Goal: Task Accomplishment & Management: Manage account settings

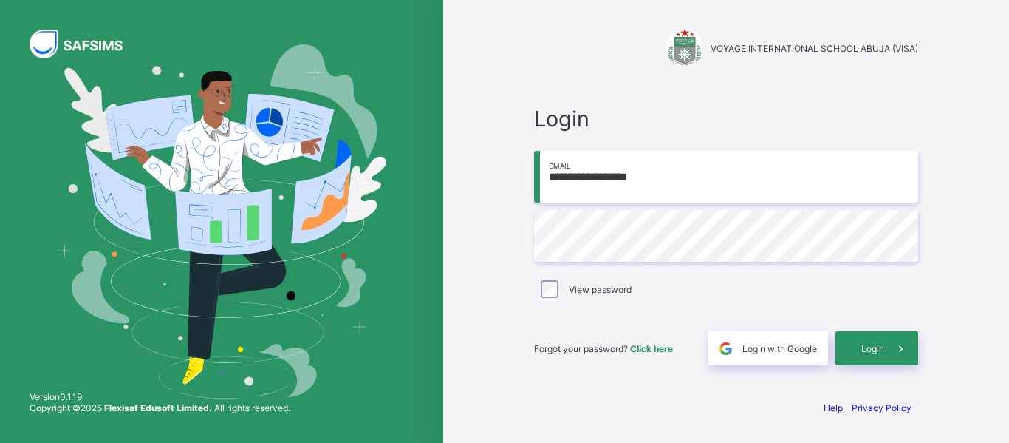
type input "**********"
click at [873, 341] on div "Login" at bounding box center [877, 348] width 83 height 34
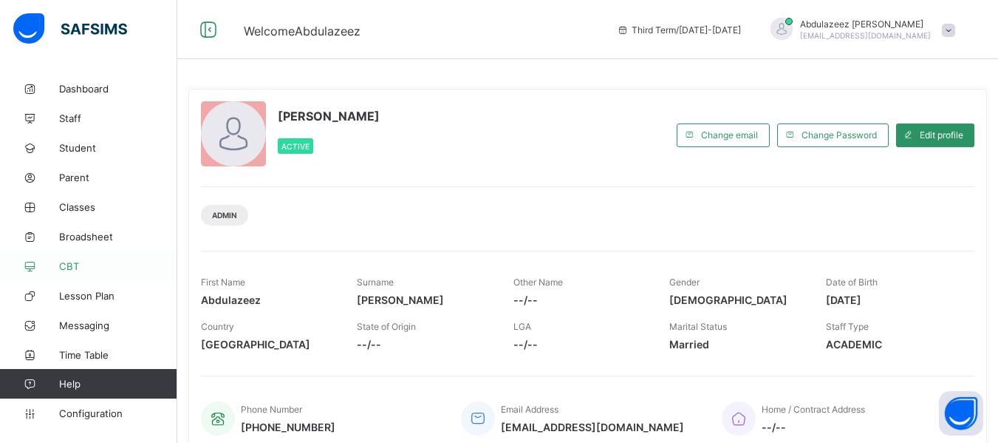
click at [92, 272] on link "CBT" at bounding box center [88, 266] width 177 height 30
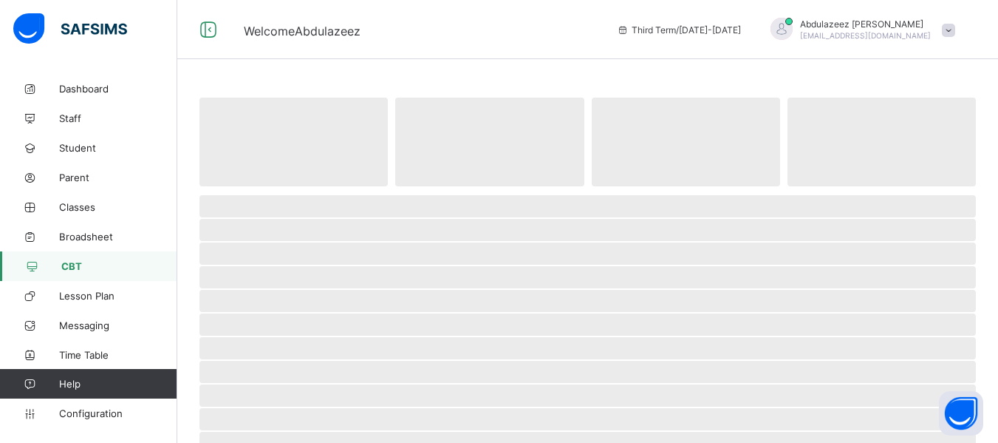
click at [92, 272] on link "CBT" at bounding box center [88, 266] width 177 height 30
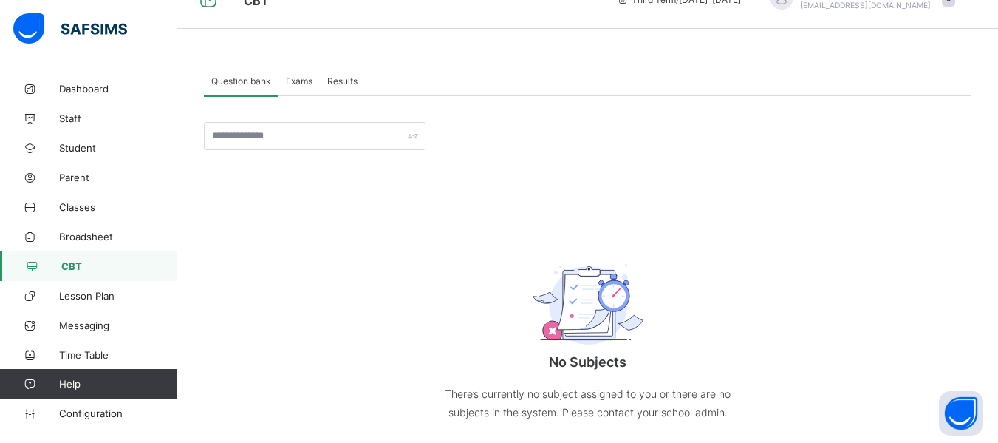
scroll to position [31, 0]
click at [69, 416] on span "Configuration" at bounding box center [117, 413] width 117 height 12
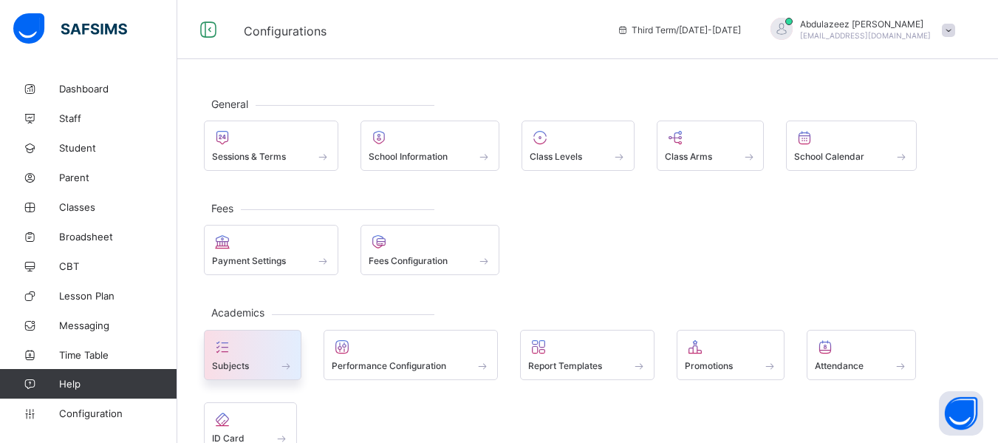
click at [279, 359] on span at bounding box center [286, 365] width 15 height 13
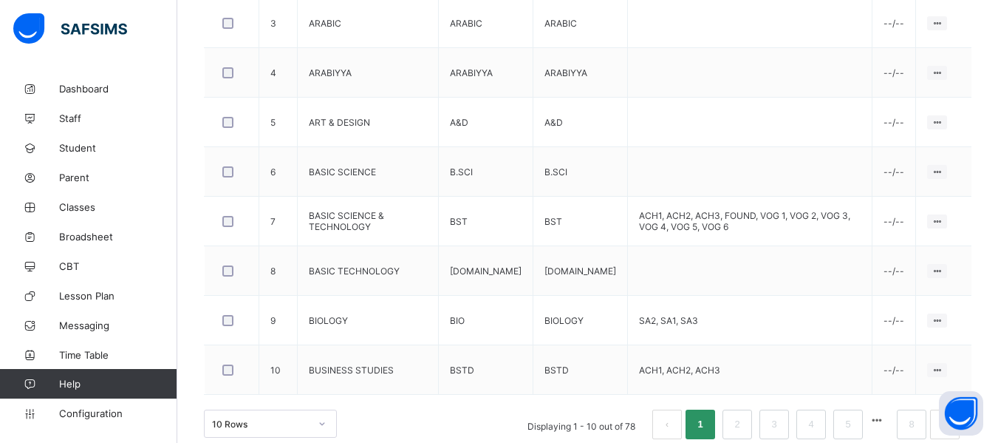
scroll to position [587, 0]
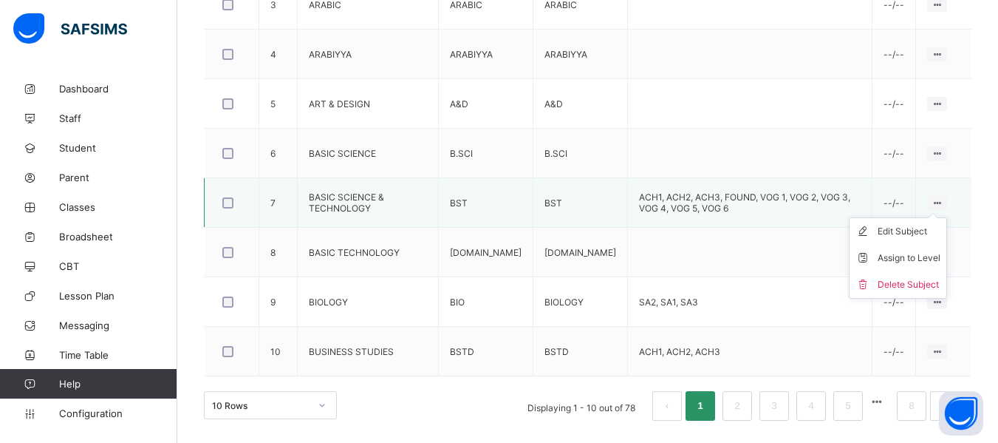
click at [944, 199] on icon at bounding box center [937, 202] width 13 height 11
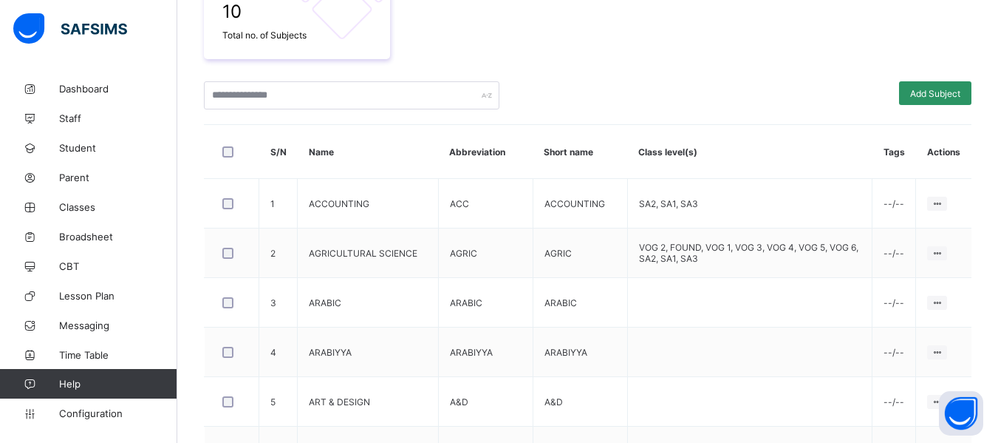
scroll to position [166, 0]
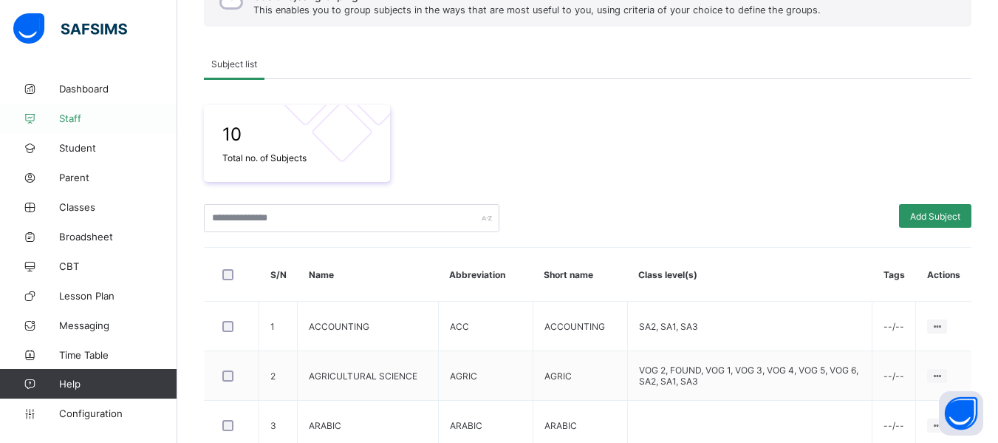
click at [63, 118] on span "Staff" at bounding box center [118, 118] width 118 height 12
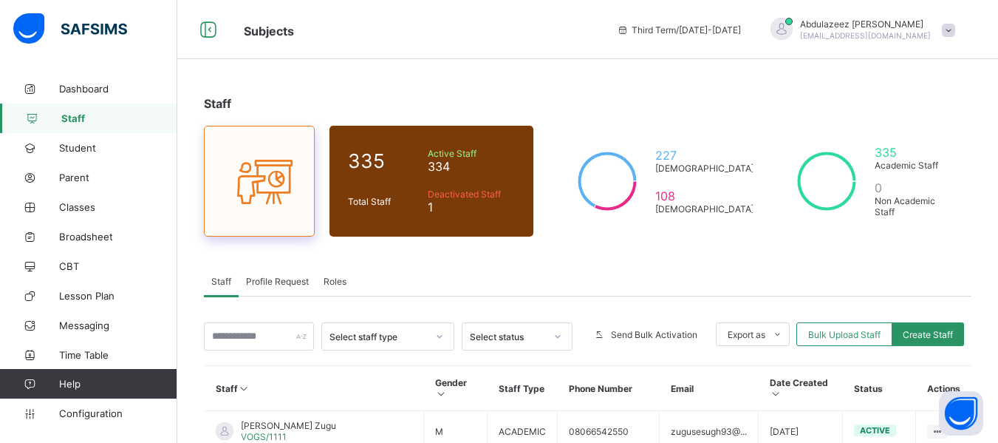
click at [270, 219] on div at bounding box center [259, 181] width 111 height 111
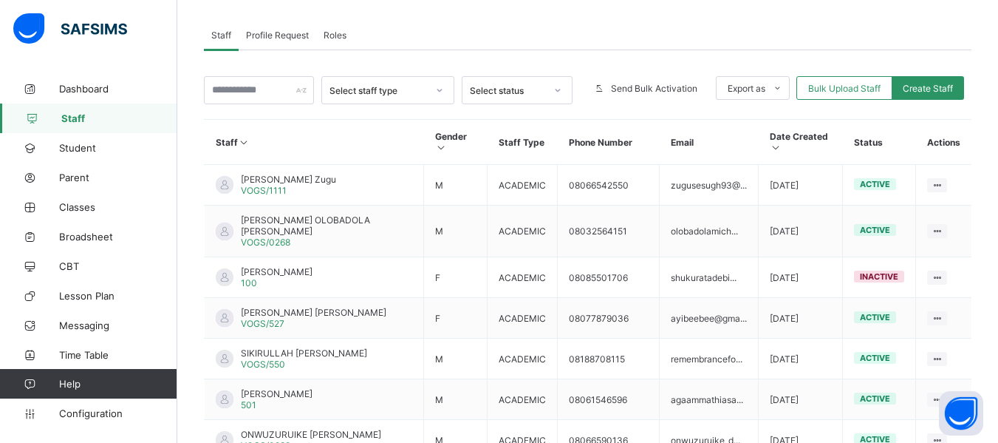
scroll to position [248, 0]
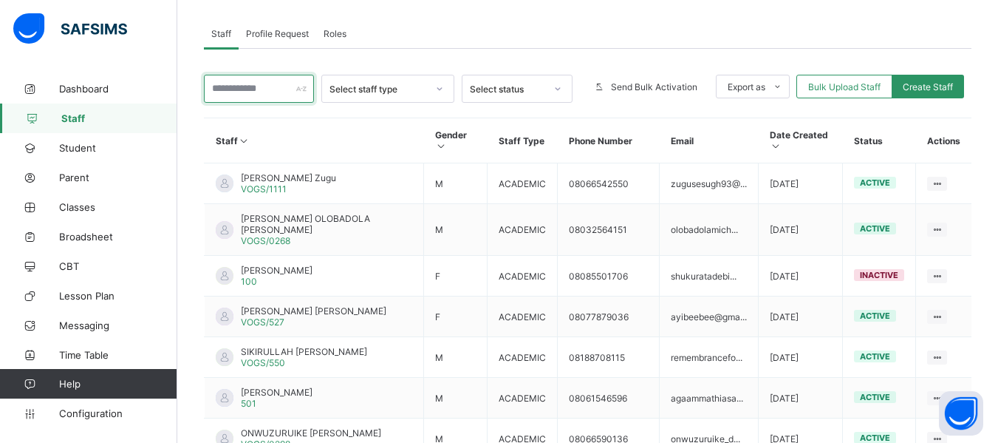
click at [258, 92] on input "text" at bounding box center [259, 89] width 110 height 28
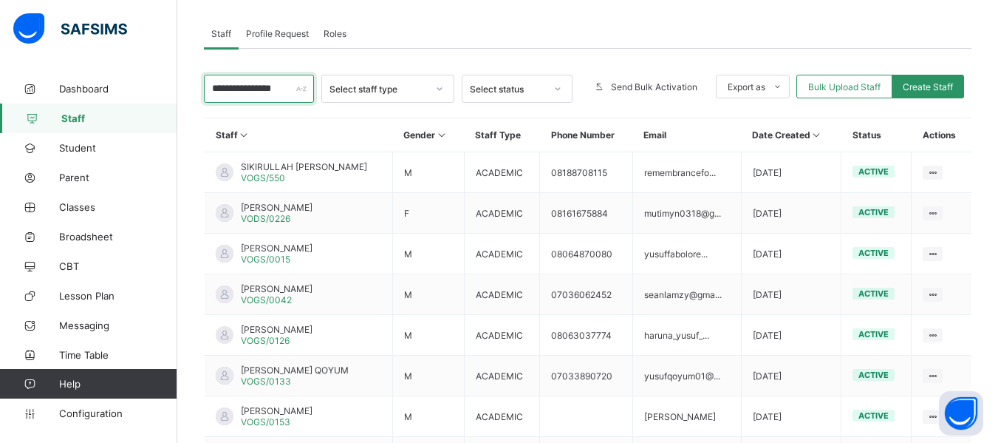
click at [215, 92] on input "**********" at bounding box center [259, 89] width 110 height 28
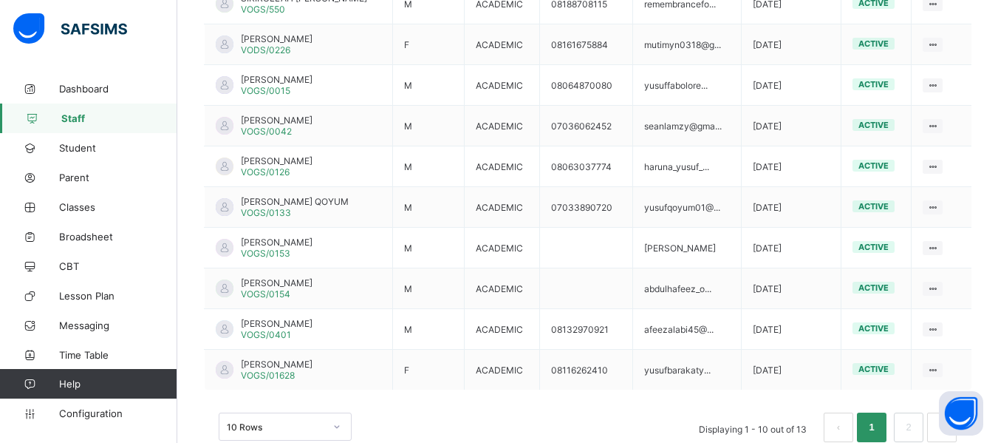
scroll to position [420, 0]
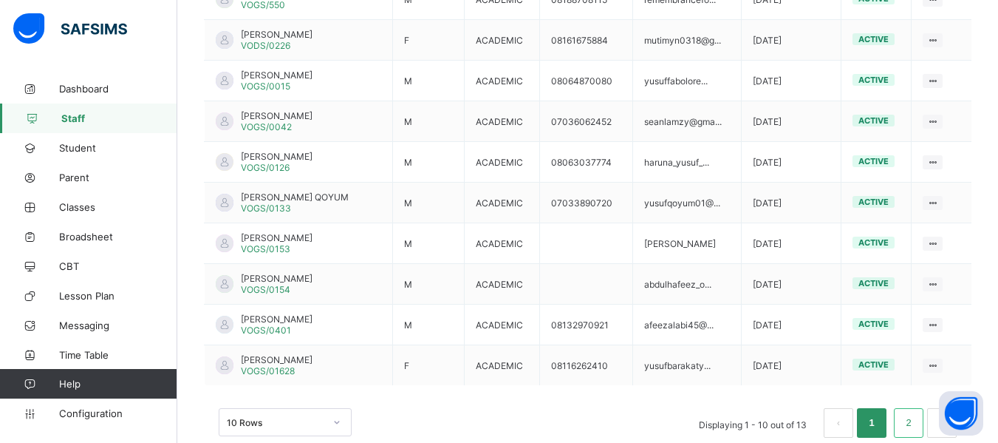
type input "**********"
click at [916, 423] on link "2" at bounding box center [909, 422] width 14 height 19
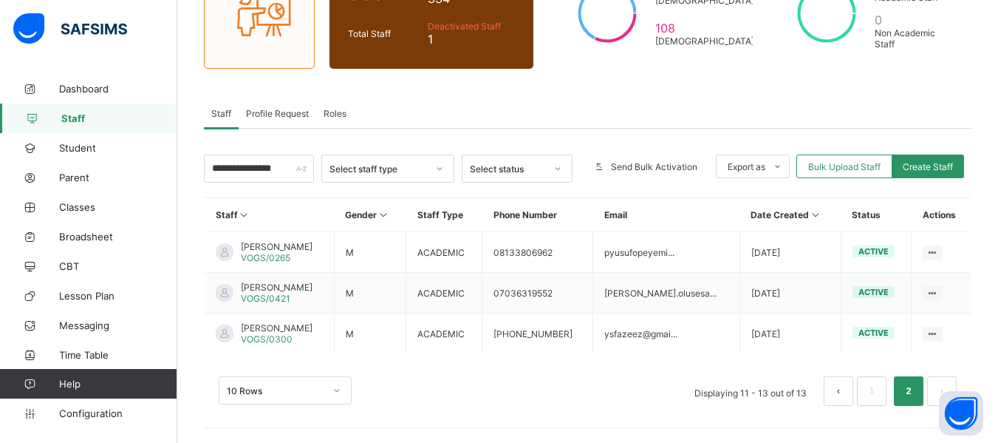
scroll to position [168, 0]
click at [336, 111] on span "Roles" at bounding box center [335, 113] width 23 height 11
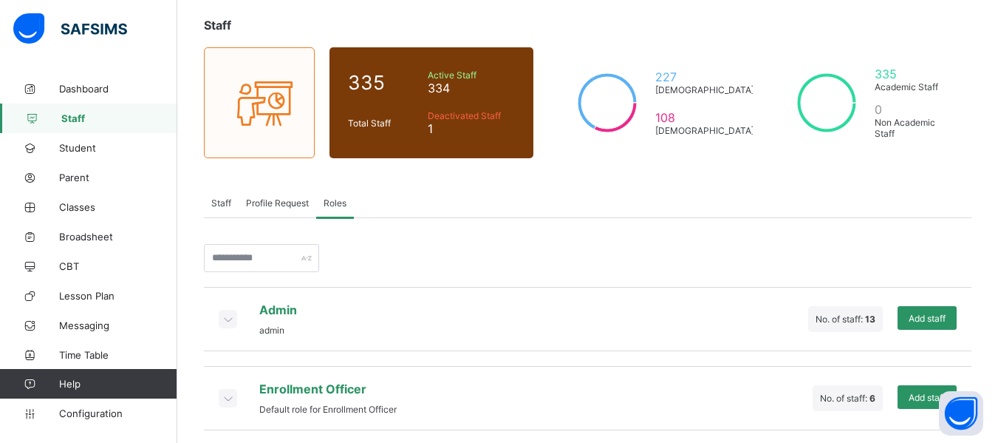
scroll to position [86, 0]
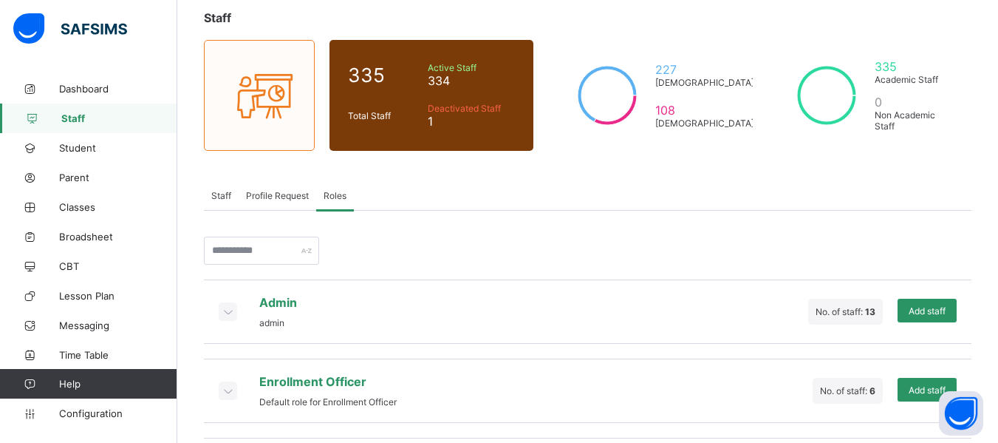
click at [251, 194] on span "Profile Request" at bounding box center [277, 195] width 63 height 11
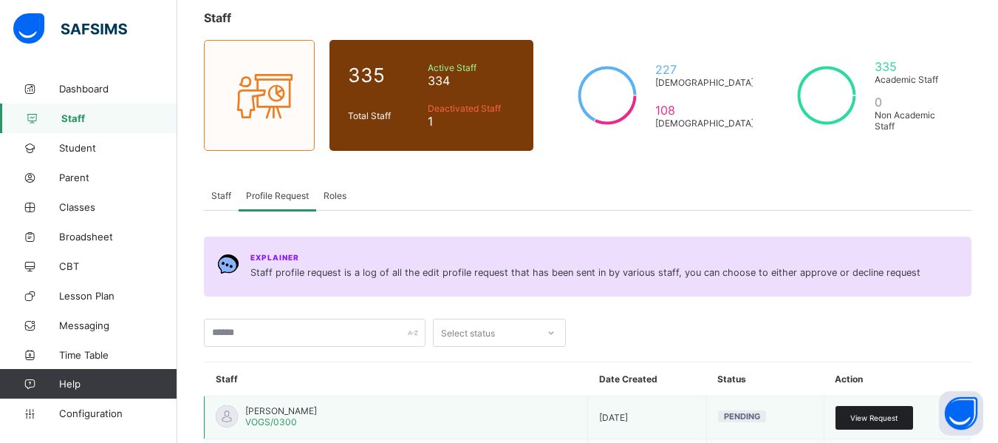
click at [873, 418] on span "View Request" at bounding box center [875, 417] width 48 height 9
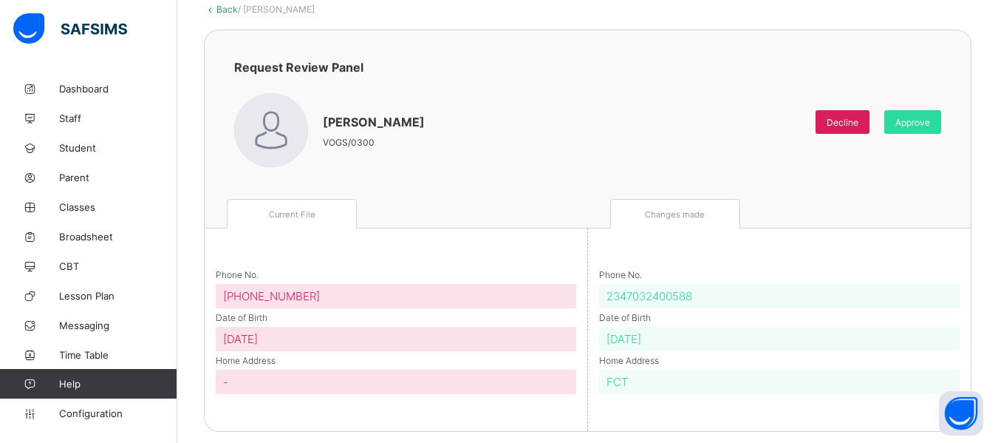
scroll to position [103, 0]
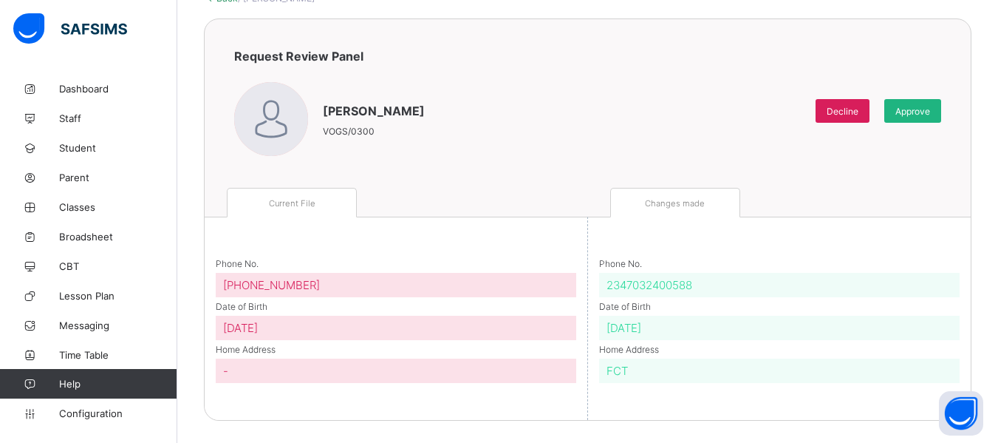
click at [921, 115] on span "Approve" at bounding box center [913, 111] width 35 height 11
click at [921, 111] on span "Approve" at bounding box center [913, 111] width 35 height 11
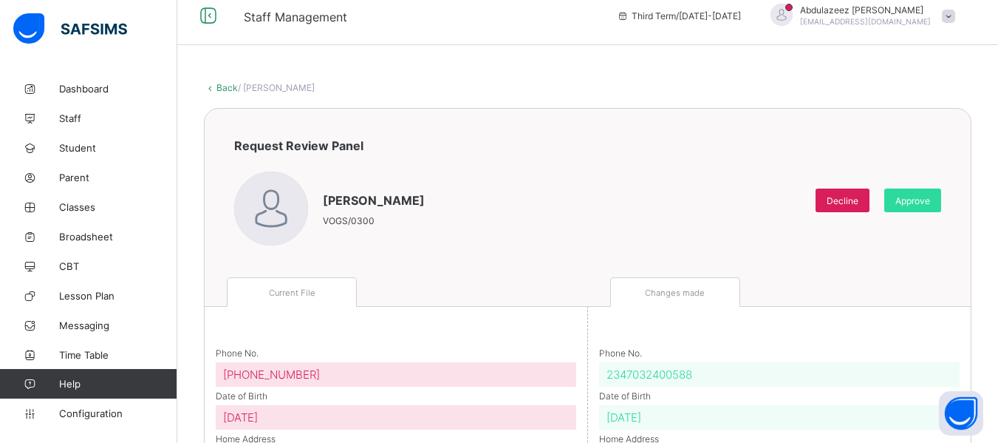
scroll to position [0, 0]
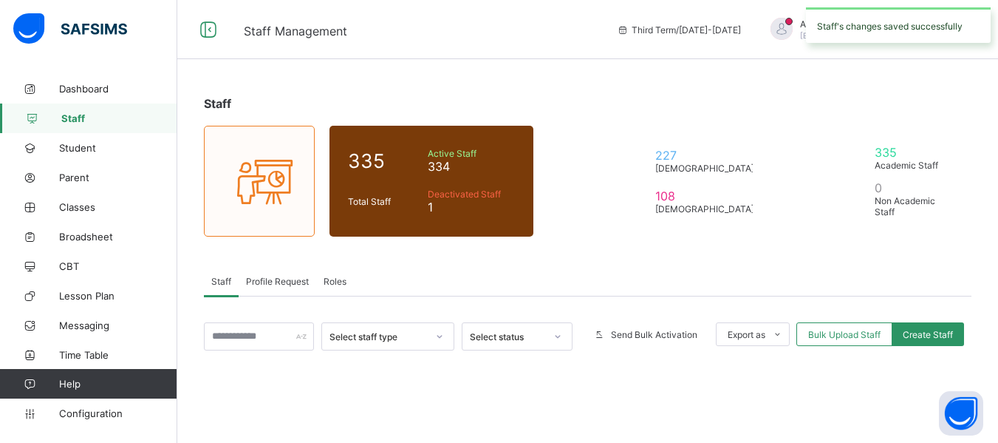
scroll to position [86, 0]
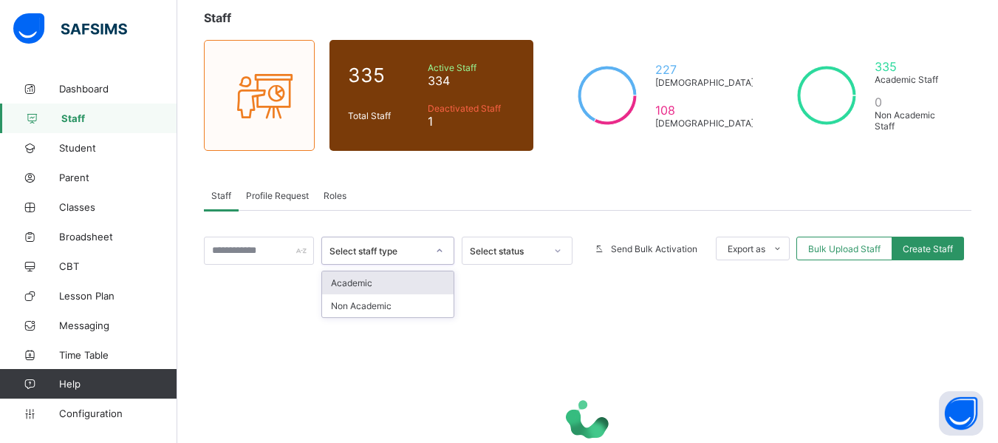
click at [367, 249] on div "Select staff type" at bounding box center [379, 250] width 98 height 11
click at [274, 191] on span "Profile Request" at bounding box center [277, 195] width 63 height 11
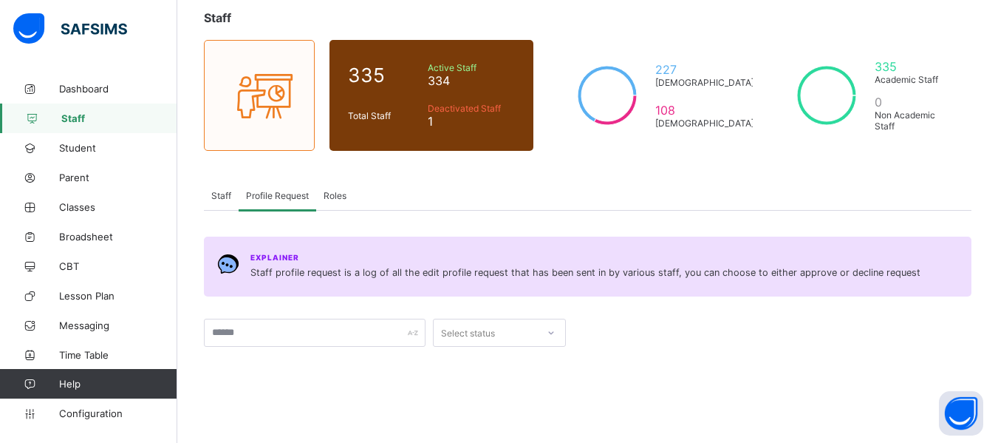
click at [337, 192] on span "Roles" at bounding box center [335, 195] width 23 height 11
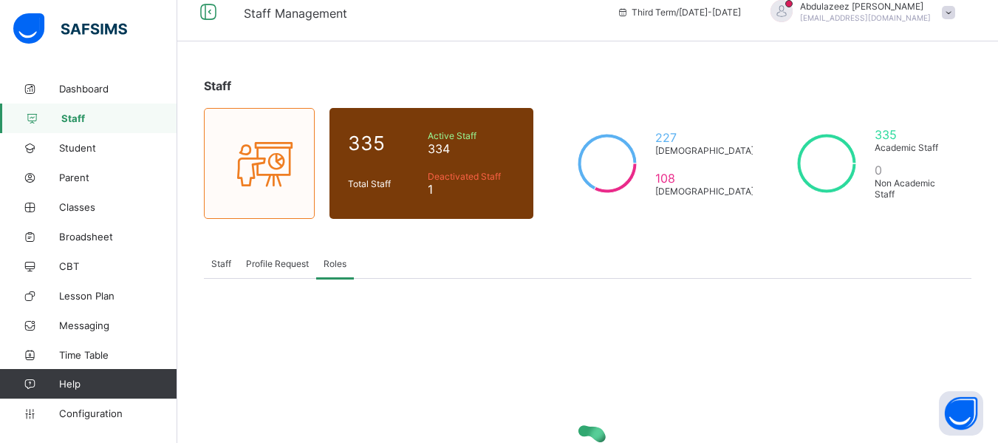
scroll to position [0, 0]
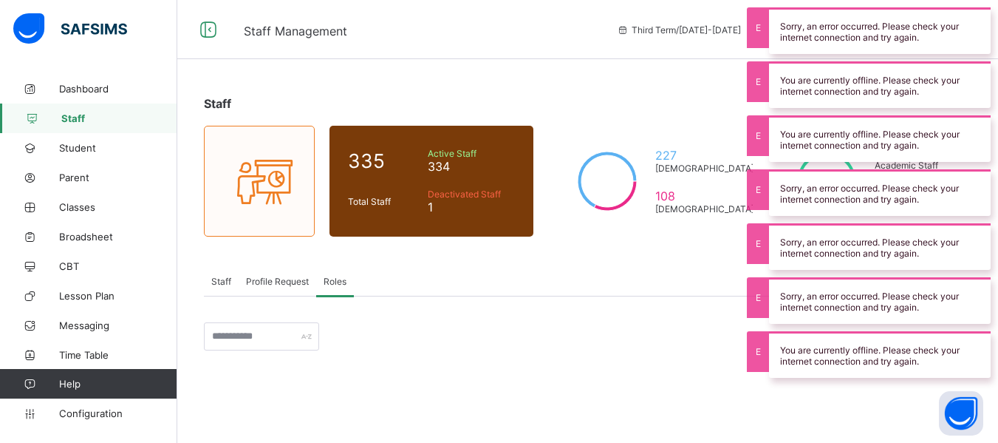
click at [216, 281] on span "Staff" at bounding box center [221, 281] width 20 height 11
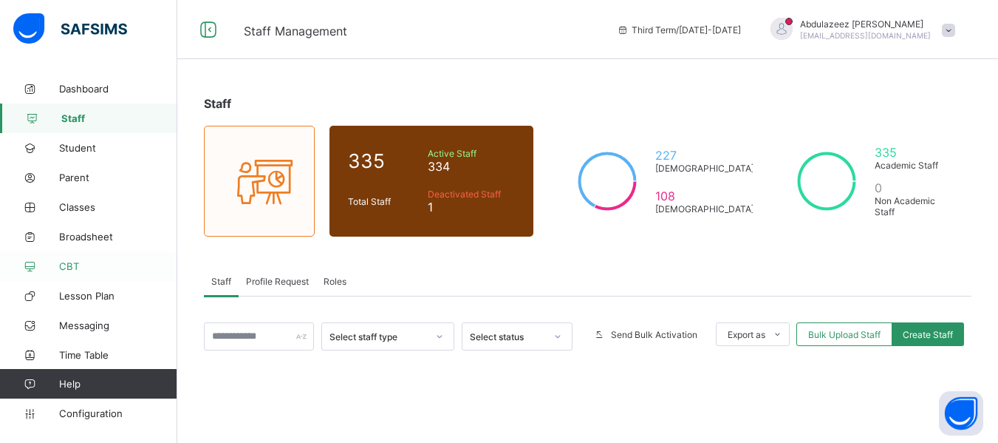
click at [95, 272] on link "CBT" at bounding box center [88, 266] width 177 height 30
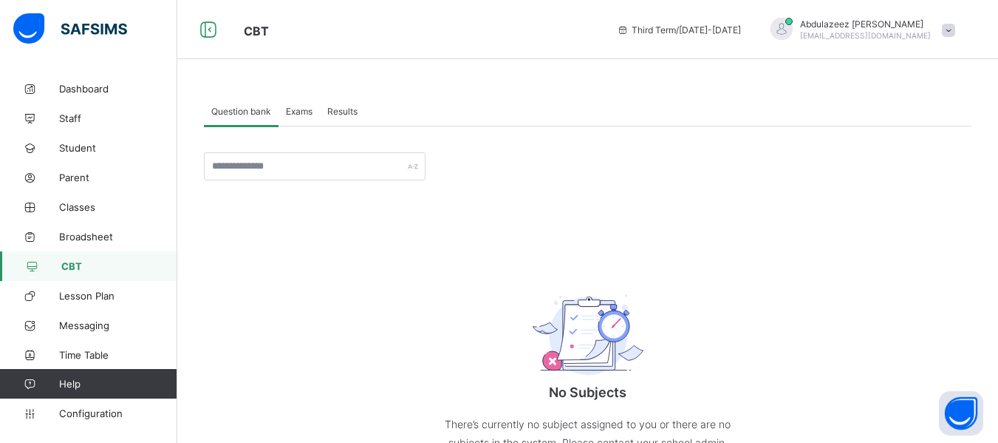
click at [406, 23] on span "CBT" at bounding box center [419, 29] width 351 height 19
click at [80, 117] on span "Staff" at bounding box center [118, 118] width 118 height 12
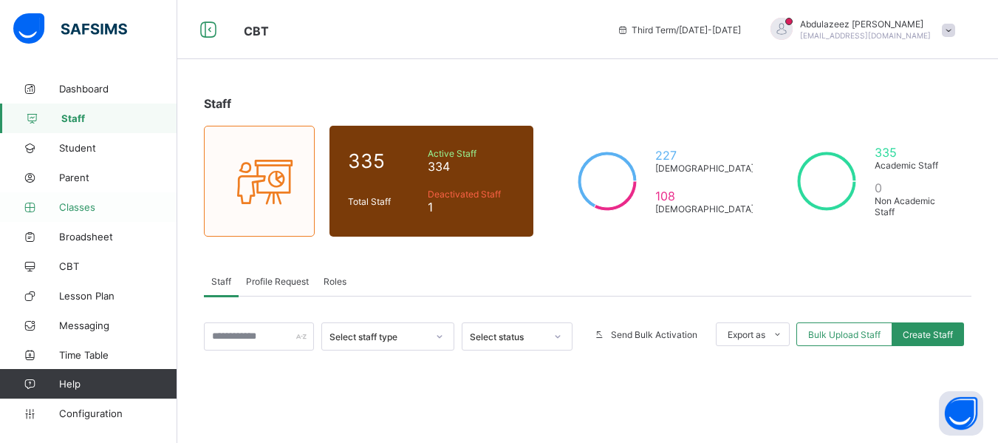
click at [84, 202] on span "Classes" at bounding box center [118, 207] width 118 height 12
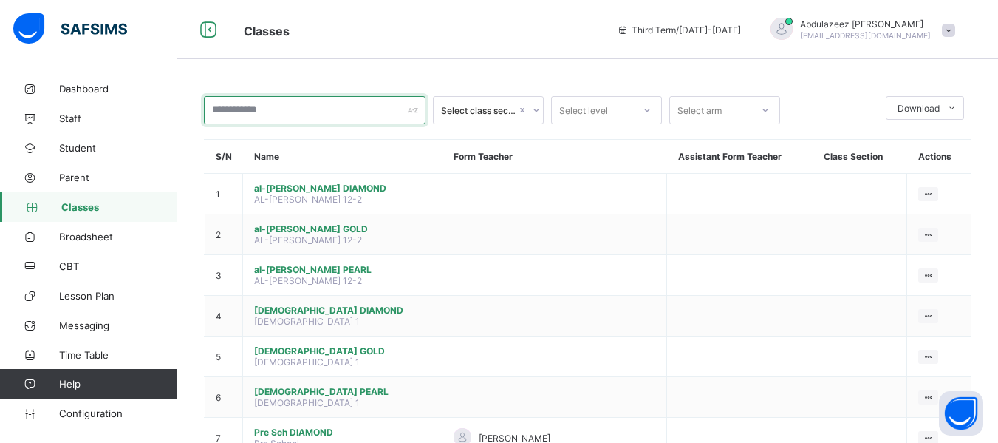
click at [340, 103] on input "text" at bounding box center [315, 110] width 222 height 28
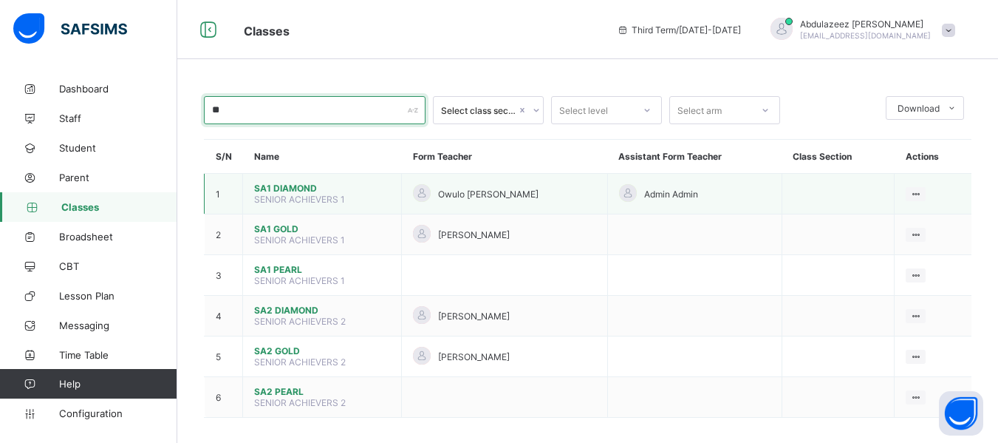
type input "**"
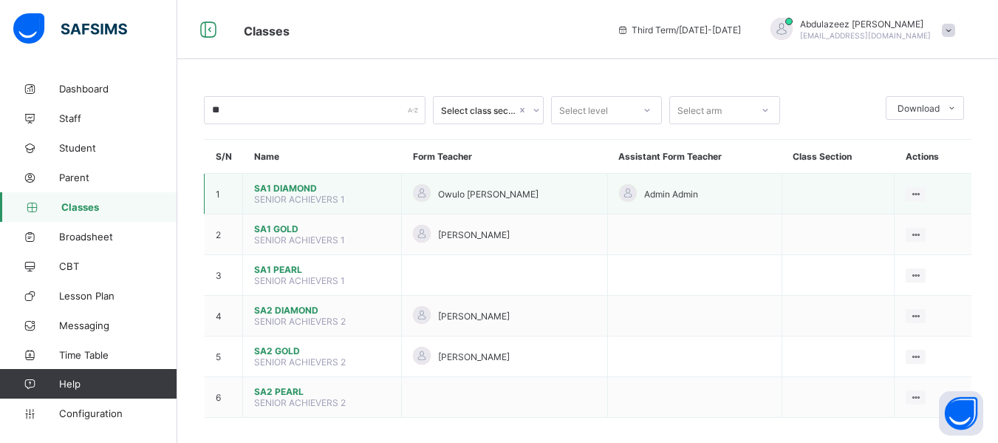
click at [322, 188] on span "SA1 DIAMOND" at bounding box center [322, 188] width 136 height 11
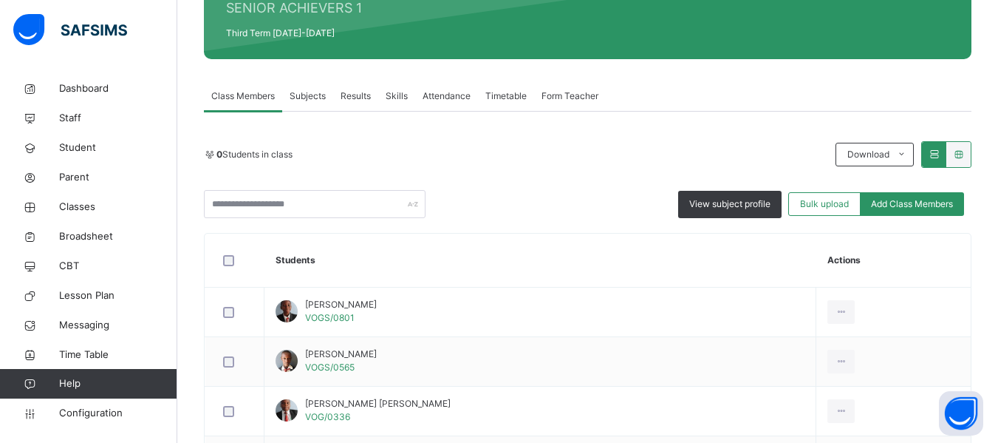
scroll to position [200, 0]
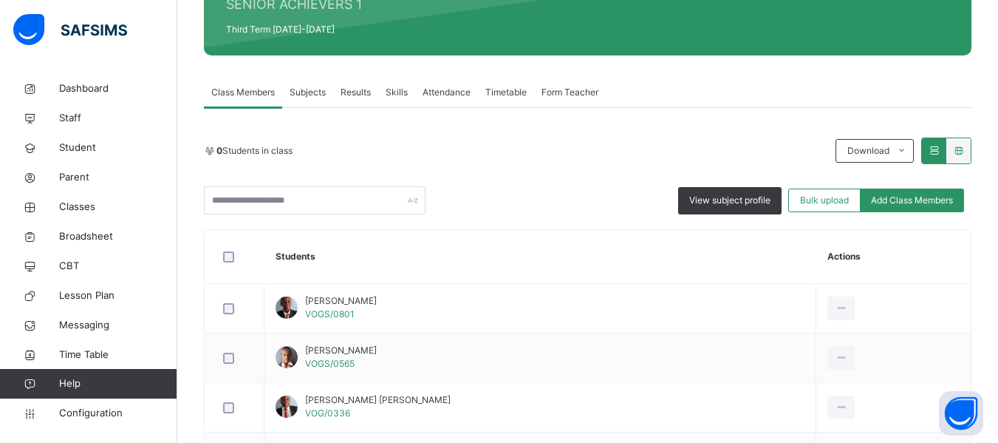
click at [316, 95] on span "Subjects" at bounding box center [308, 92] width 36 height 13
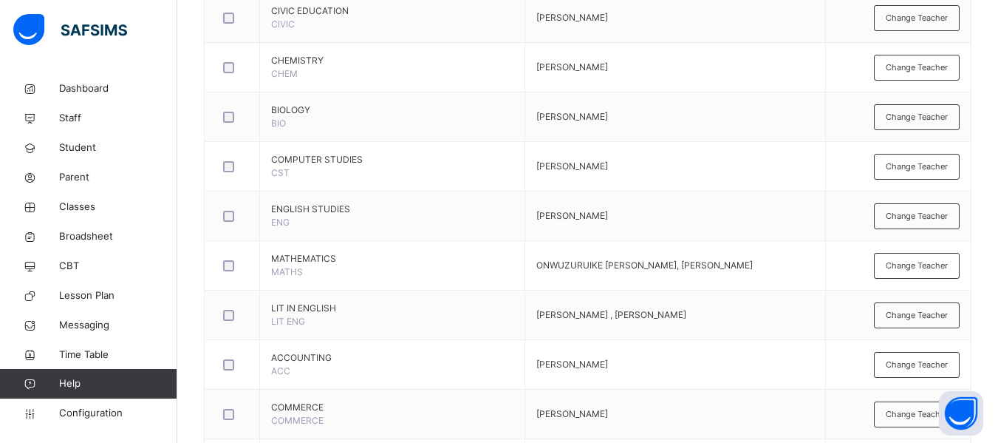
scroll to position [482, 0]
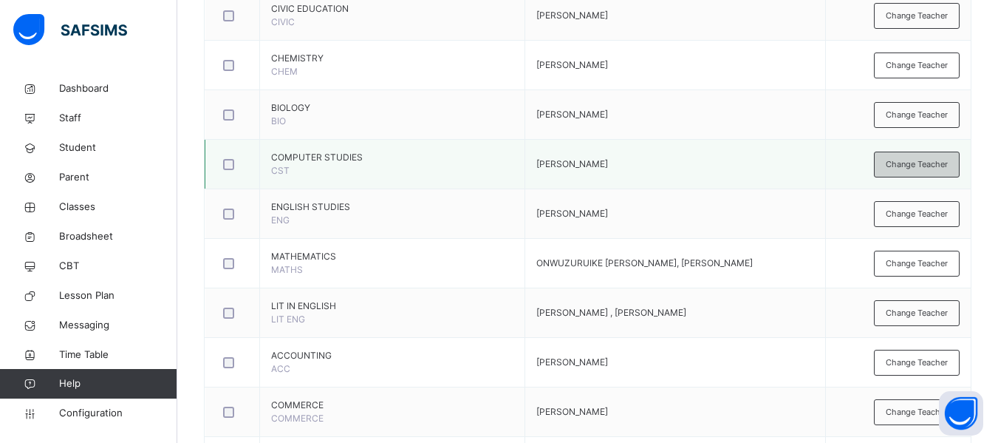
click at [910, 168] on span "Change Teacher" at bounding box center [917, 164] width 62 height 13
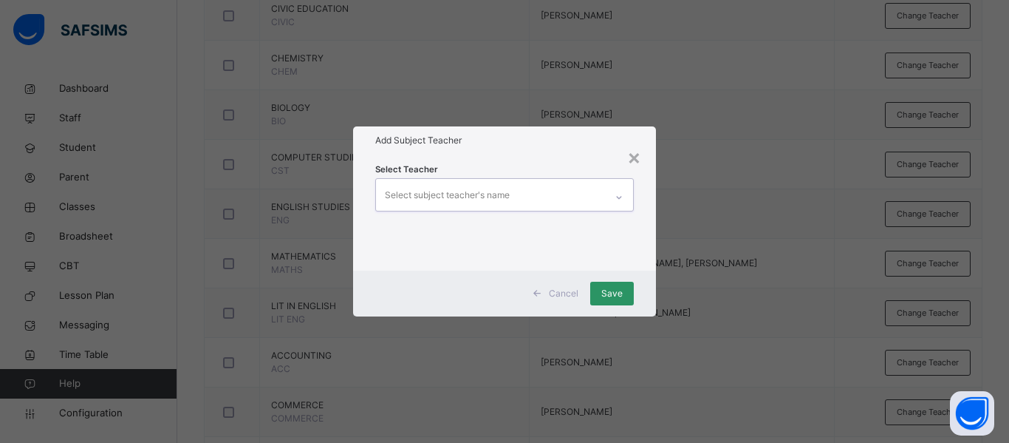
click at [616, 201] on icon at bounding box center [619, 197] width 9 height 15
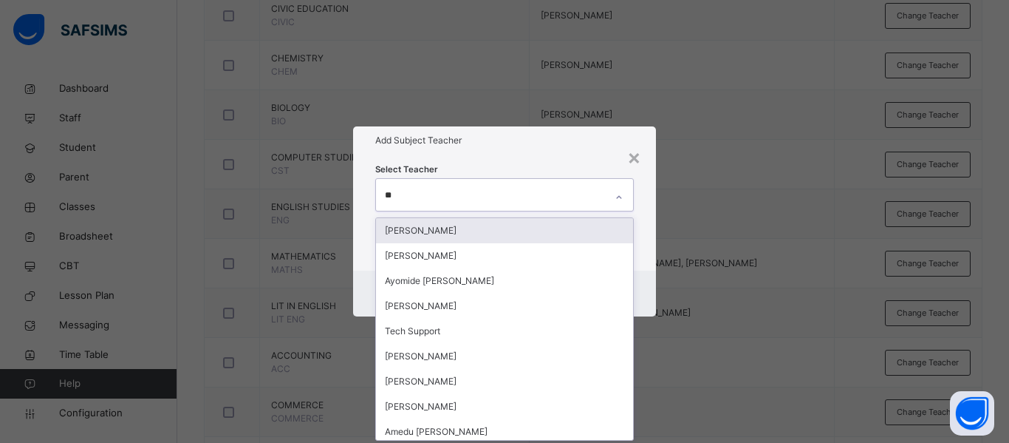
type input "***"
click at [458, 234] on div "[PERSON_NAME]" at bounding box center [504, 230] width 257 height 25
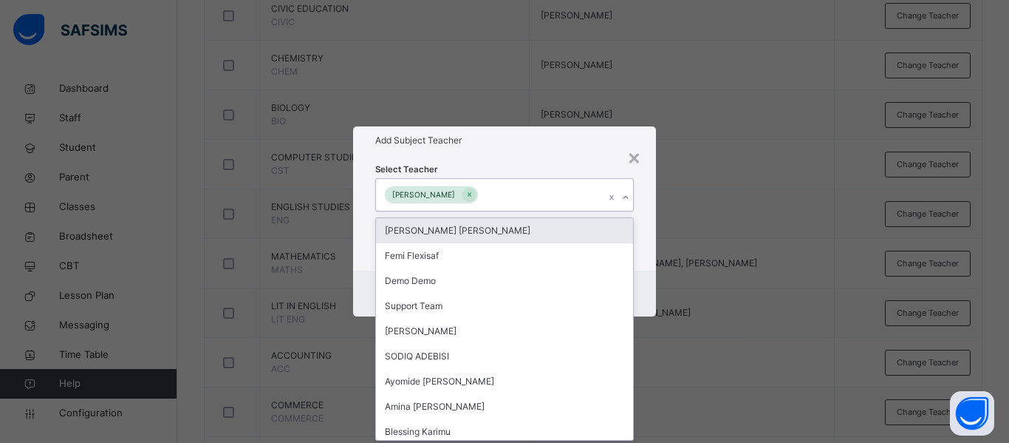
click at [561, 164] on div "Select Teacher option Abdulazeez Yusuf, selected. option Victoria Uchechi Eze f…" at bounding box center [504, 212] width 259 height 100
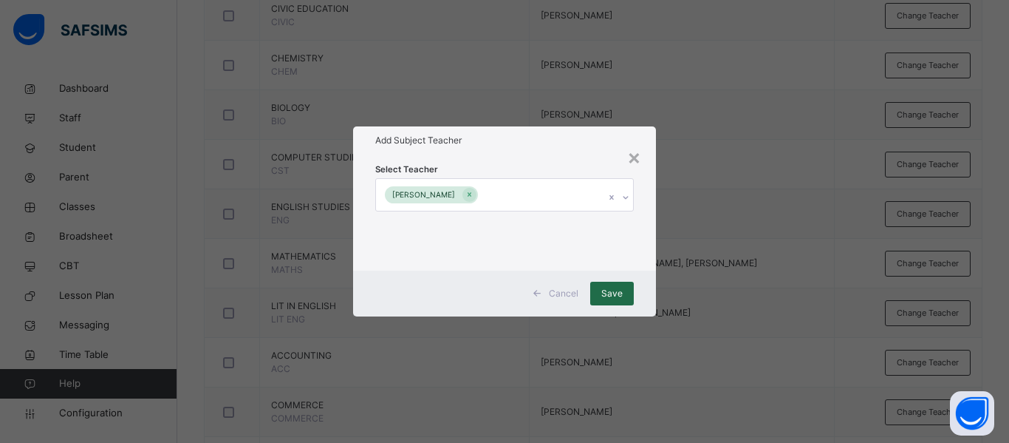
click at [607, 290] on span "Save" at bounding box center [612, 293] width 21 height 13
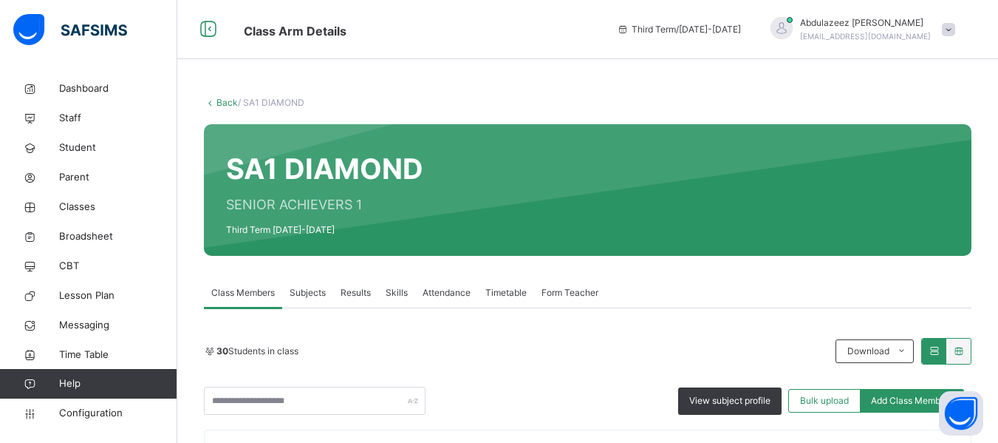
click at [311, 296] on span "Subjects" at bounding box center [308, 292] width 36 height 13
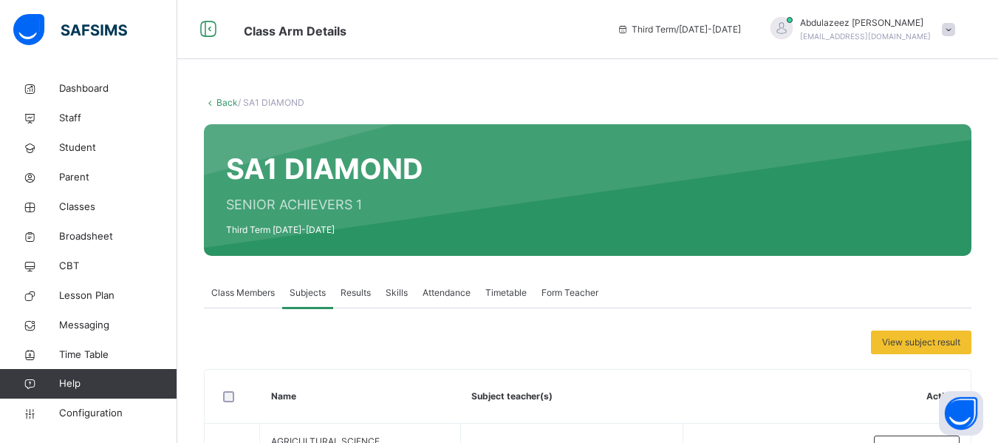
click at [217, 101] on link "Back" at bounding box center [227, 102] width 21 height 11
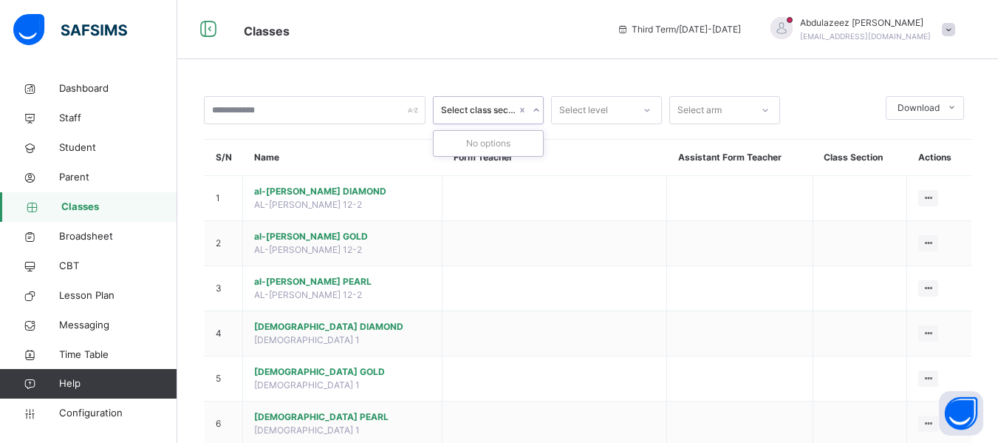
click at [536, 110] on icon at bounding box center [536, 110] width 9 height 15
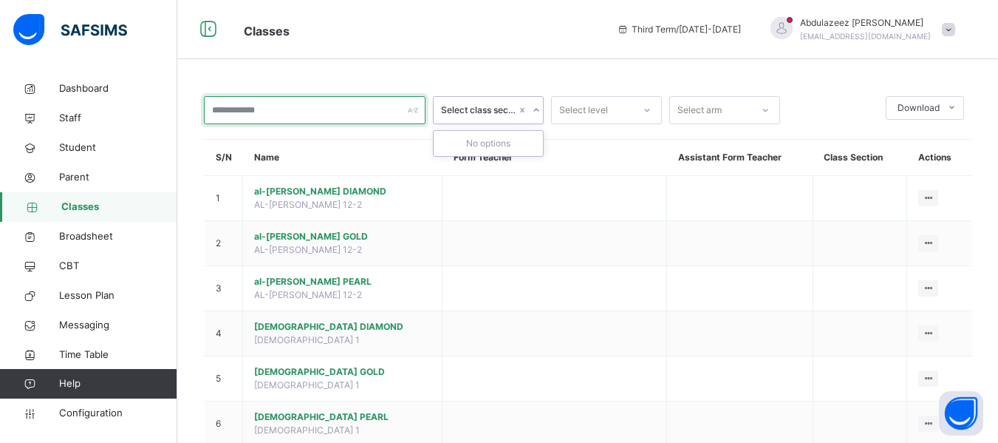
click at [270, 106] on input "text" at bounding box center [315, 110] width 222 height 28
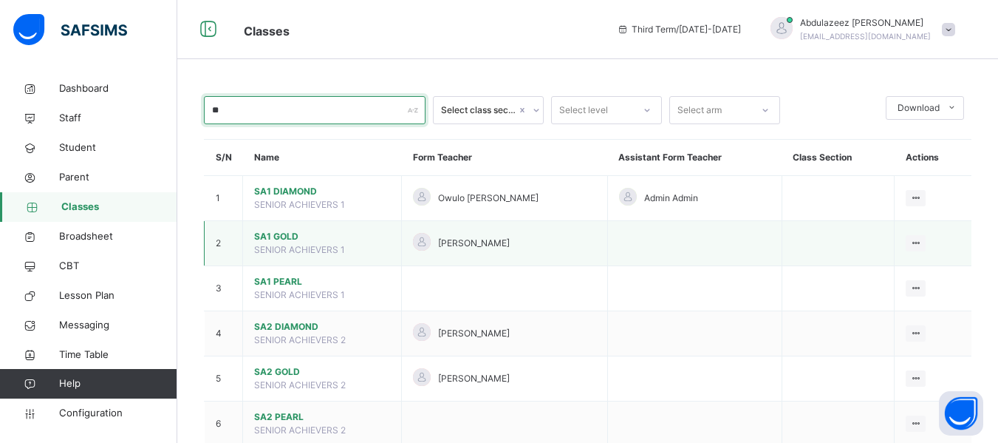
type input "**"
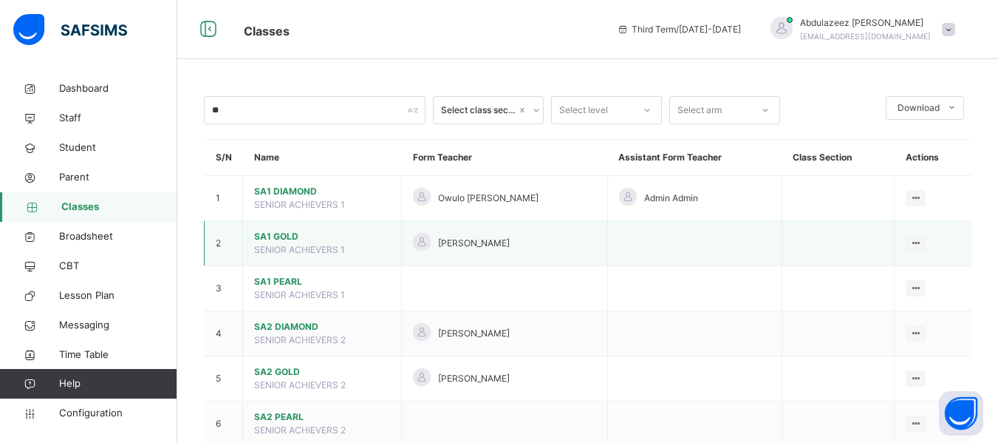
click at [304, 241] on span "SA1 GOLD" at bounding box center [322, 236] width 136 height 13
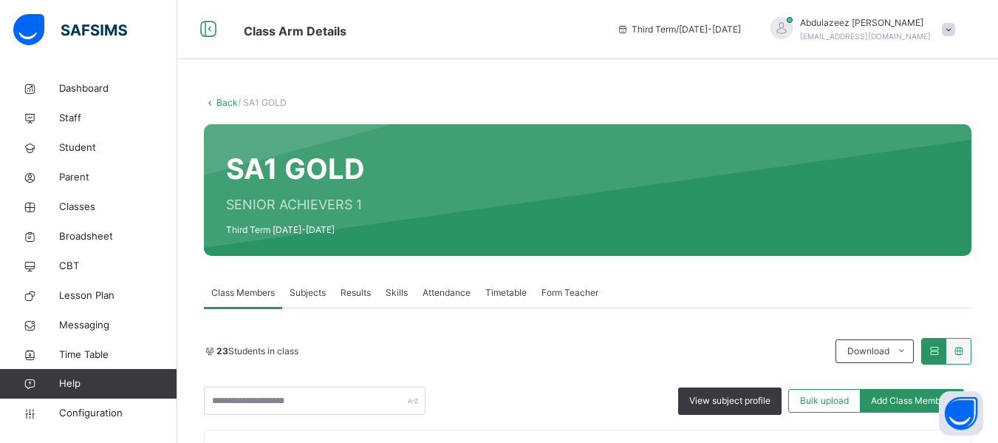
click at [311, 292] on span "Subjects" at bounding box center [308, 292] width 36 height 13
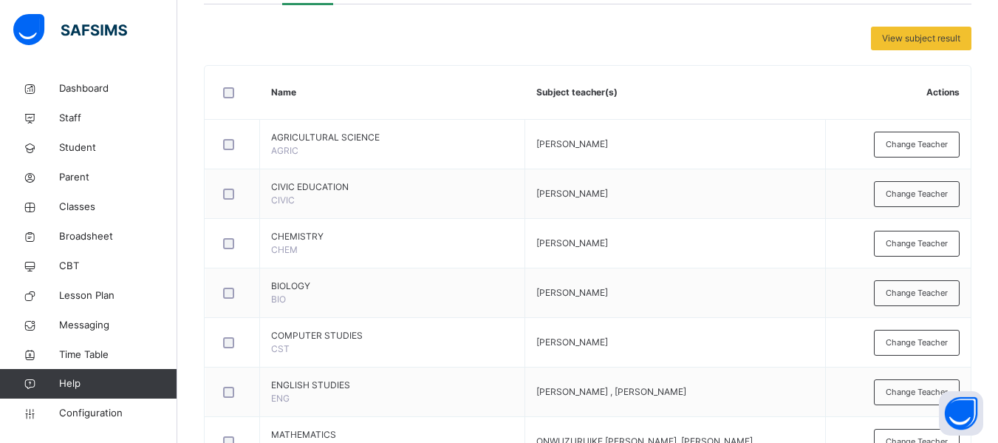
scroll to position [309, 0]
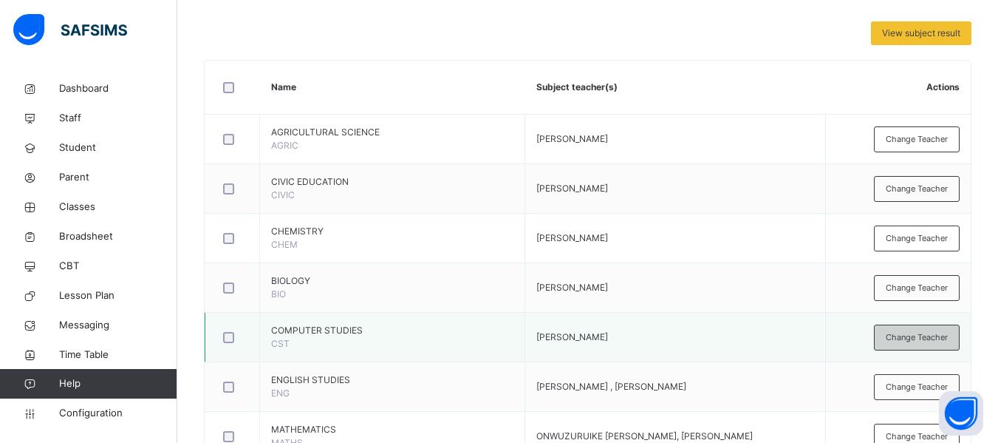
click at [920, 335] on span "Change Teacher" at bounding box center [917, 337] width 62 height 13
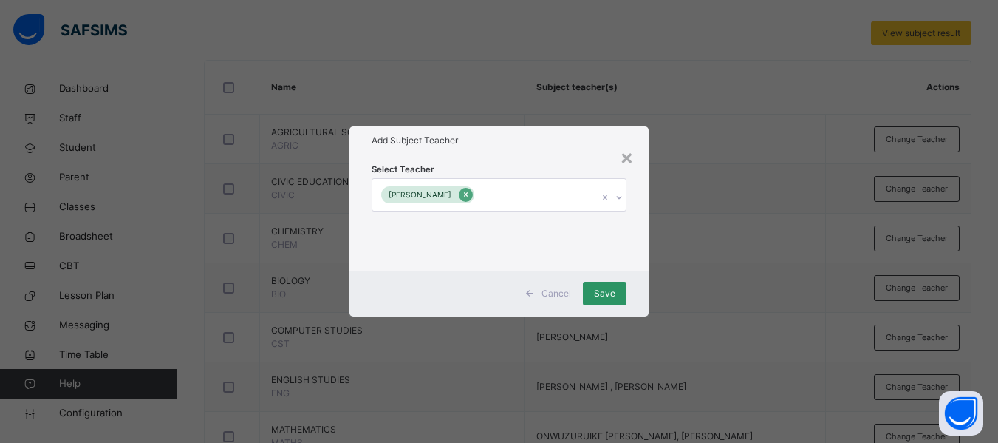
click at [470, 192] on icon at bounding box center [466, 194] width 8 height 10
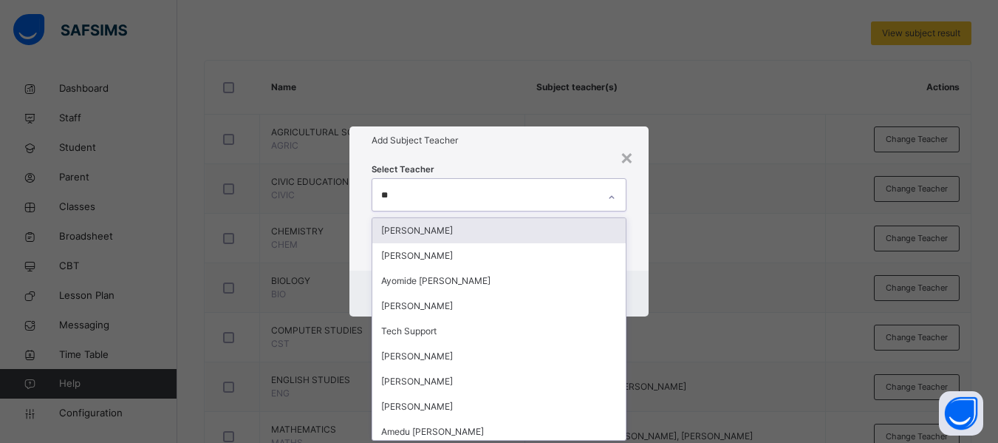
type input "***"
click at [469, 230] on div "[PERSON_NAME]" at bounding box center [498, 230] width 253 height 25
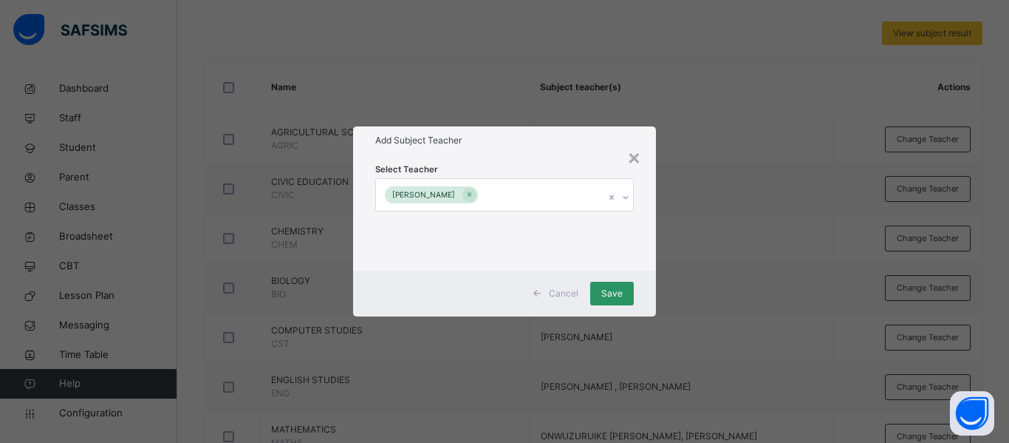
click at [645, 266] on div "Select Teacher [PERSON_NAME]" at bounding box center [504, 211] width 303 height 115
click at [617, 292] on span "Save" at bounding box center [612, 293] width 21 height 13
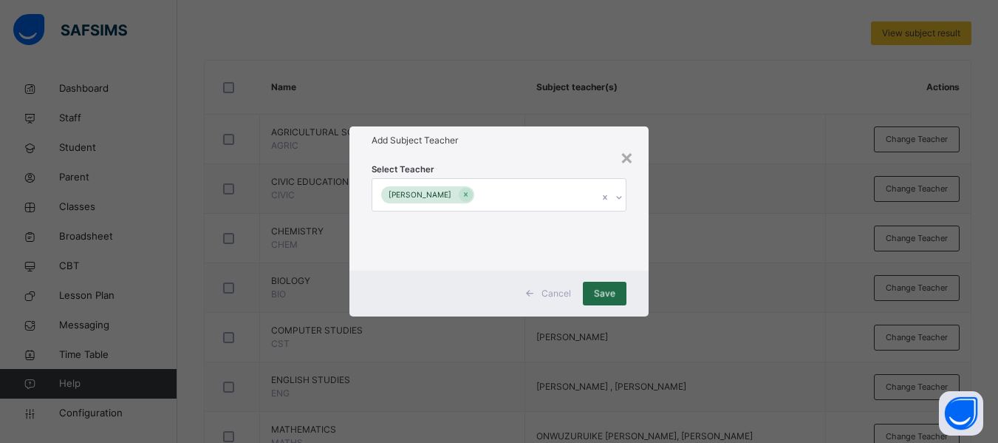
click at [605, 295] on div "Save" at bounding box center [605, 294] width 44 height 24
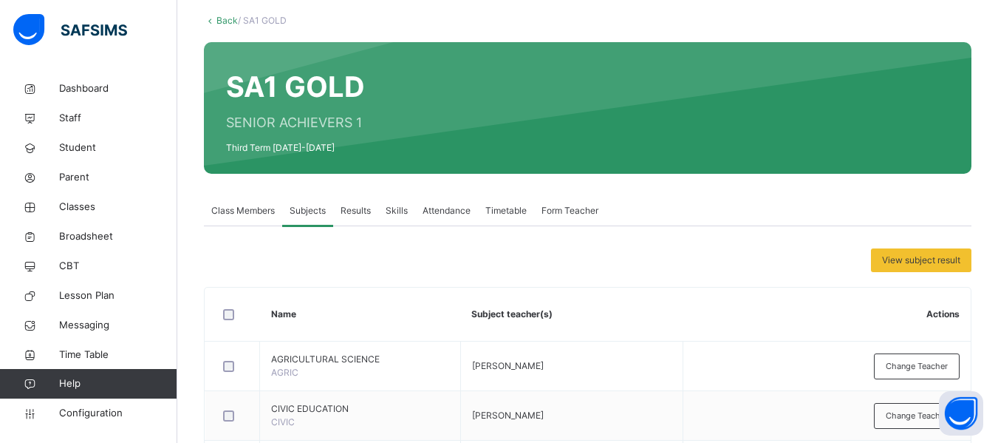
scroll to position [13, 0]
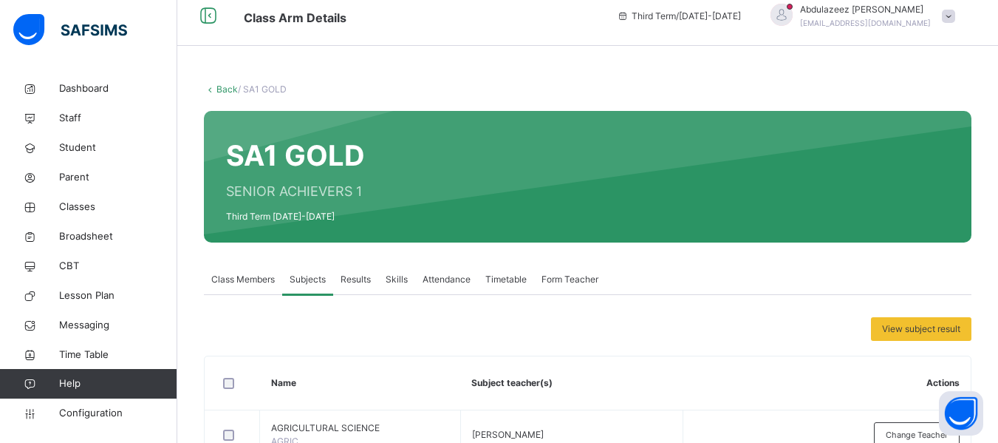
click at [217, 89] on link "Back" at bounding box center [227, 89] width 21 height 11
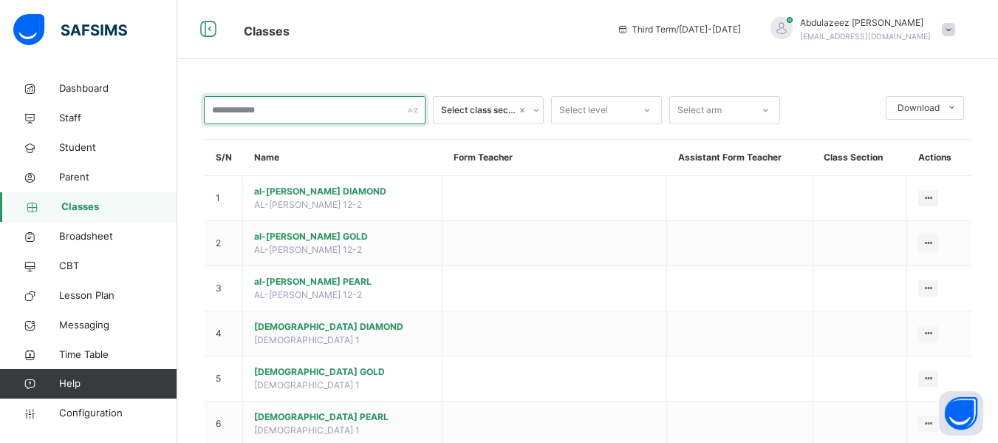
click at [233, 111] on input "text" at bounding box center [315, 110] width 222 height 28
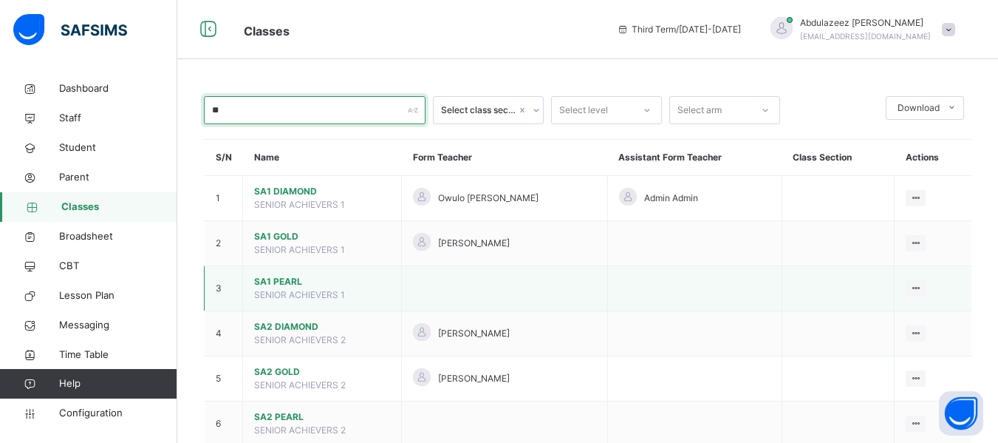
type input "**"
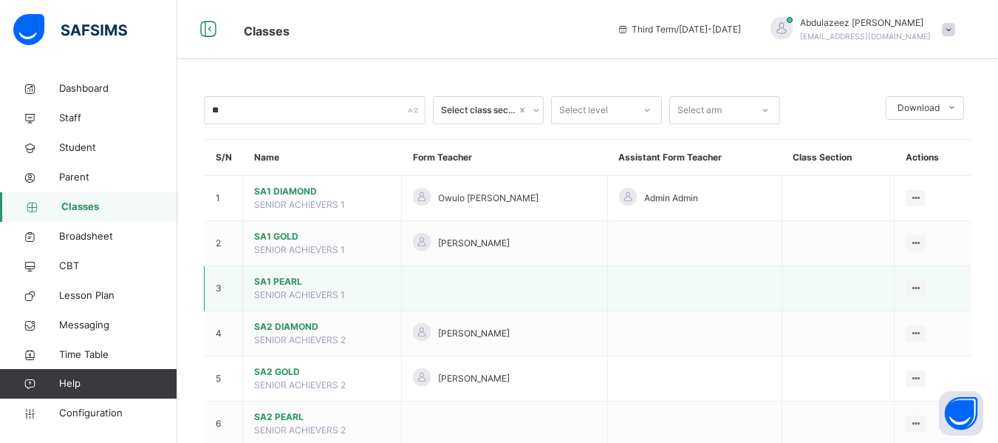
click at [306, 284] on span "SA1 PEARL" at bounding box center [322, 281] width 136 height 13
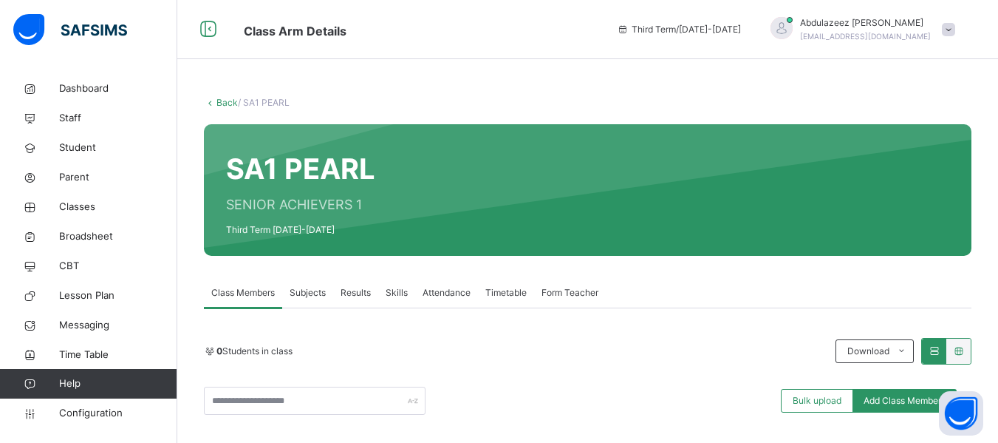
click at [315, 294] on span "Subjects" at bounding box center [308, 292] width 36 height 13
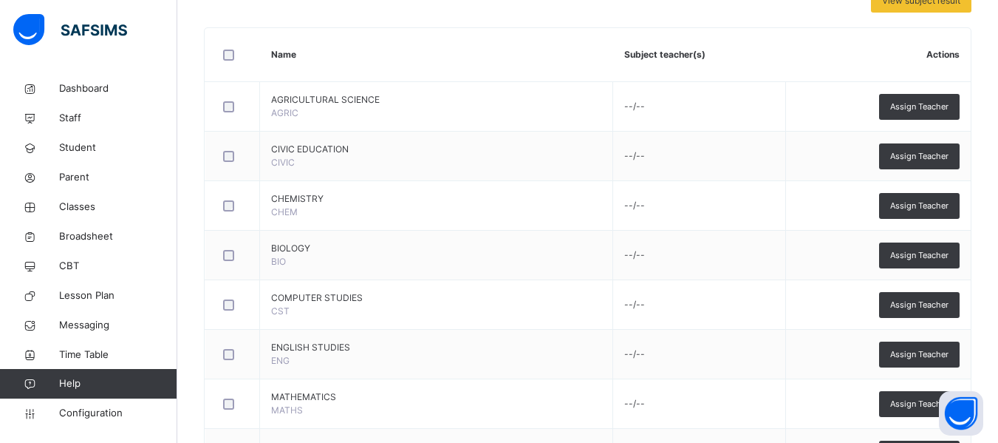
scroll to position [349, 0]
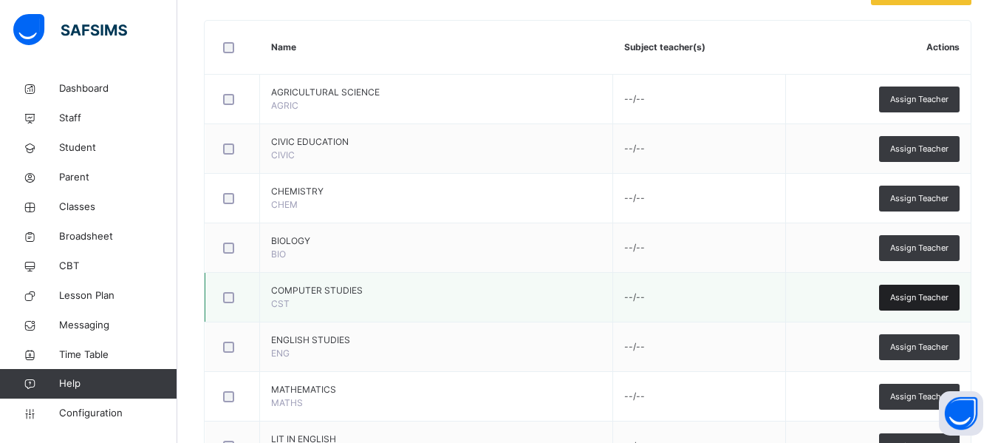
click at [920, 293] on span "Assign Teacher" at bounding box center [919, 297] width 58 height 13
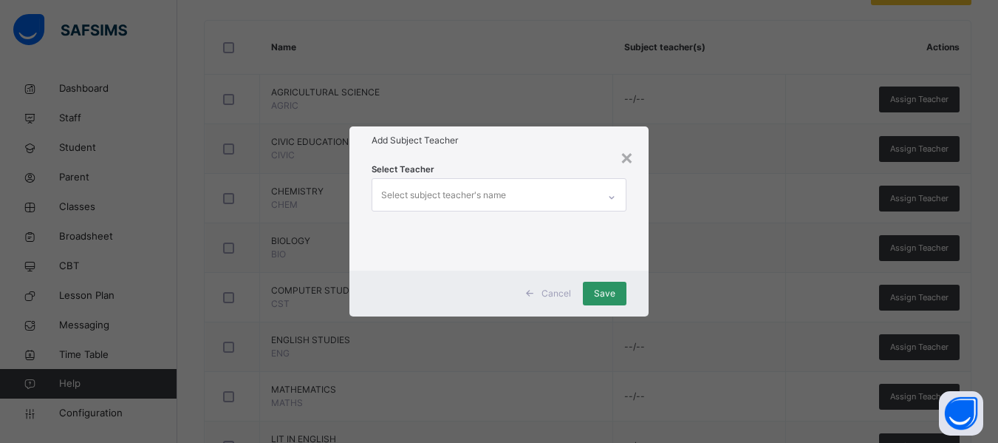
click at [466, 197] on div "Select subject teacher's name" at bounding box center [443, 195] width 125 height 28
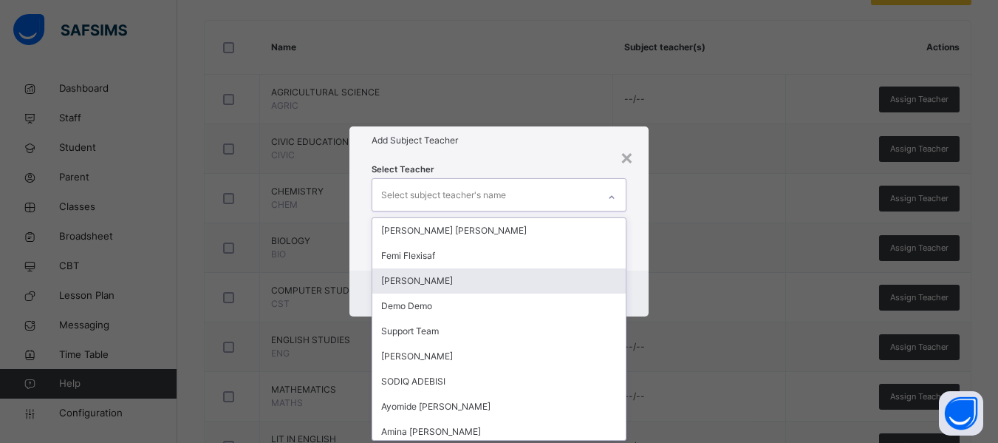
click at [419, 276] on div "[PERSON_NAME]" at bounding box center [498, 280] width 253 height 25
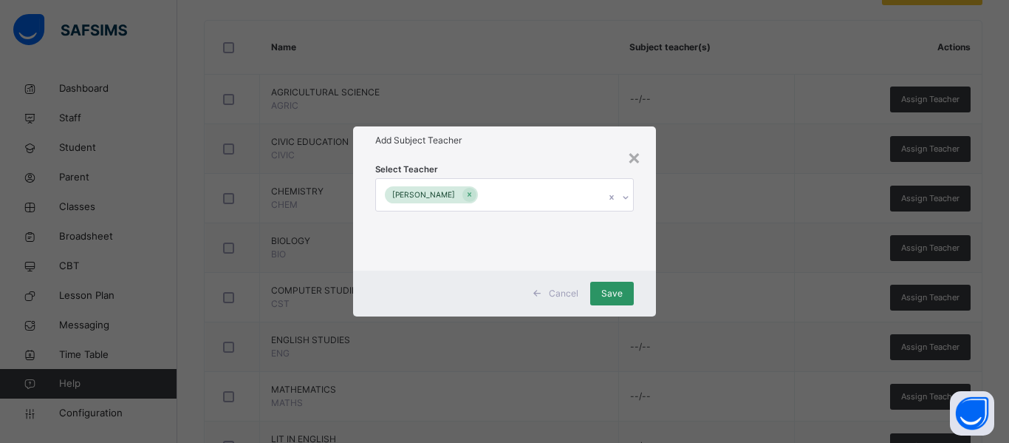
click at [640, 252] on div "Select Teacher [PERSON_NAME]" at bounding box center [504, 211] width 303 height 115
click at [616, 287] on span "Save" at bounding box center [612, 293] width 21 height 13
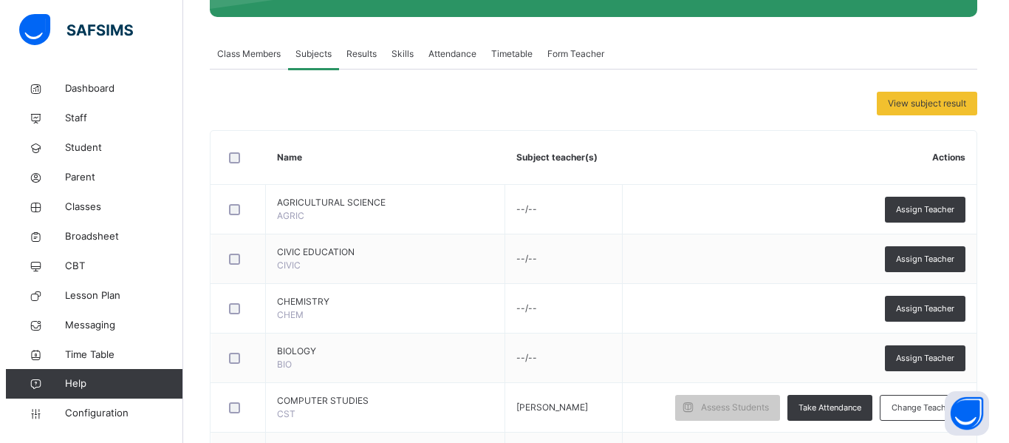
scroll to position [229, 0]
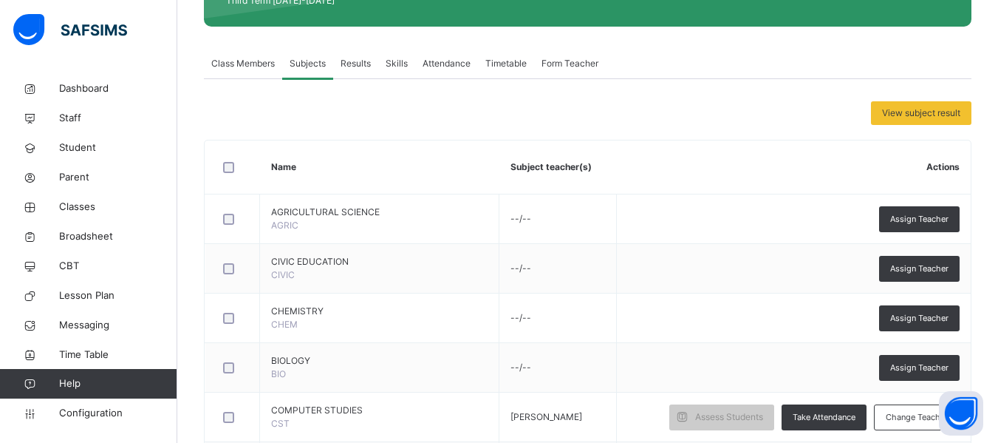
click at [577, 63] on span "Form Teacher" at bounding box center [570, 63] width 57 height 13
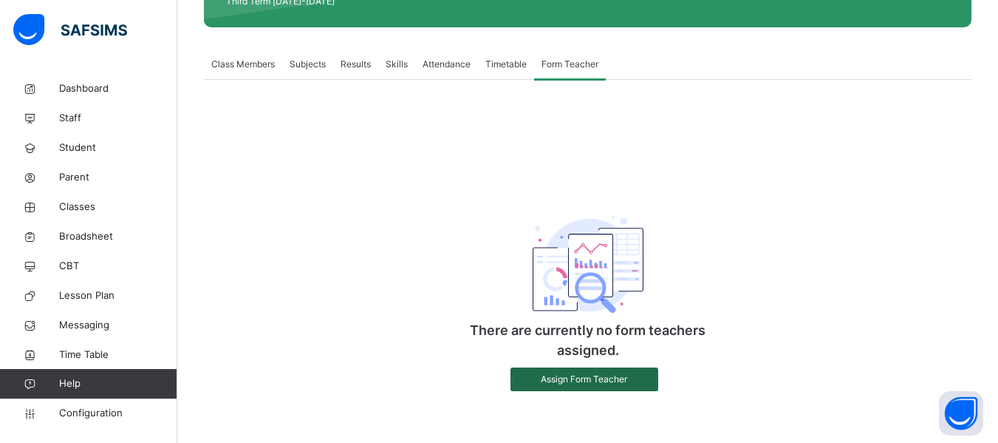
click at [602, 375] on span "Assign Form Teacher" at bounding box center [585, 378] width 126 height 13
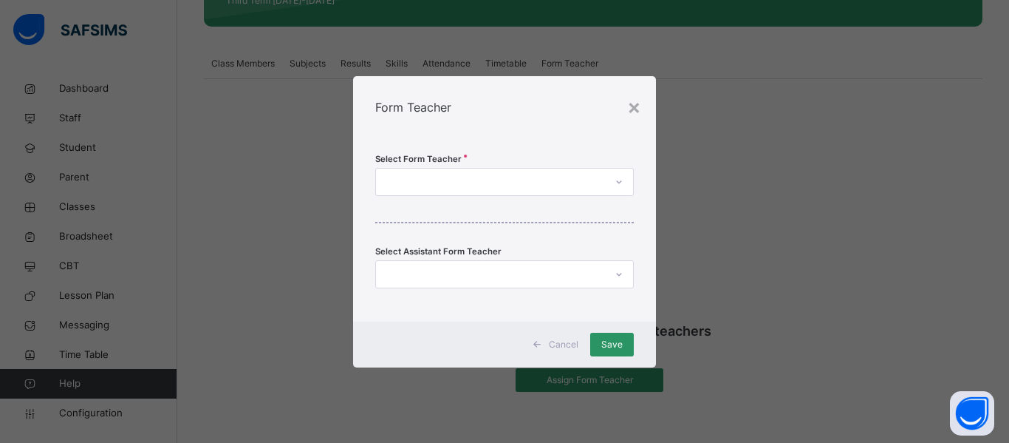
click at [450, 178] on div at bounding box center [490, 181] width 229 height 23
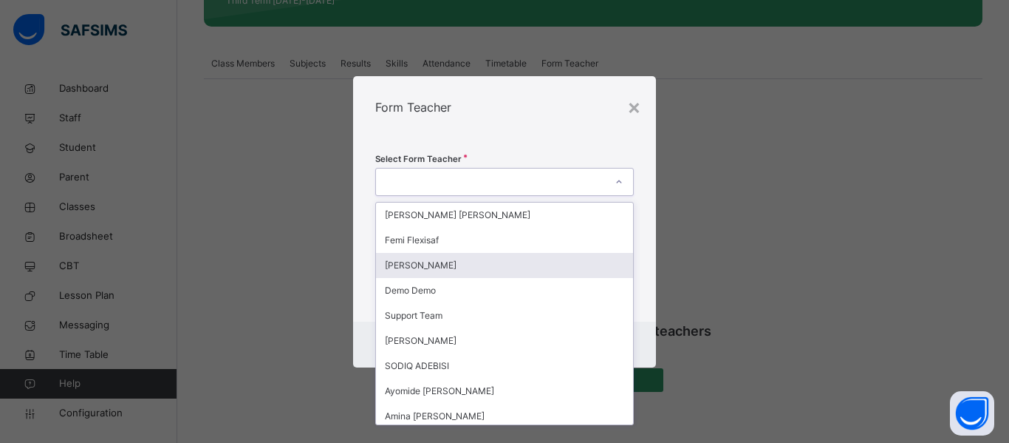
click at [443, 262] on div "[PERSON_NAME]" at bounding box center [504, 265] width 257 height 25
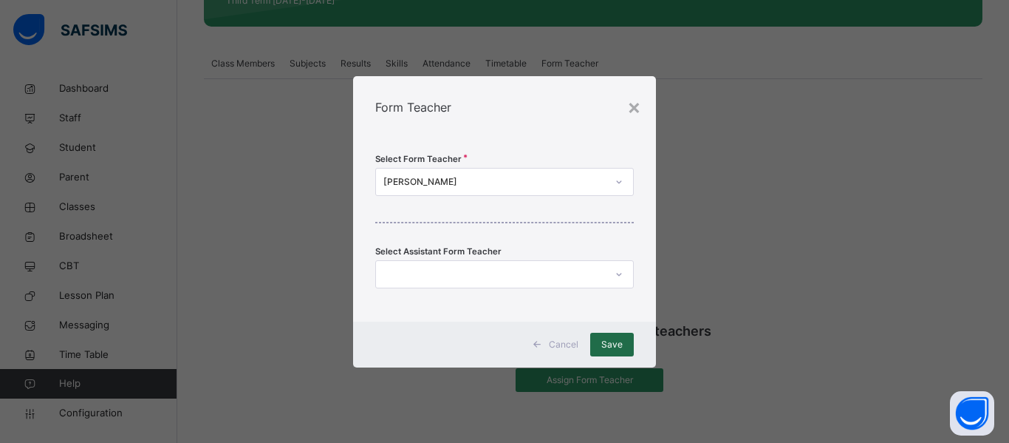
click at [608, 341] on span "Save" at bounding box center [612, 344] width 21 height 13
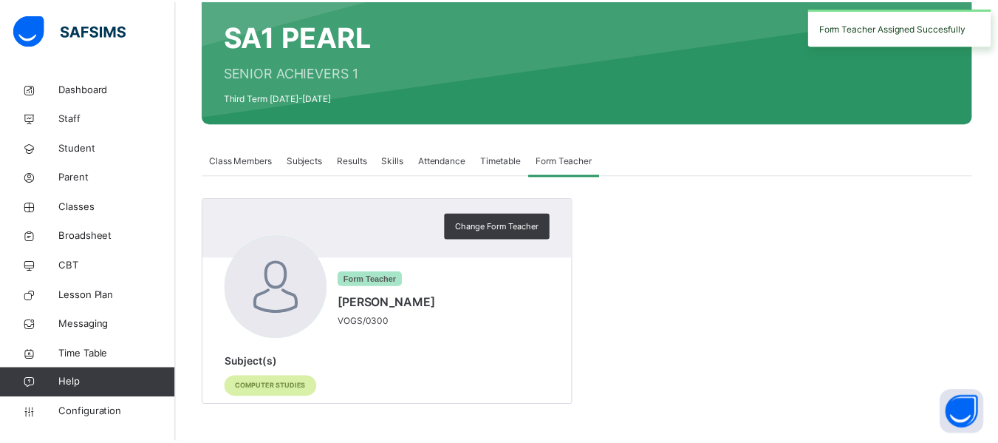
scroll to position [132, 0]
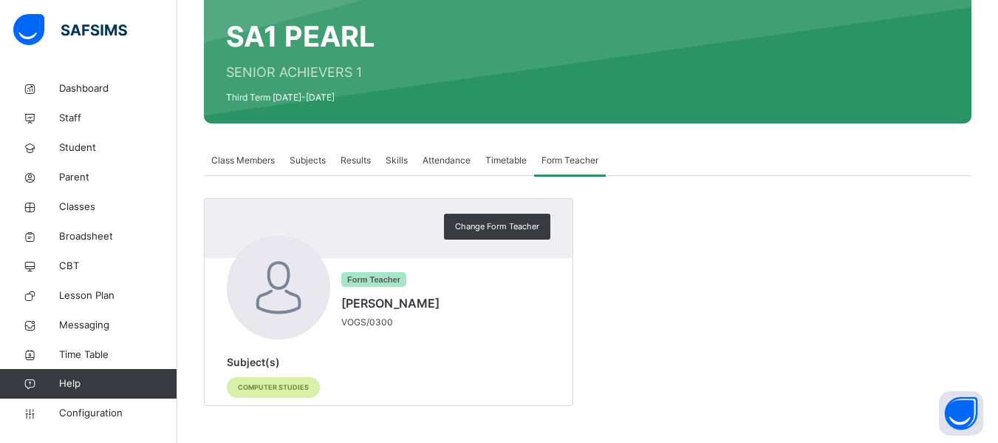
click at [241, 159] on span "Class Members" at bounding box center [243, 160] width 64 height 13
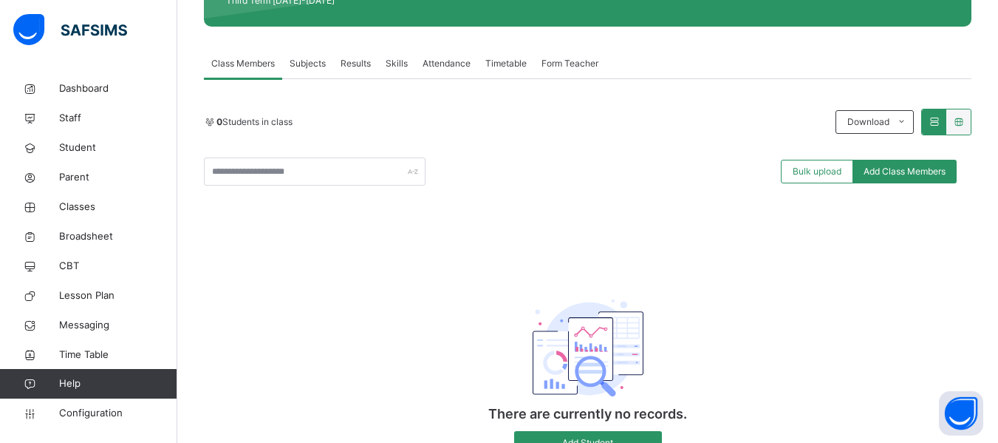
click at [344, 128] on div "0 Students in class" at bounding box center [516, 121] width 624 height 13
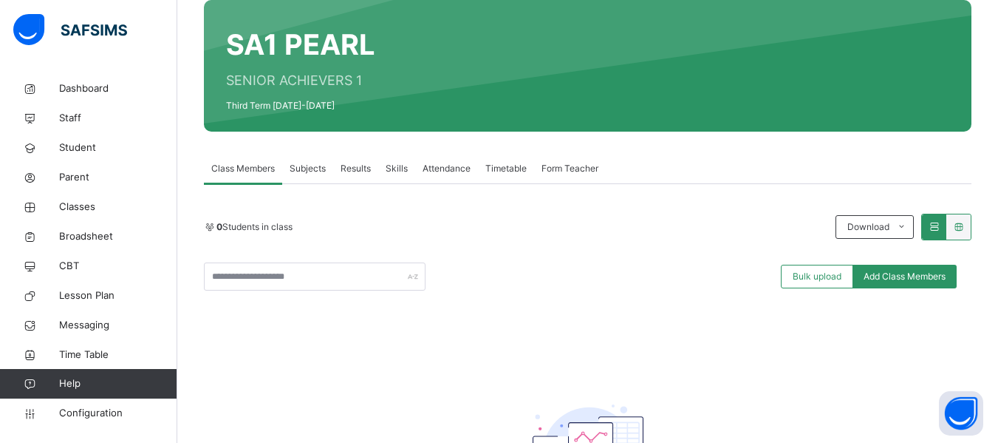
scroll to position [120, 0]
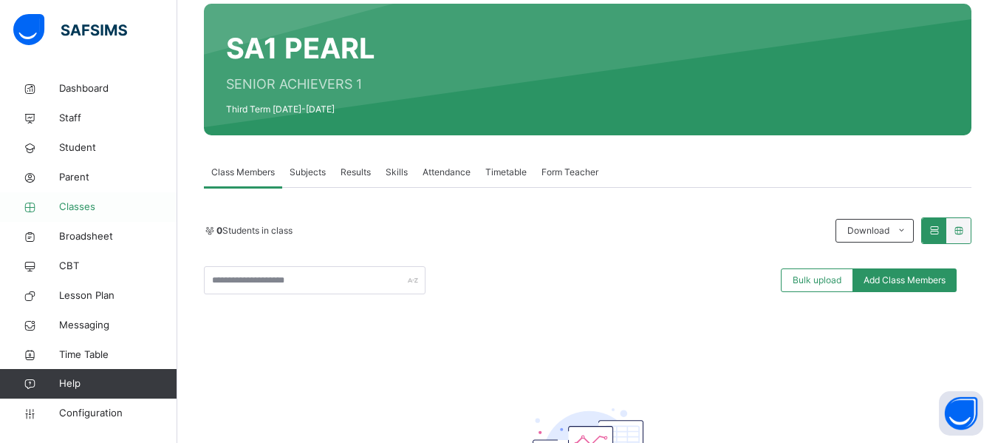
click at [85, 208] on span "Classes" at bounding box center [118, 207] width 118 height 15
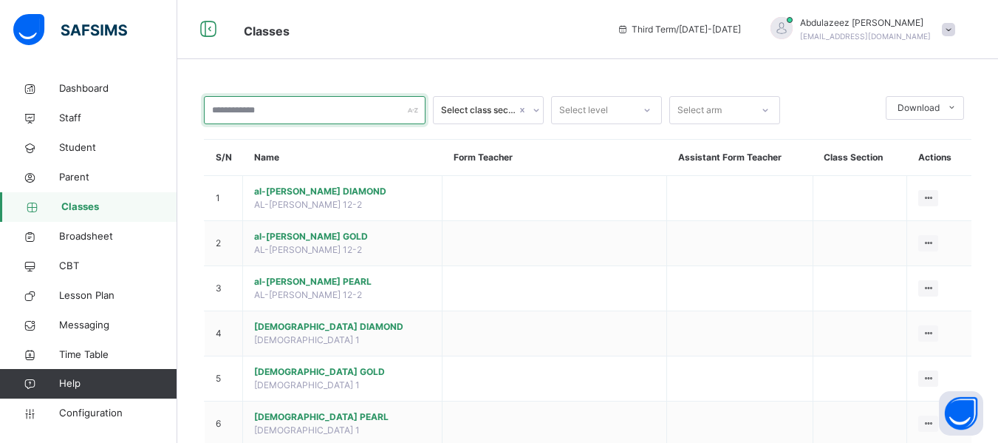
click at [250, 109] on input "text" at bounding box center [315, 110] width 222 height 28
type input "*"
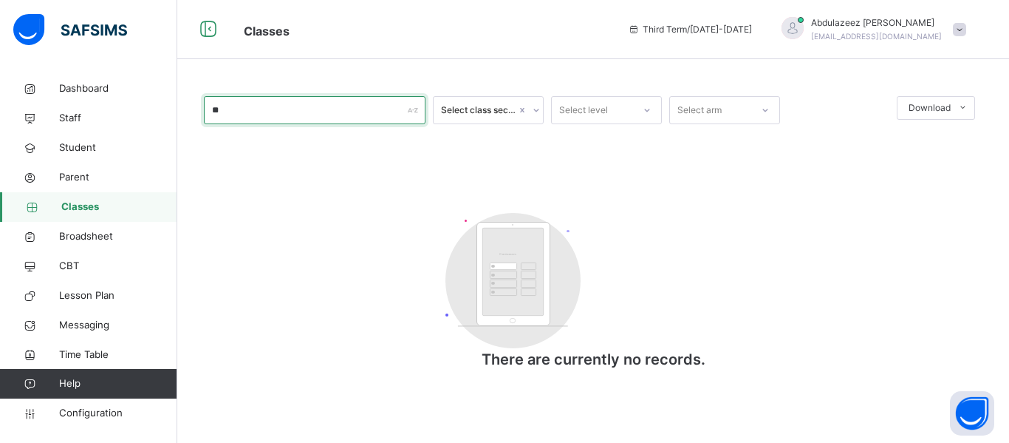
type input "*"
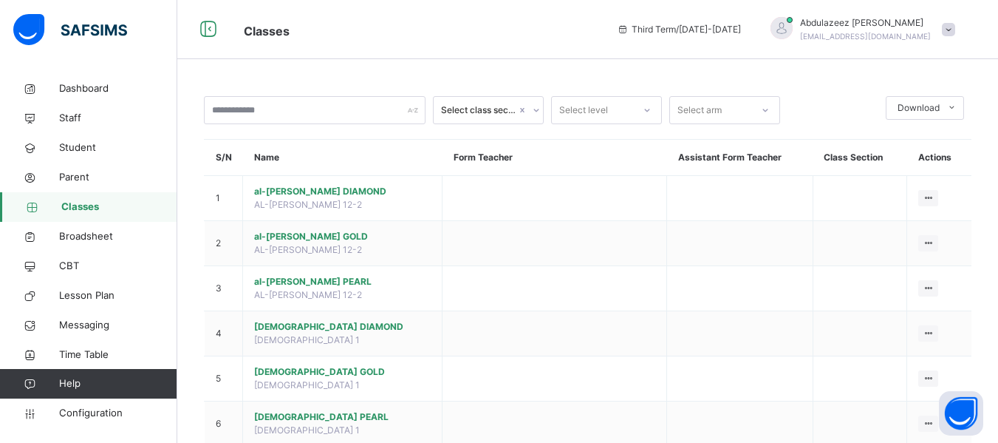
click at [488, 111] on div "Select class section" at bounding box center [478, 109] width 75 height 13
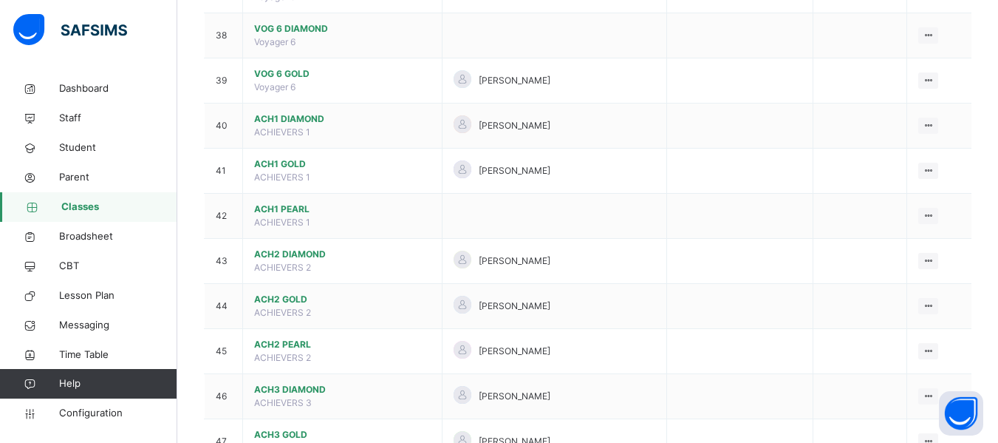
scroll to position [1824, 0]
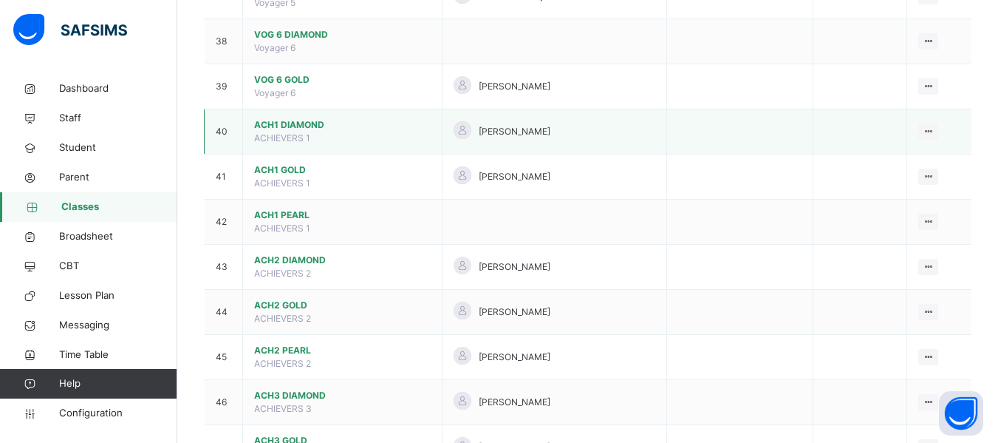
click at [303, 129] on span "ACH1 DIAMOND" at bounding box center [342, 124] width 177 height 13
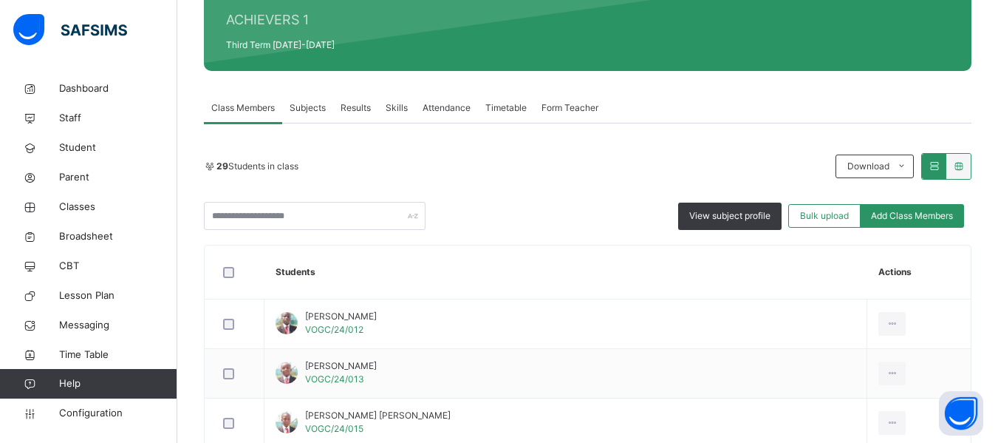
scroll to position [188, 0]
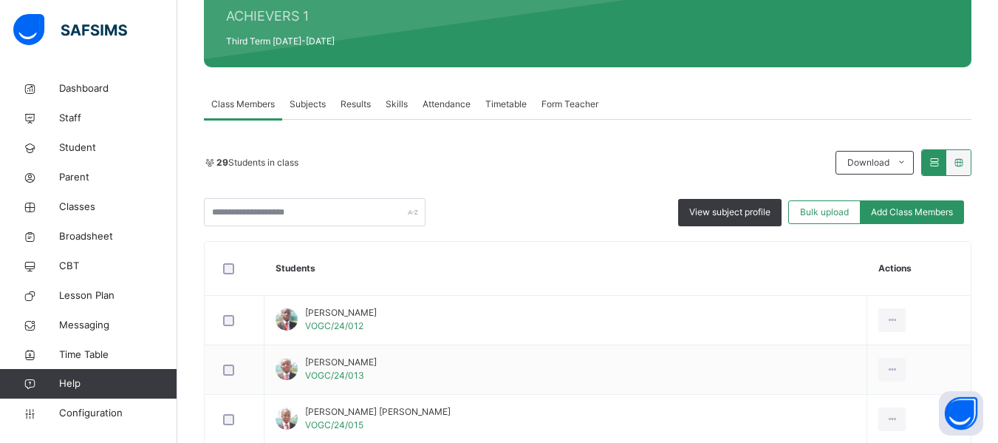
click at [321, 102] on span "Subjects" at bounding box center [308, 104] width 36 height 13
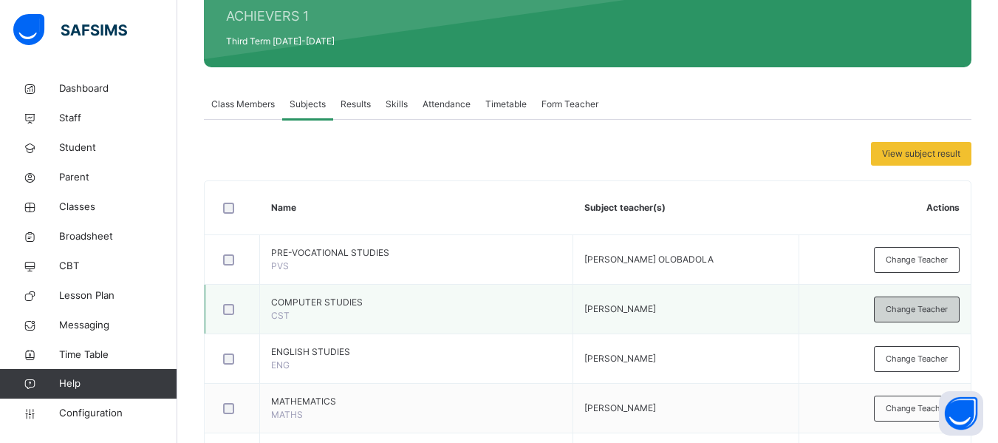
click at [914, 312] on span "Change Teacher" at bounding box center [917, 309] width 62 height 13
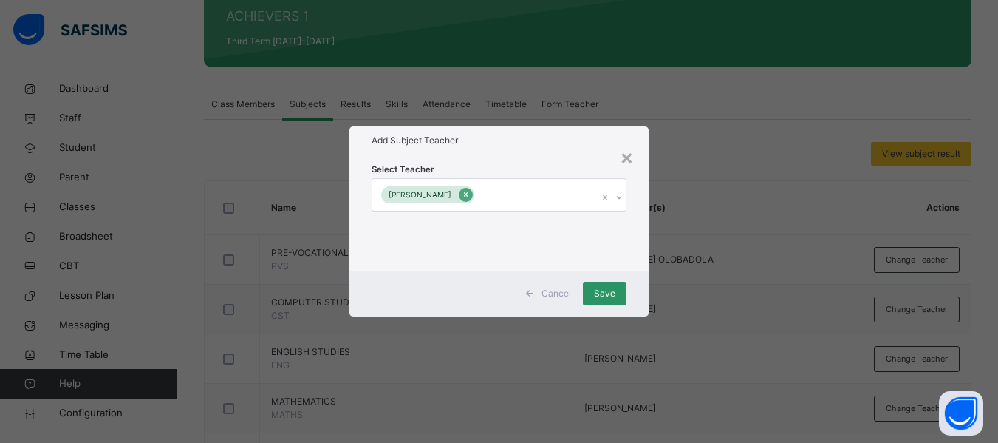
click at [470, 198] on icon at bounding box center [466, 194] width 8 height 10
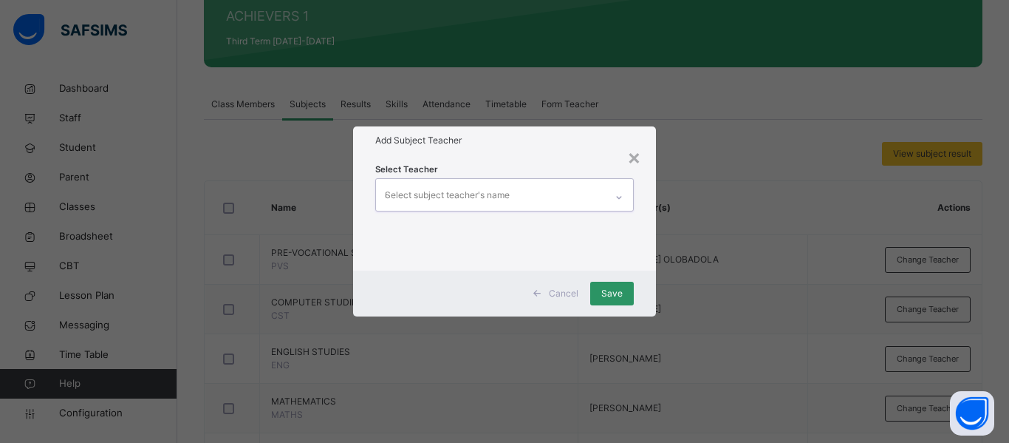
type input "**"
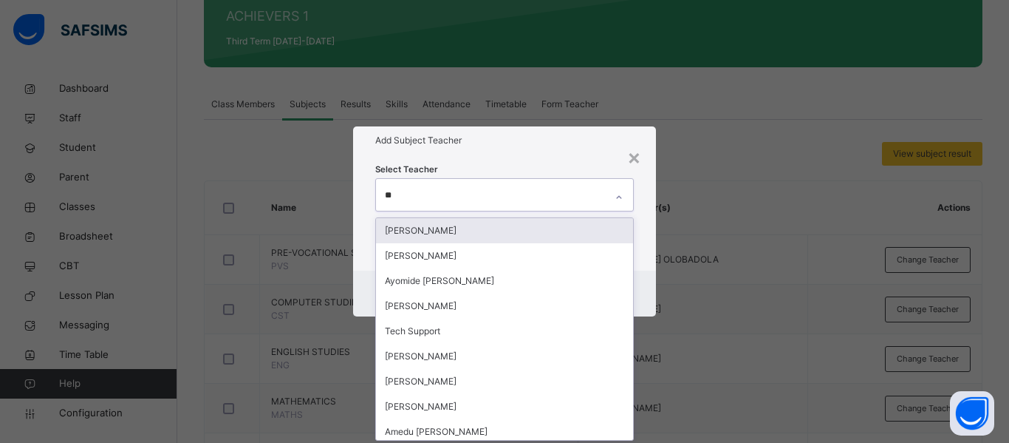
click at [457, 234] on div "[PERSON_NAME]" at bounding box center [504, 230] width 257 height 25
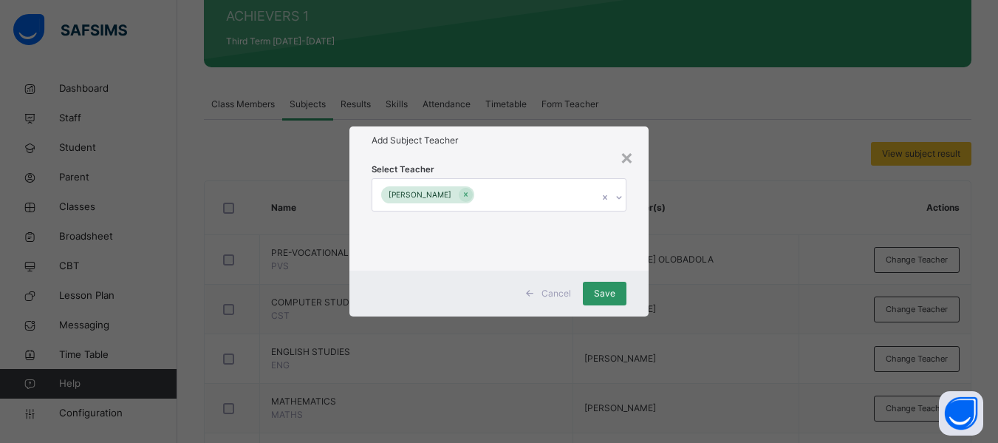
click at [539, 155] on div "Select Teacher [PERSON_NAME]" at bounding box center [499, 211] width 299 height 115
click at [603, 296] on span "Save" at bounding box center [604, 293] width 21 height 13
click at [603, 296] on div "Save" at bounding box center [605, 294] width 44 height 24
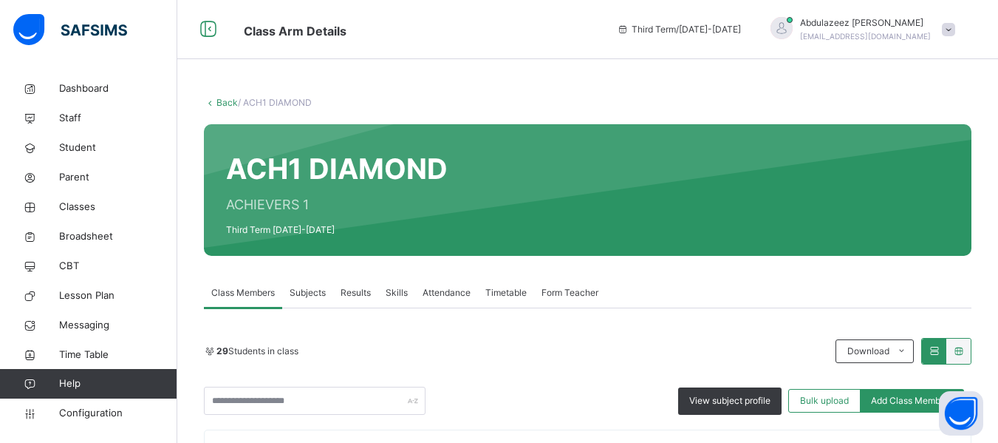
scroll to position [75, 0]
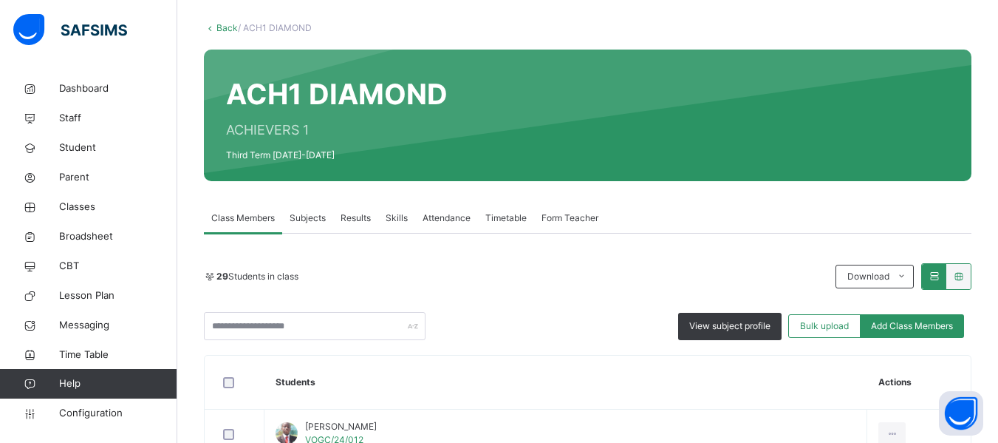
click at [318, 219] on span "Subjects" at bounding box center [308, 217] width 36 height 13
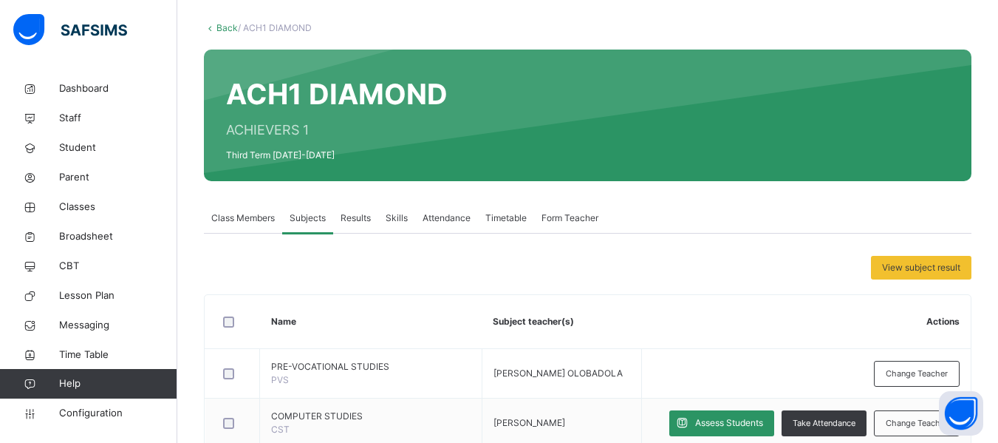
click at [220, 29] on link "Back" at bounding box center [227, 27] width 21 height 11
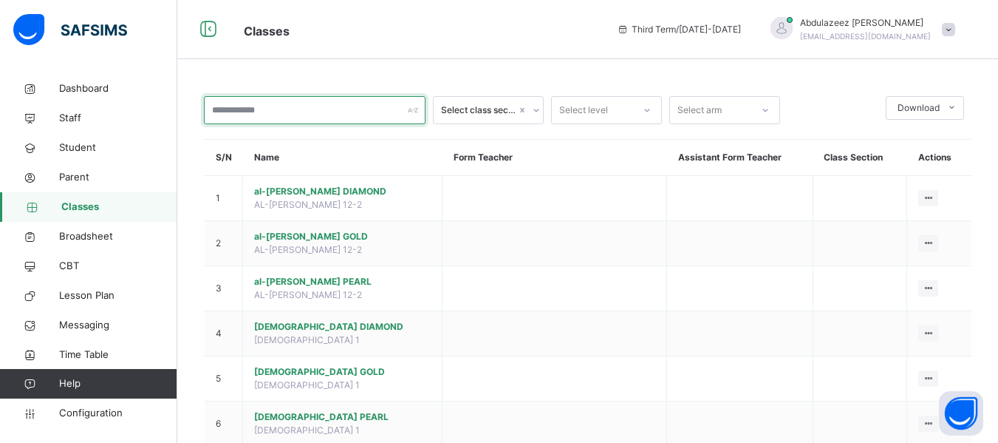
click at [250, 112] on input "text" at bounding box center [315, 110] width 222 height 28
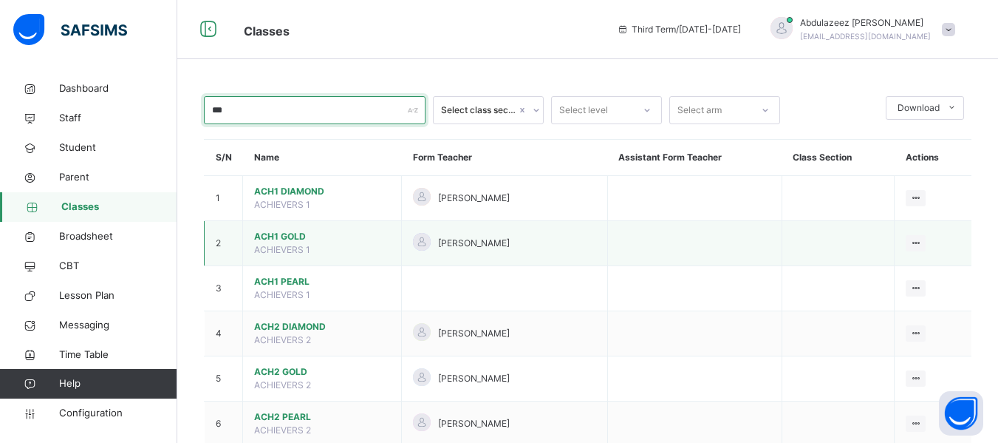
type input "***"
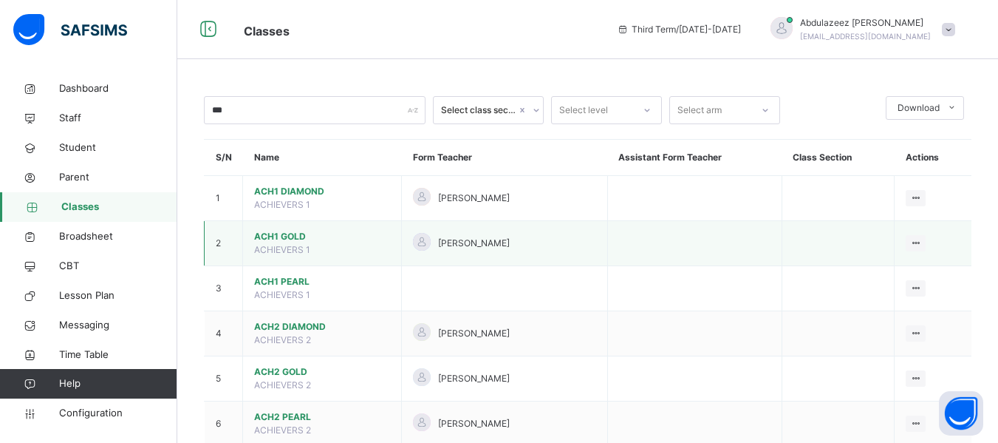
click at [295, 238] on span "ACH1 GOLD" at bounding box center [322, 236] width 136 height 13
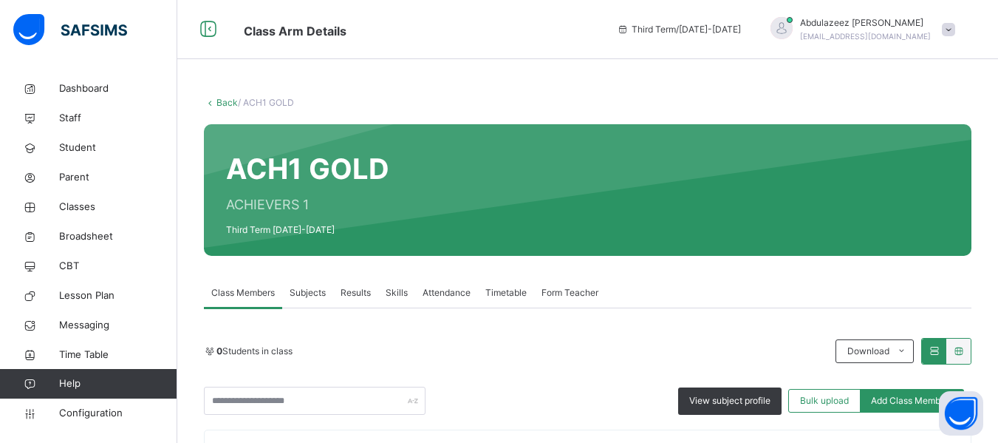
click at [309, 283] on div "Subjects" at bounding box center [307, 293] width 51 height 30
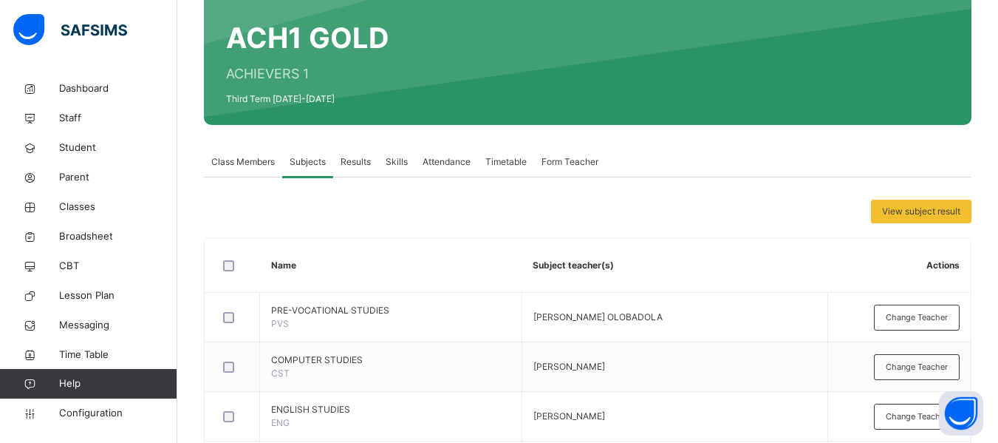
scroll to position [132, 0]
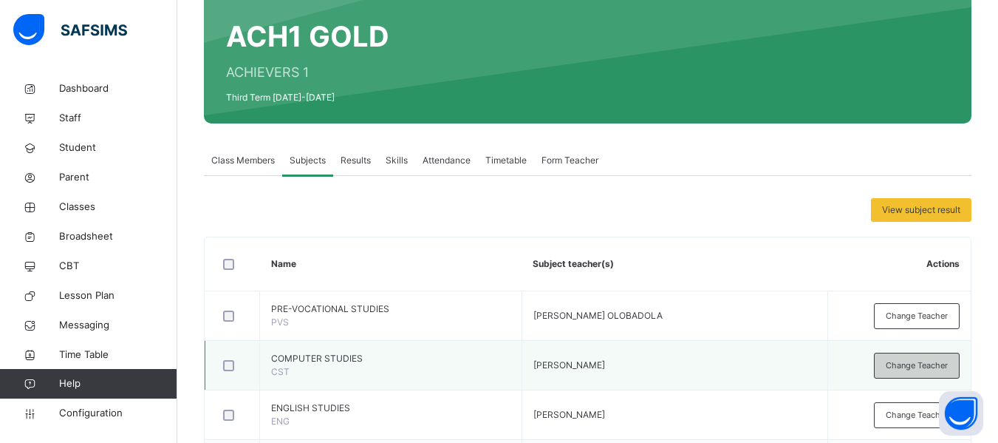
click at [927, 361] on span "Change Teacher" at bounding box center [917, 365] width 62 height 13
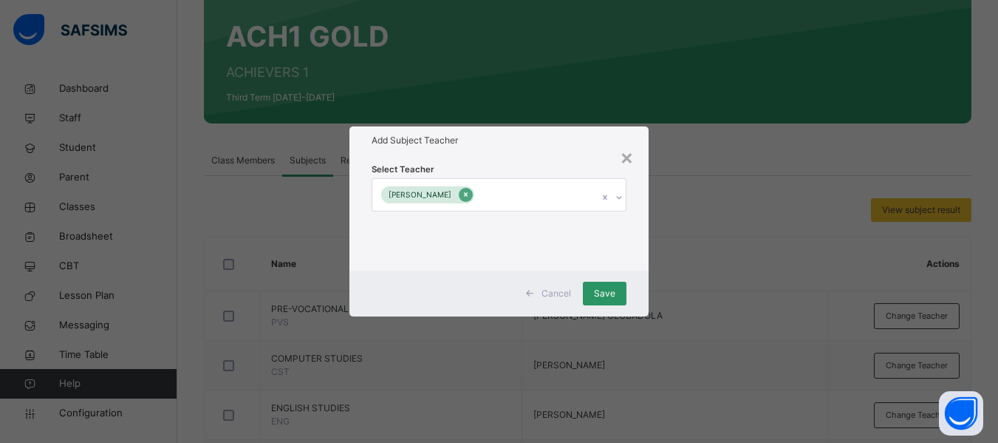
click at [468, 197] on icon at bounding box center [466, 195] width 4 height 4
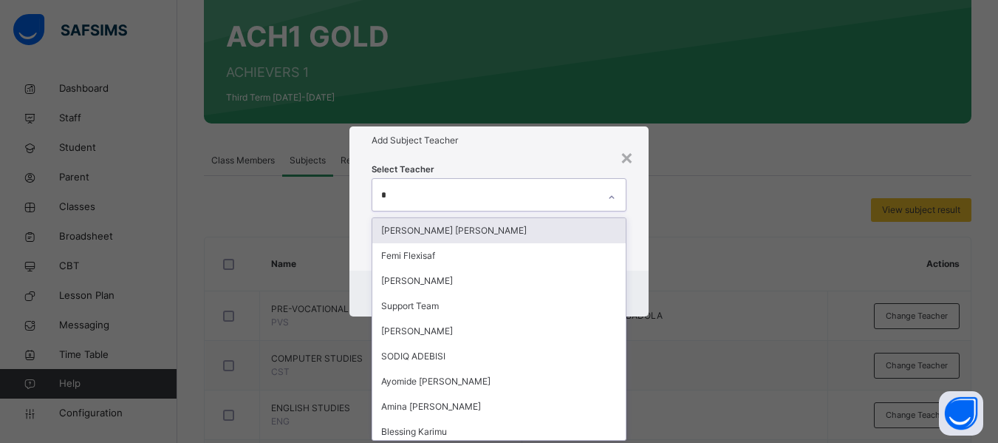
type input "**"
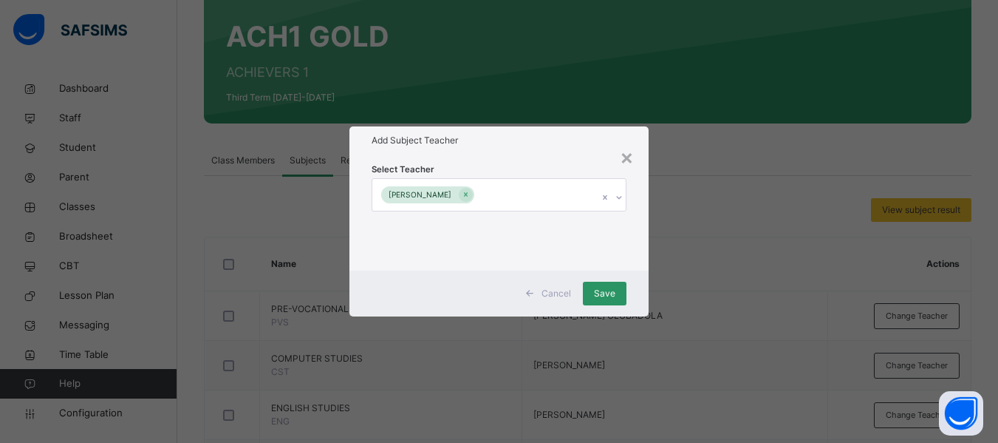
click at [641, 274] on div "Cancel Save" at bounding box center [499, 293] width 299 height 46
click at [602, 285] on div "Save" at bounding box center [605, 294] width 44 height 24
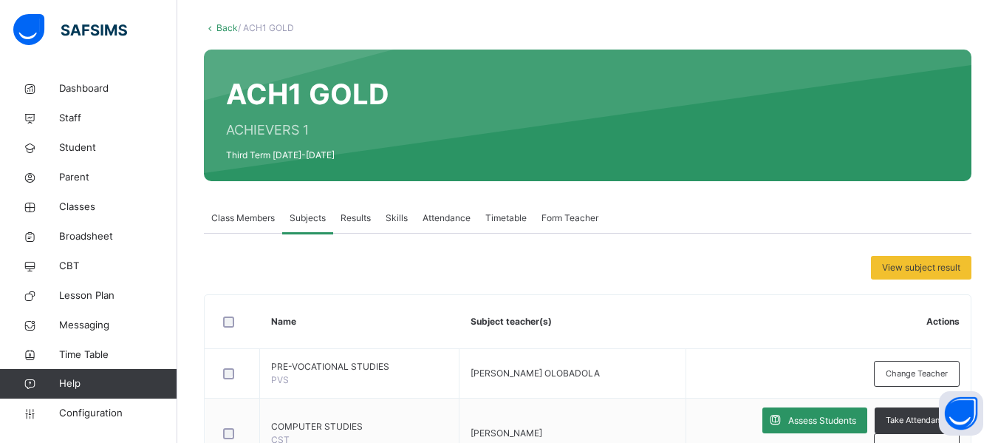
scroll to position [73, 0]
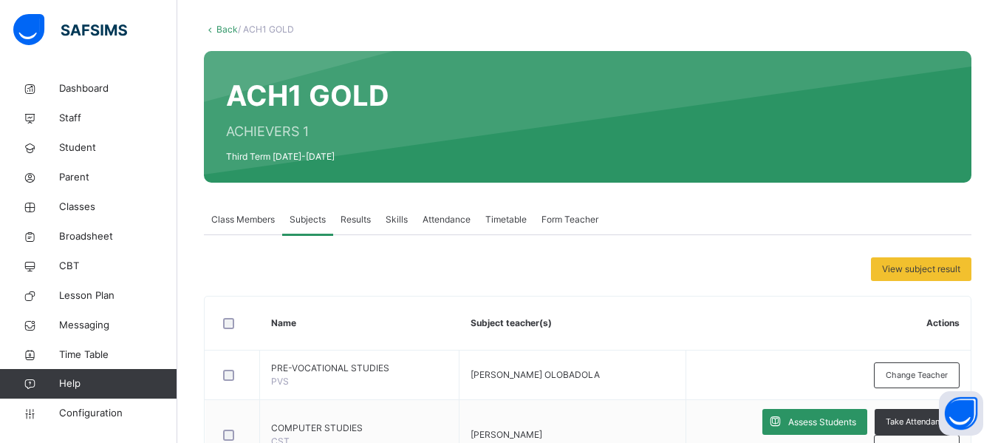
click at [219, 28] on link "Back" at bounding box center [227, 29] width 21 height 11
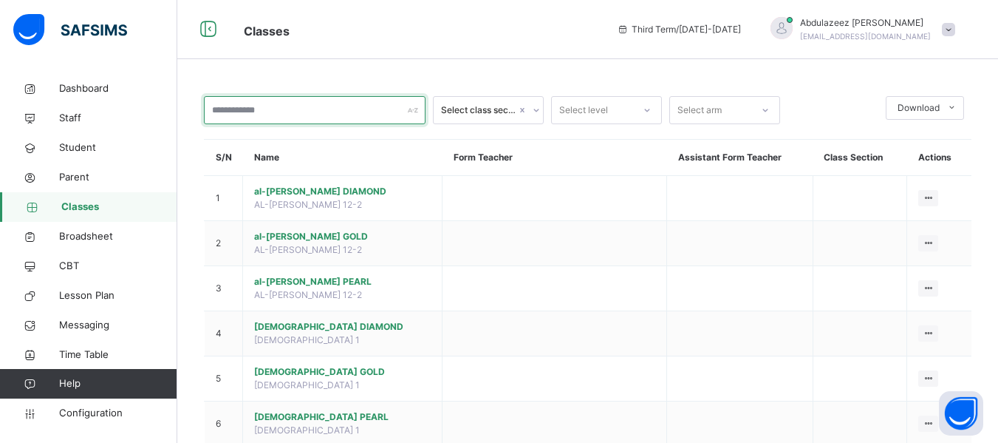
click at [250, 112] on input "text" at bounding box center [315, 110] width 222 height 28
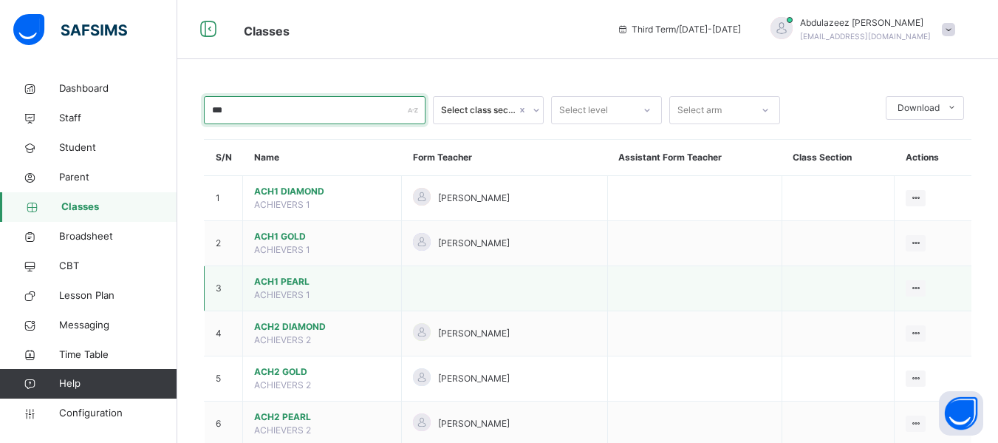
type input "***"
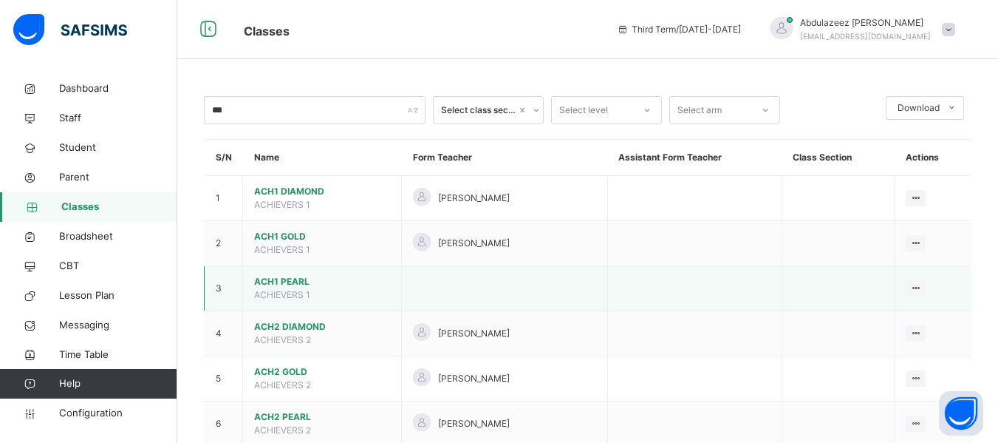
click at [293, 294] on span "ACHIEVERS 1" at bounding box center [282, 294] width 56 height 11
click at [281, 281] on span "ACH1 PEARL" at bounding box center [322, 281] width 136 height 13
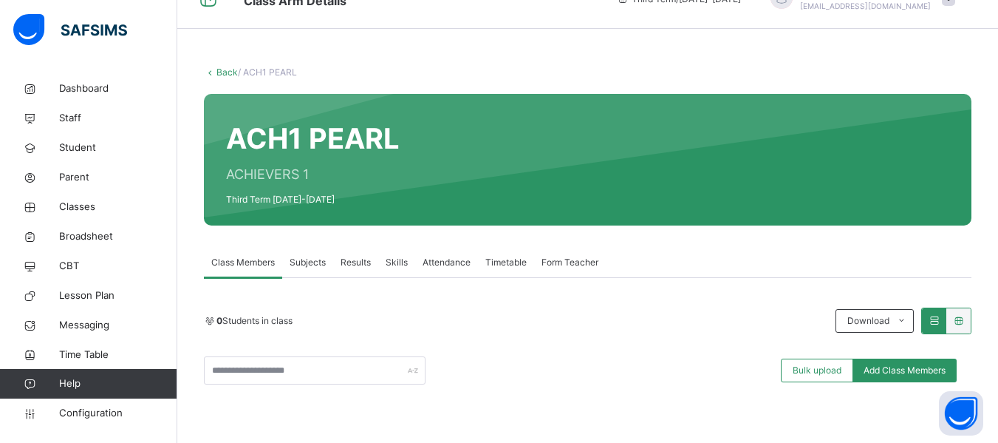
scroll to position [35, 0]
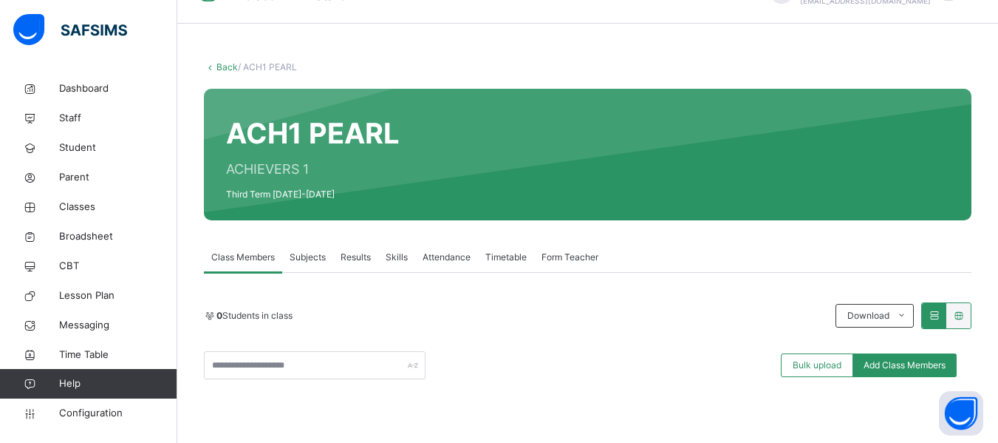
click at [305, 260] on span "Subjects" at bounding box center [308, 257] width 36 height 13
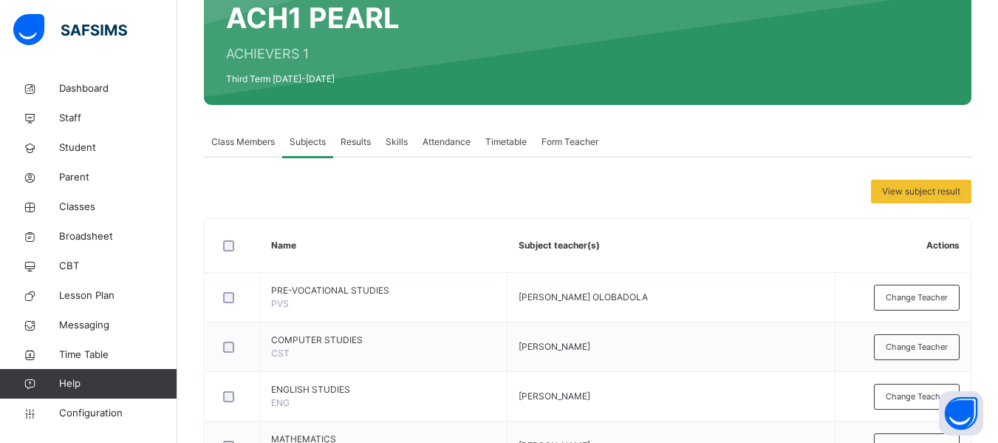
scroll to position [164, 0]
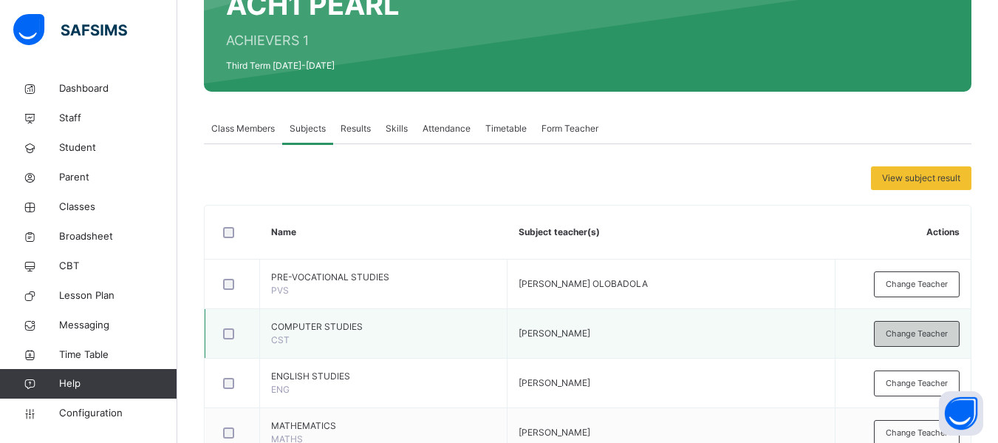
click at [927, 337] on span "Change Teacher" at bounding box center [917, 333] width 62 height 13
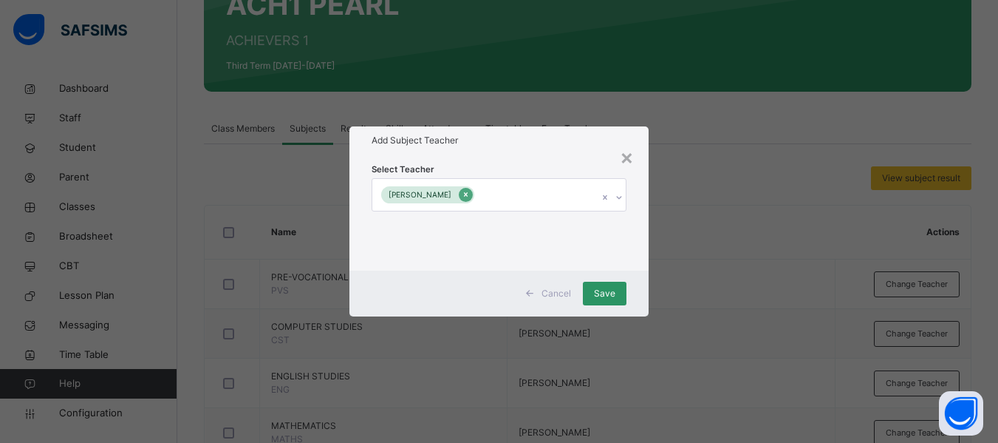
click at [470, 195] on icon at bounding box center [466, 194] width 8 height 10
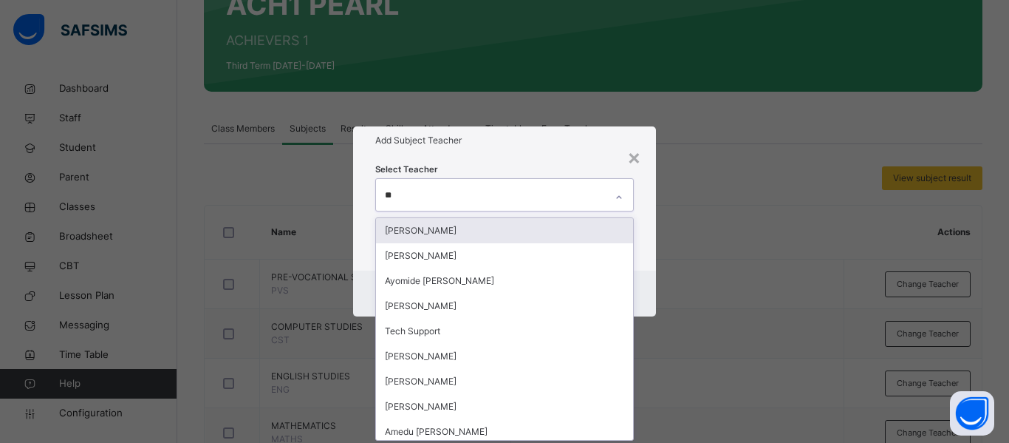
type input "***"
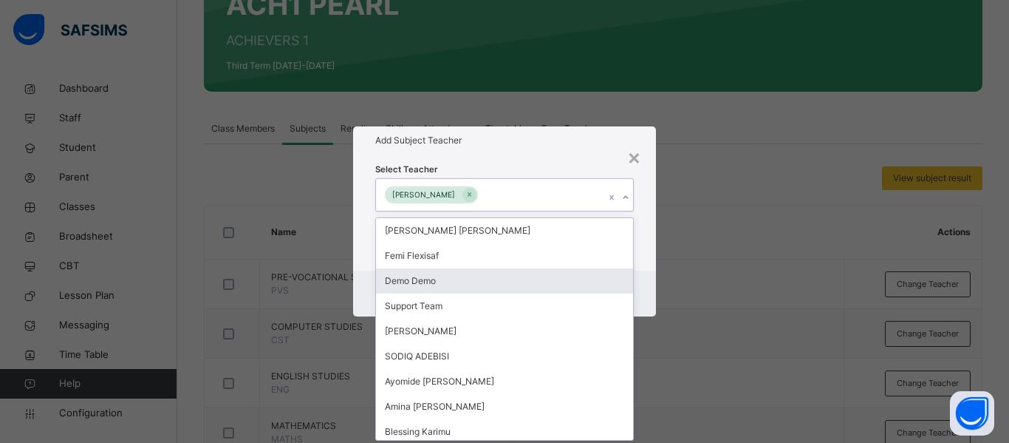
click at [649, 286] on div "Cancel Save" at bounding box center [504, 293] width 303 height 46
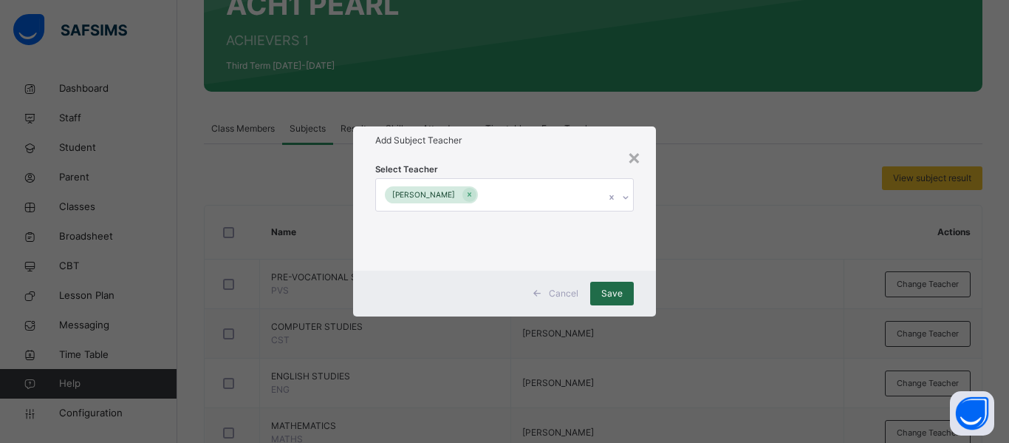
click at [607, 293] on span "Save" at bounding box center [612, 293] width 21 height 13
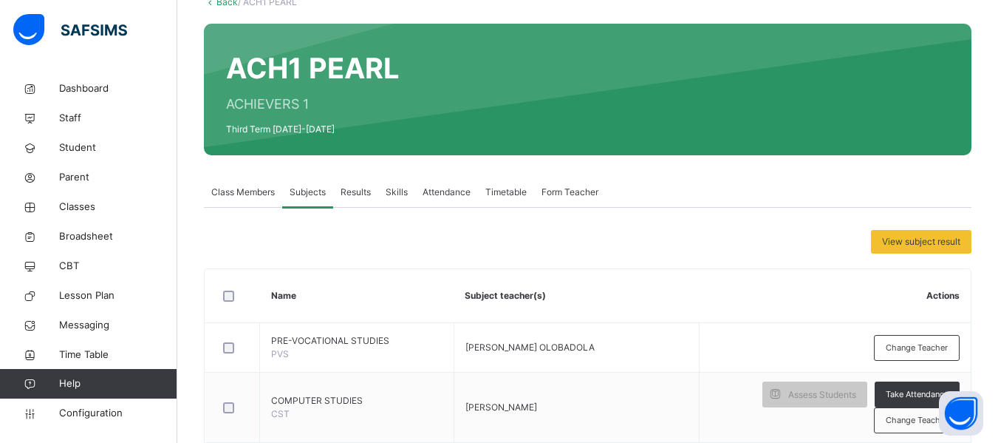
scroll to position [0, 0]
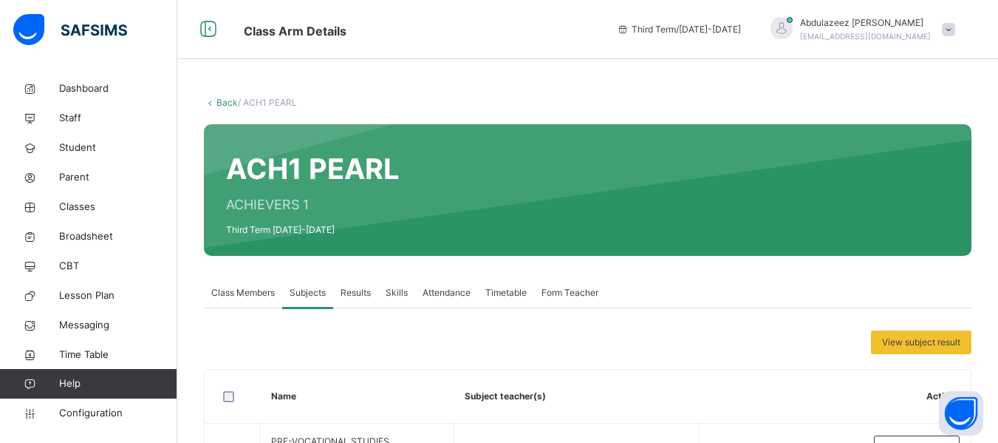
click at [227, 98] on link "Back" at bounding box center [227, 102] width 21 height 11
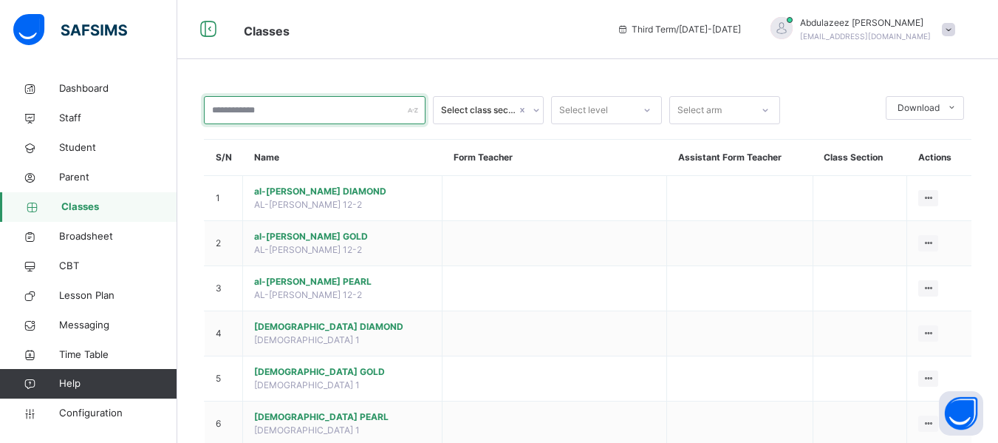
click at [227, 105] on input "text" at bounding box center [315, 110] width 222 height 28
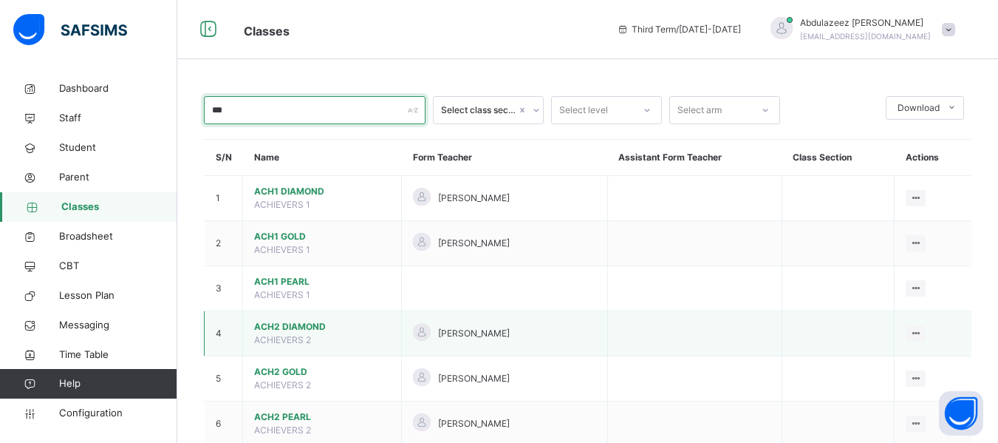
type input "***"
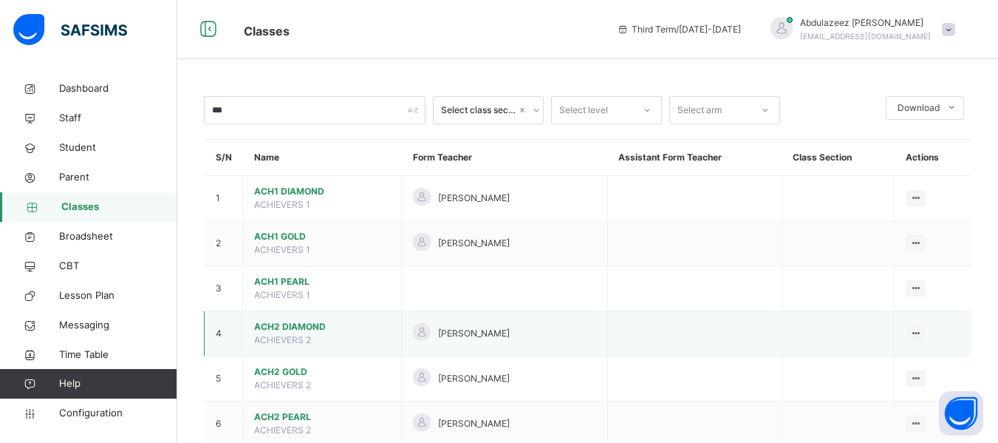
click at [327, 332] on span "ACH2 DIAMOND" at bounding box center [322, 326] width 136 height 13
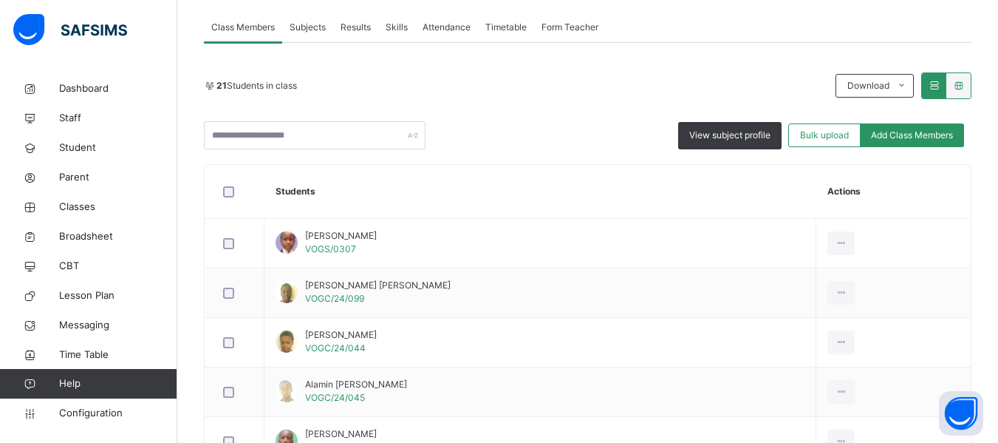
scroll to position [163, 0]
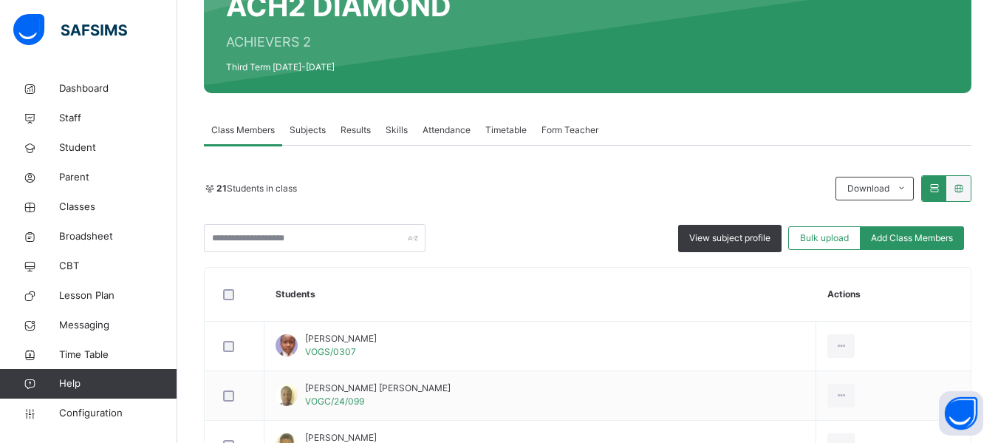
click at [310, 129] on span "Subjects" at bounding box center [308, 129] width 36 height 13
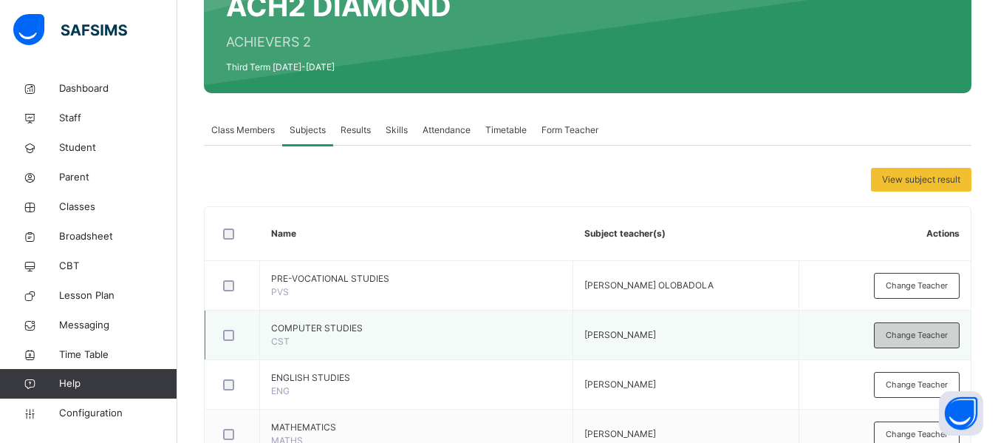
click at [916, 334] on span "Change Teacher" at bounding box center [917, 335] width 62 height 13
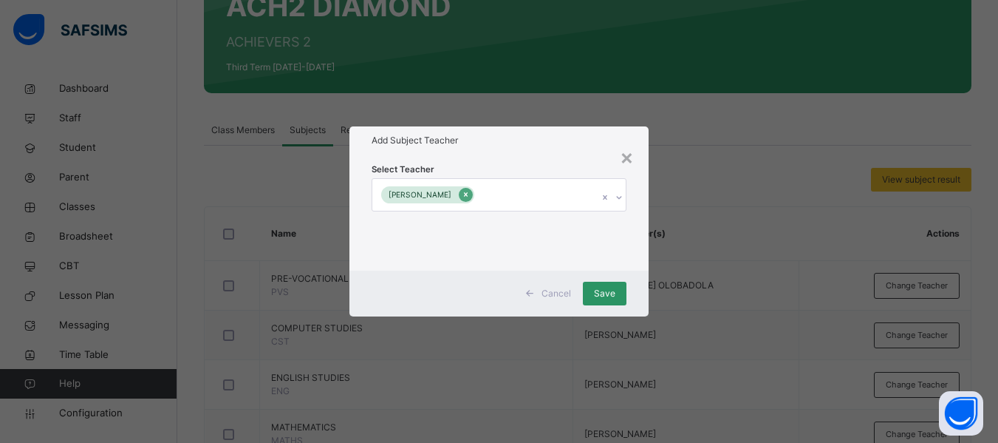
click at [468, 194] on icon at bounding box center [466, 195] width 4 height 4
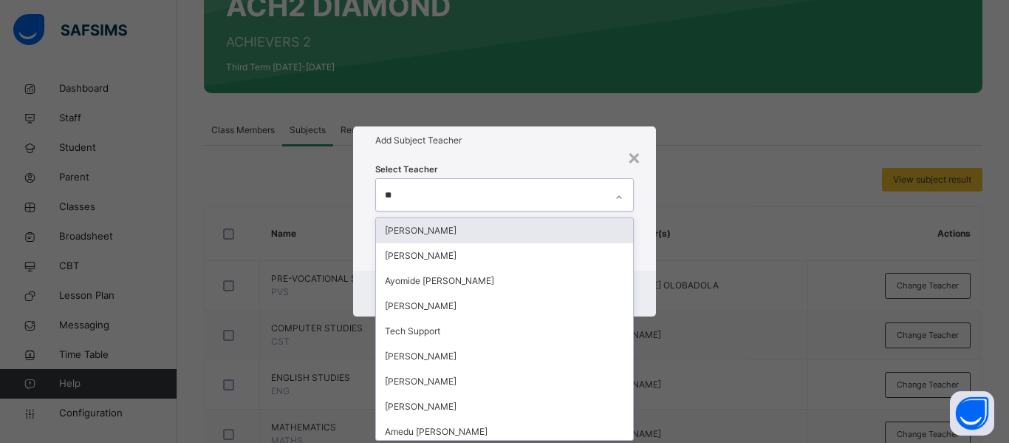
type input "***"
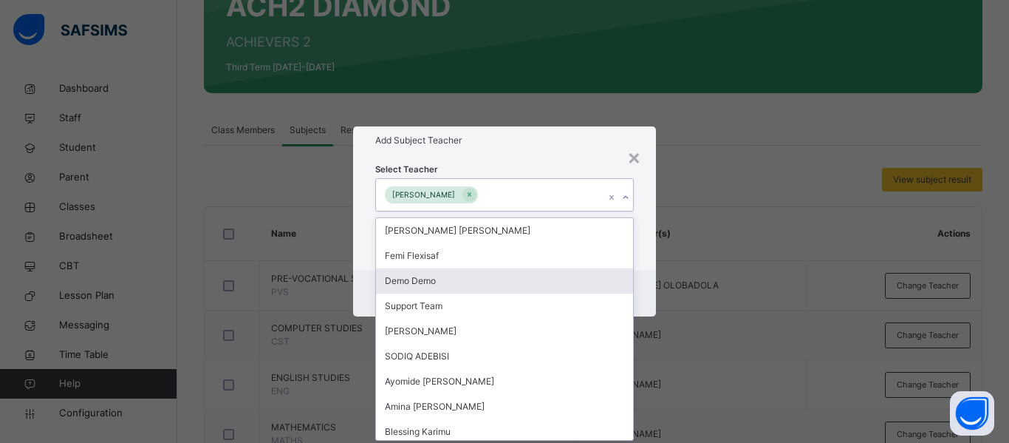
click at [657, 286] on div "× Add Subject Teacher Select Teacher option [PERSON_NAME], selected. option Dem…" at bounding box center [504, 221] width 1009 height 443
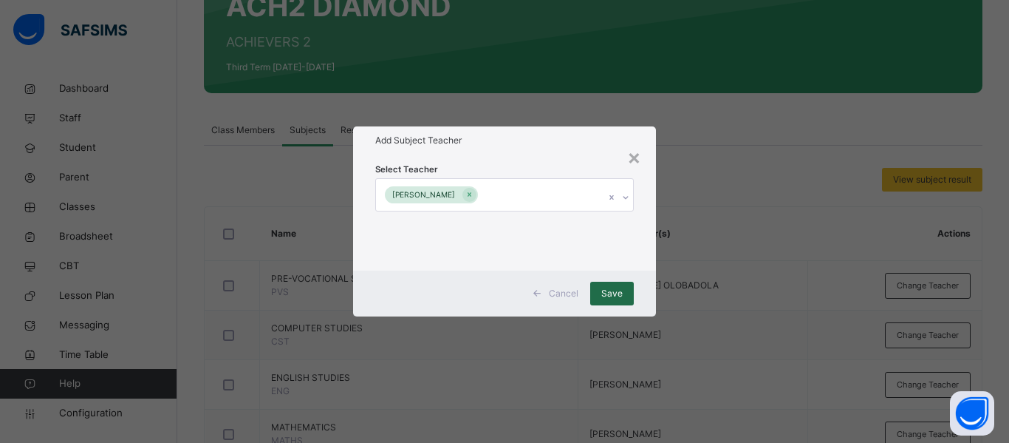
click at [608, 295] on span "Save" at bounding box center [612, 293] width 21 height 13
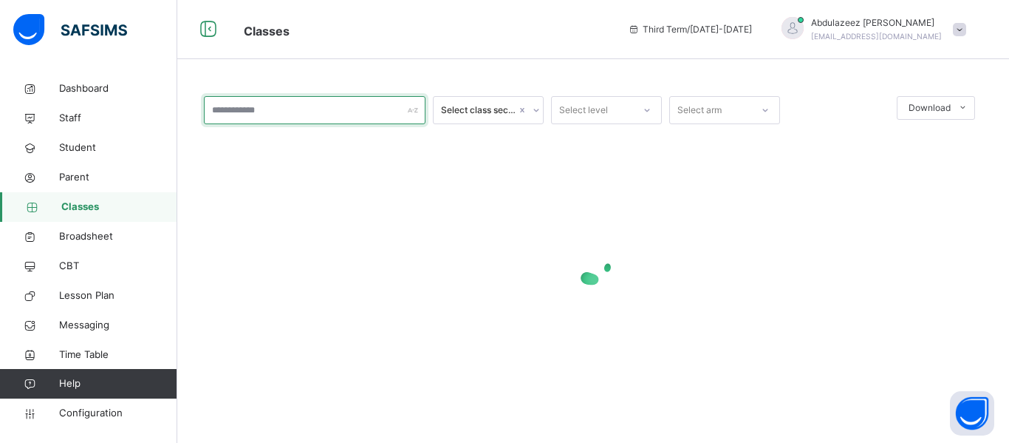
click at [250, 114] on input "text" at bounding box center [315, 110] width 222 height 28
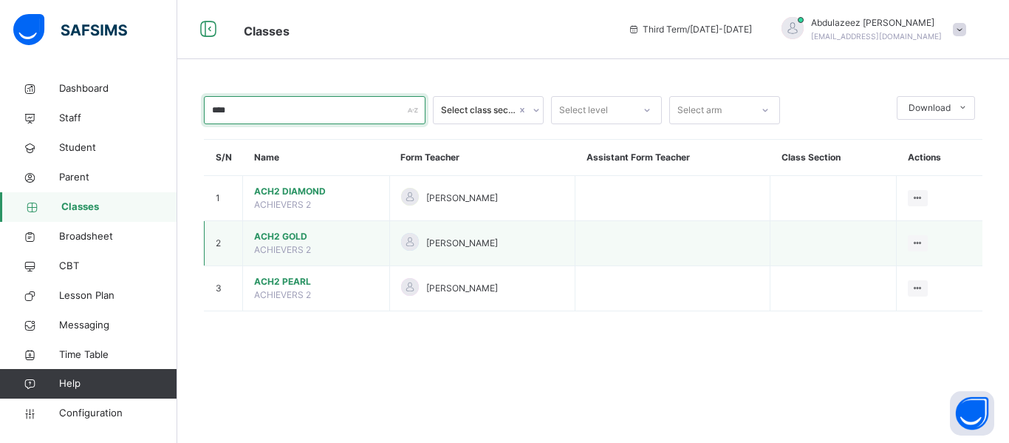
type input "****"
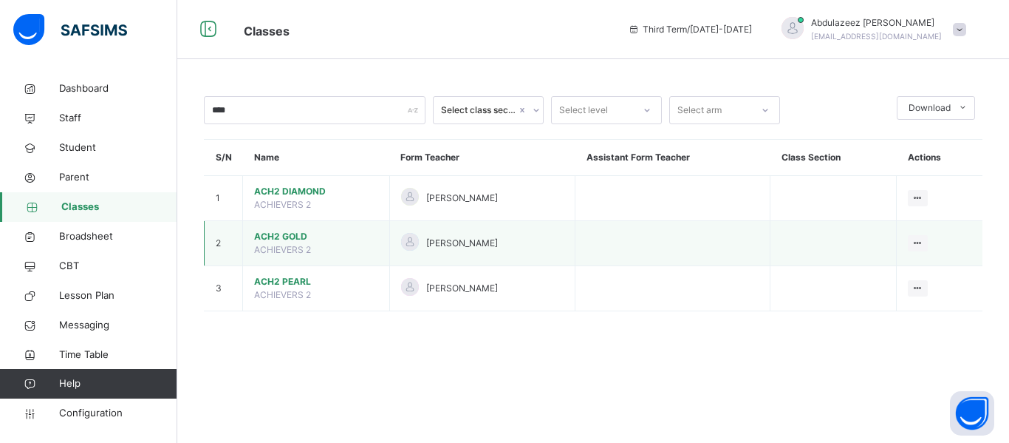
click at [332, 242] on span "ACH2 GOLD" at bounding box center [316, 236] width 124 height 13
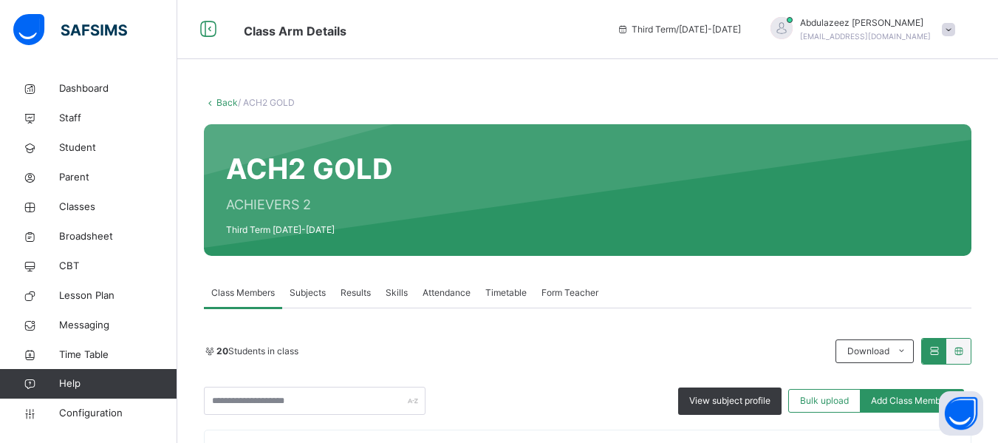
click at [309, 295] on span "Subjects" at bounding box center [308, 292] width 36 height 13
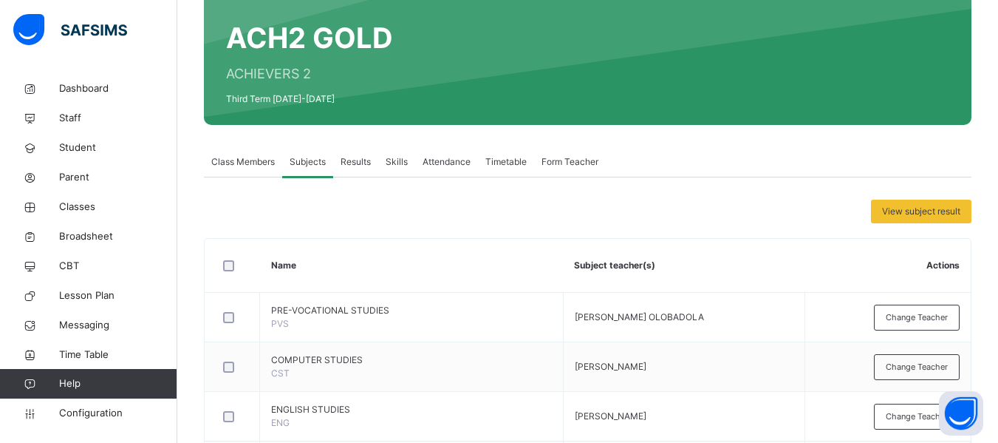
scroll to position [136, 0]
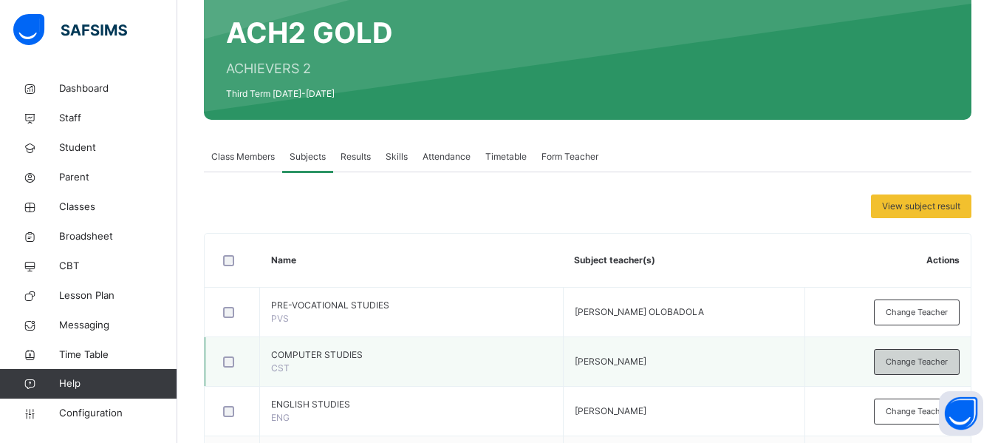
click at [926, 367] on span "Change Teacher" at bounding box center [917, 361] width 62 height 13
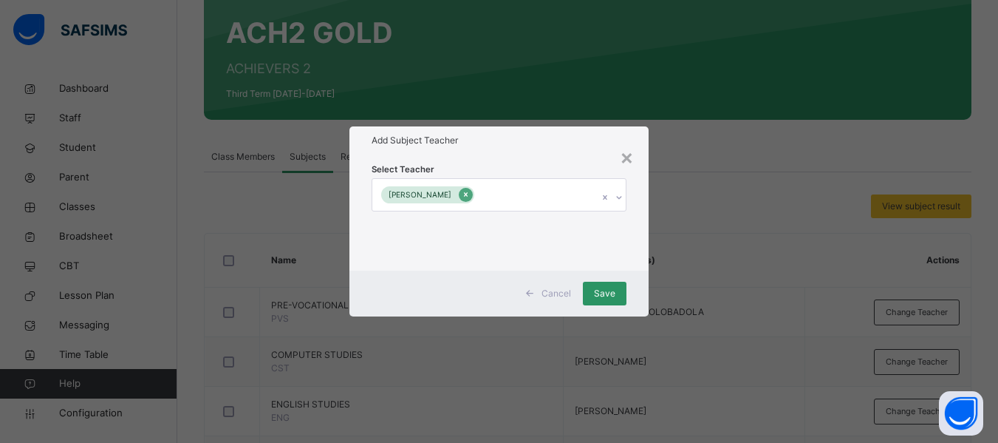
click at [468, 196] on icon at bounding box center [466, 195] width 4 height 4
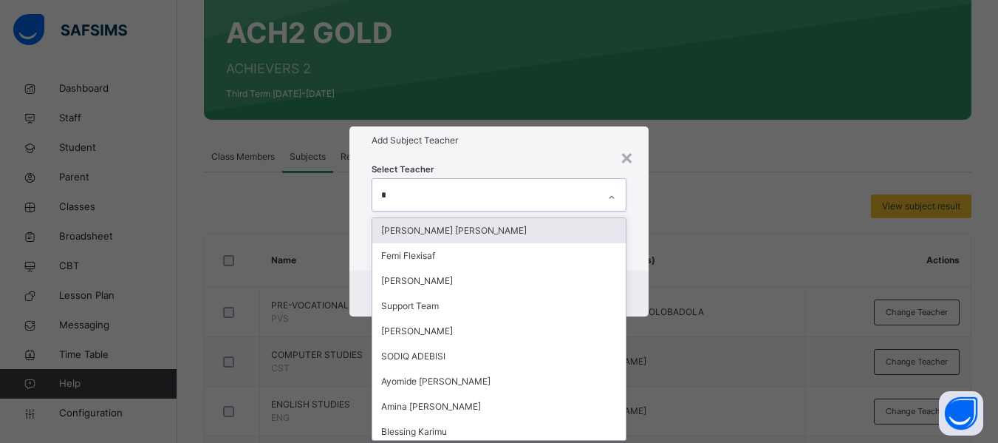
type input "**"
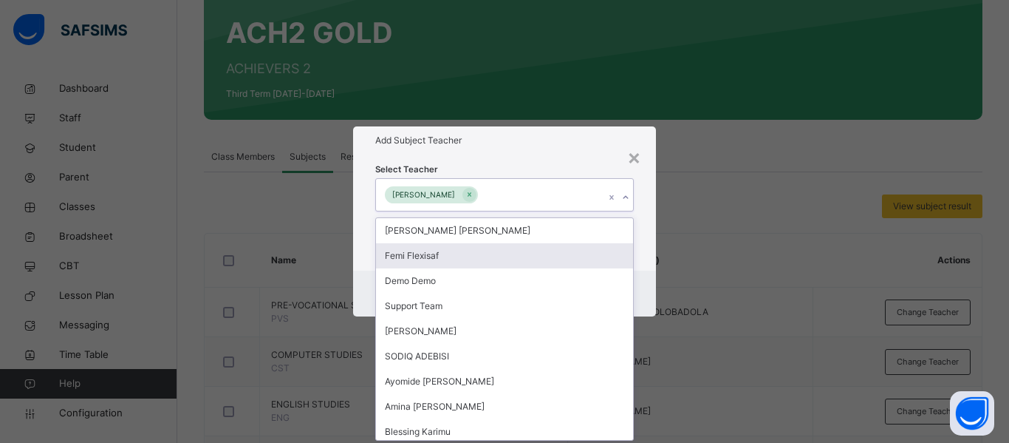
click at [655, 268] on div "Select Teacher option [PERSON_NAME], selected. option Femi Flexisaf focused, 2 …" at bounding box center [504, 211] width 303 height 115
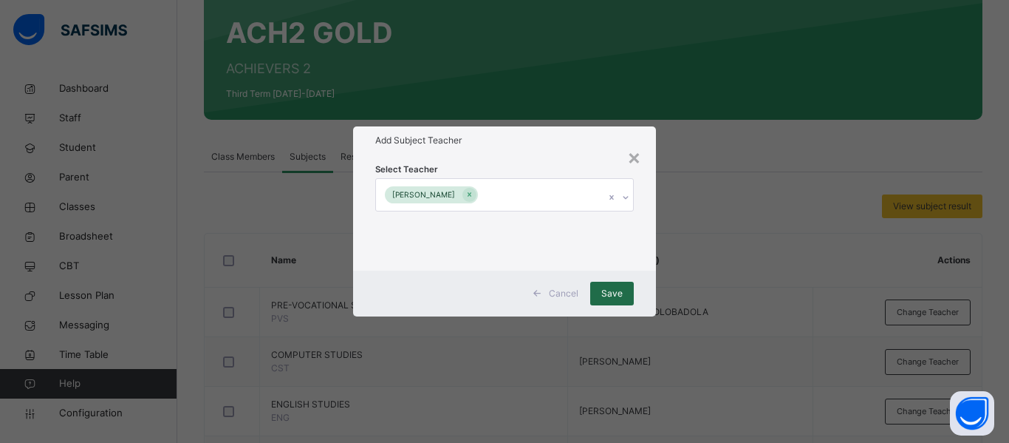
click at [615, 293] on span "Save" at bounding box center [612, 293] width 21 height 13
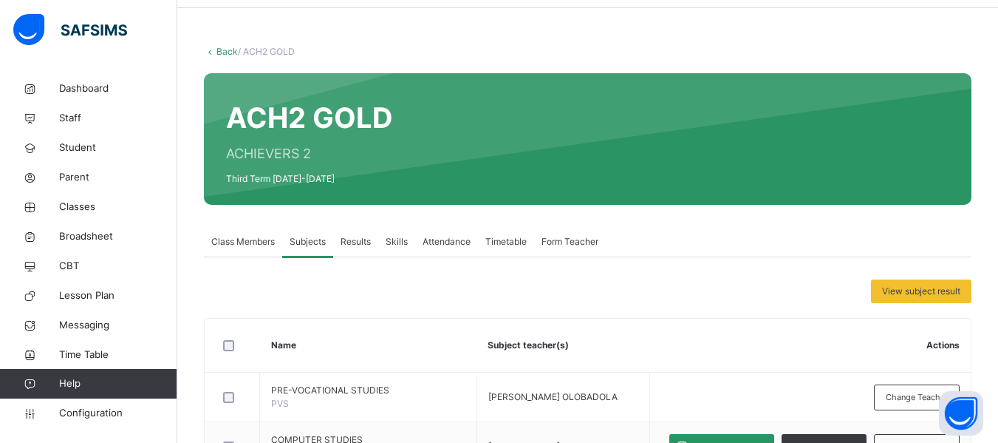
scroll to position [0, 0]
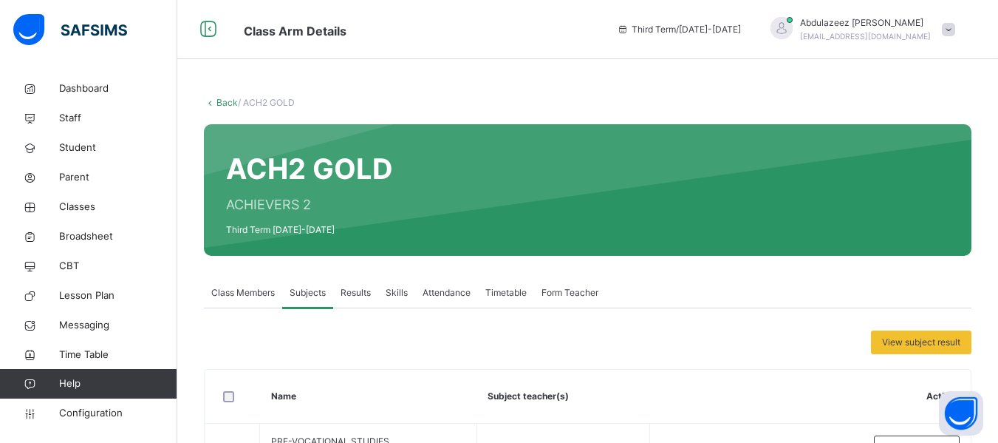
click at [220, 103] on link "Back" at bounding box center [227, 102] width 21 height 11
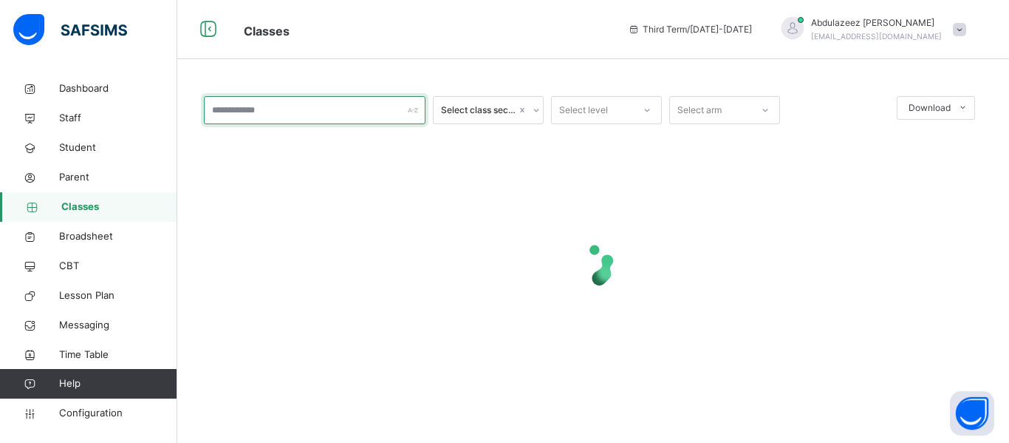
click at [241, 110] on input "text" at bounding box center [315, 110] width 222 height 28
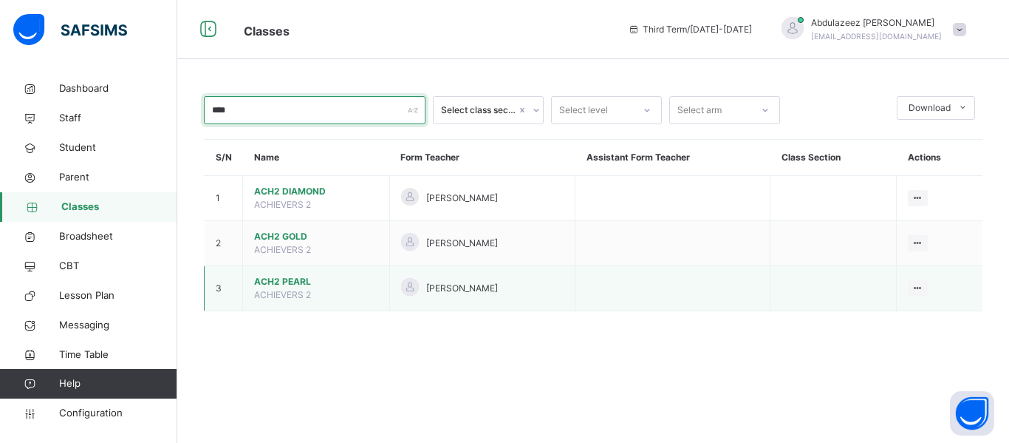
type input "****"
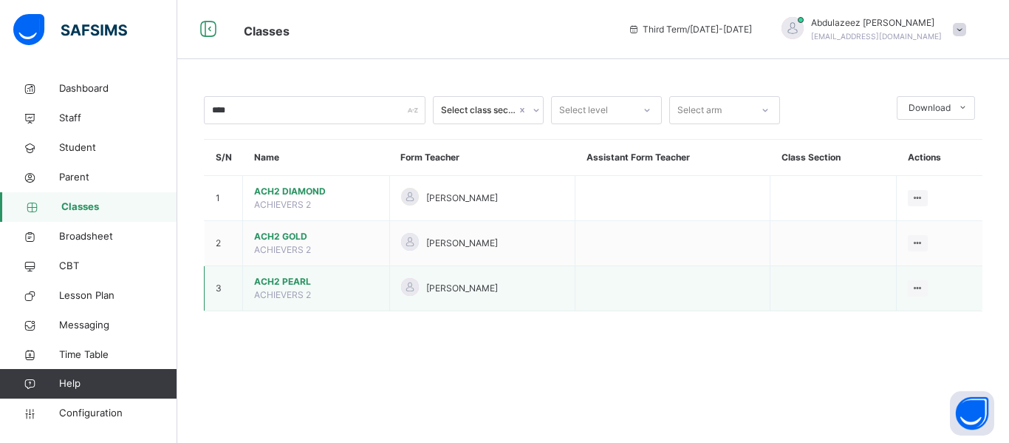
click at [302, 284] on span "ACH2 PEARL" at bounding box center [316, 281] width 124 height 13
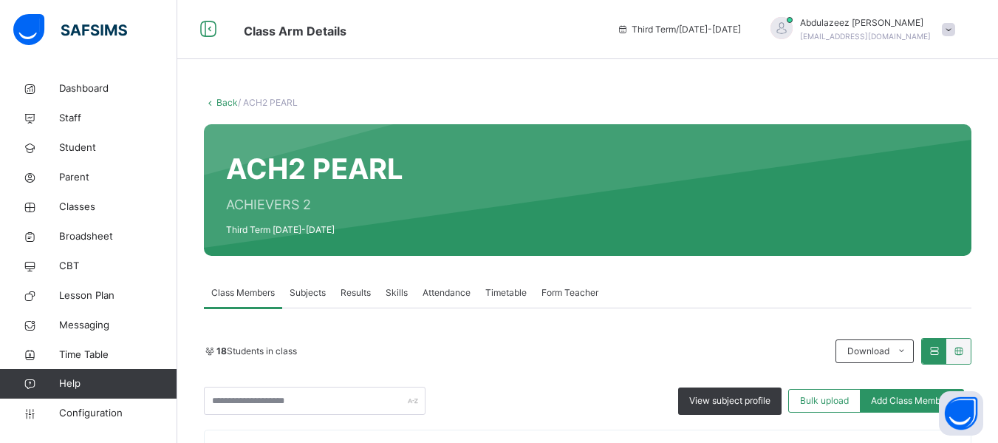
click at [320, 290] on span "Subjects" at bounding box center [308, 292] width 36 height 13
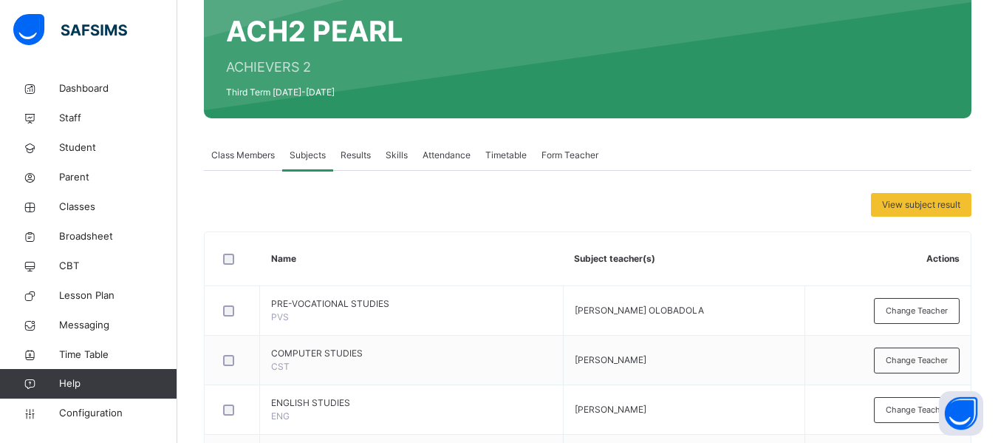
scroll to position [165, 0]
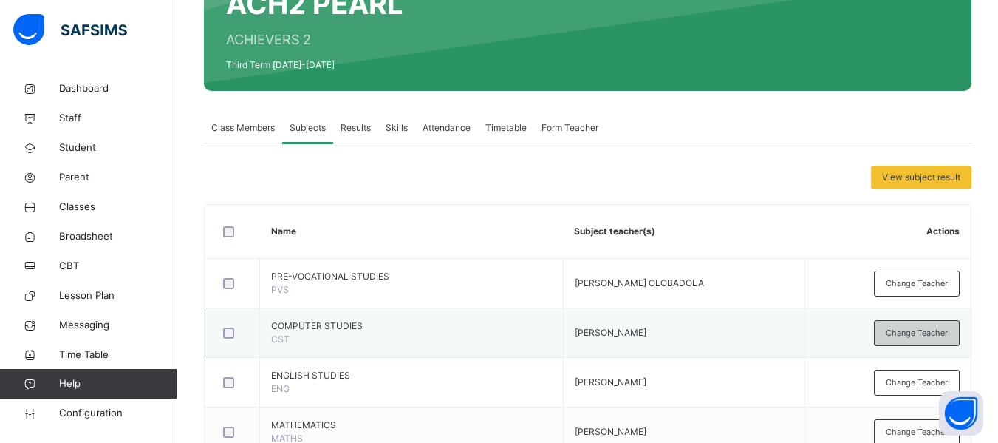
click at [920, 327] on span "Change Teacher" at bounding box center [917, 333] width 62 height 13
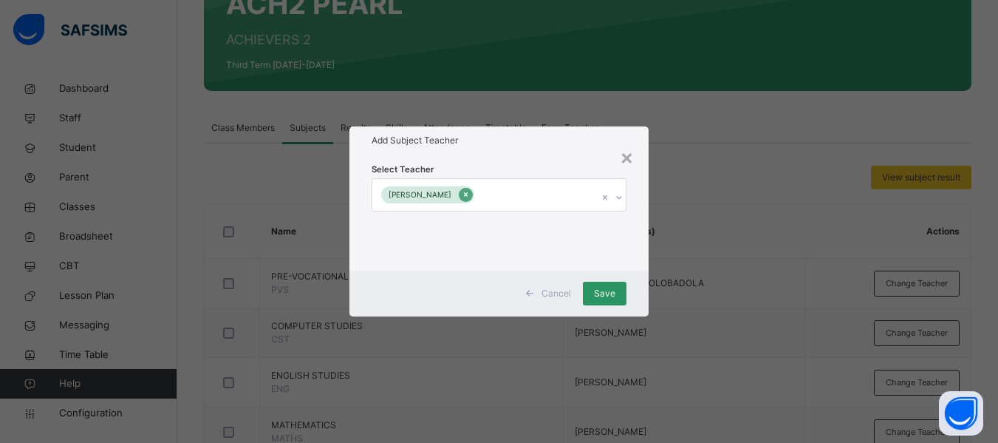
click at [470, 197] on icon at bounding box center [466, 194] width 8 height 10
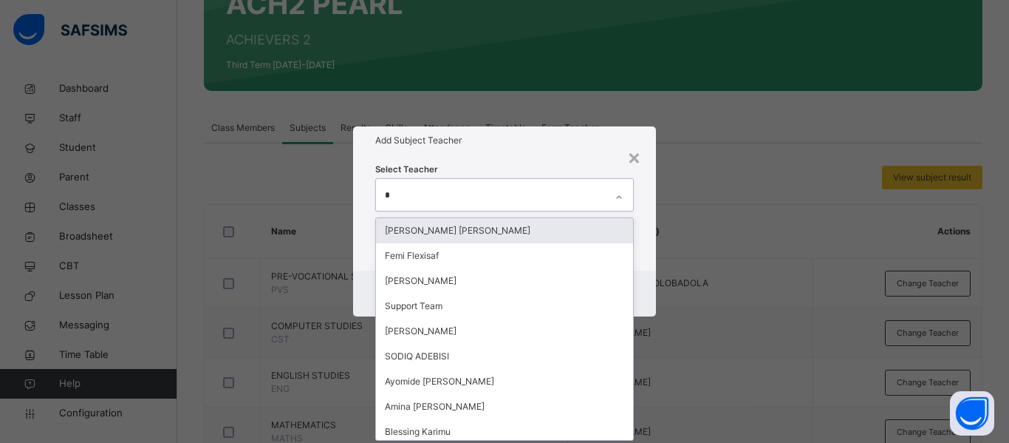
type input "**"
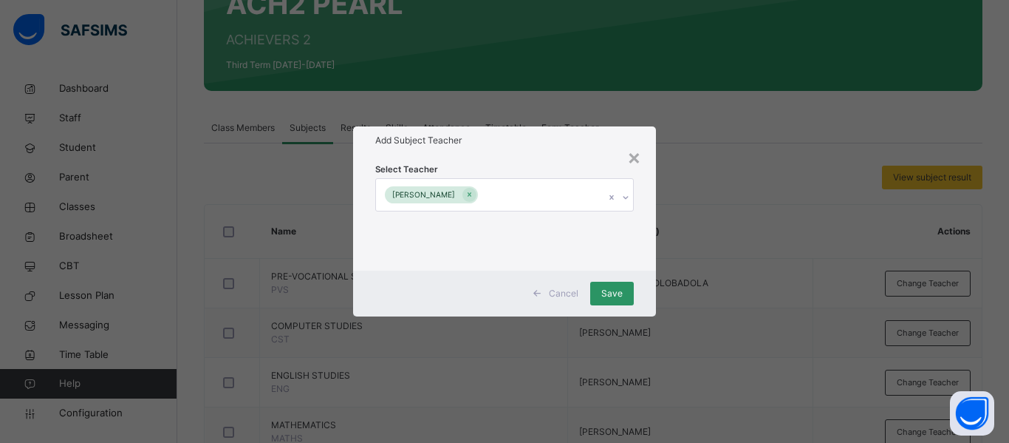
click at [535, 162] on div "Select Teacher [PERSON_NAME]" at bounding box center [504, 212] width 259 height 100
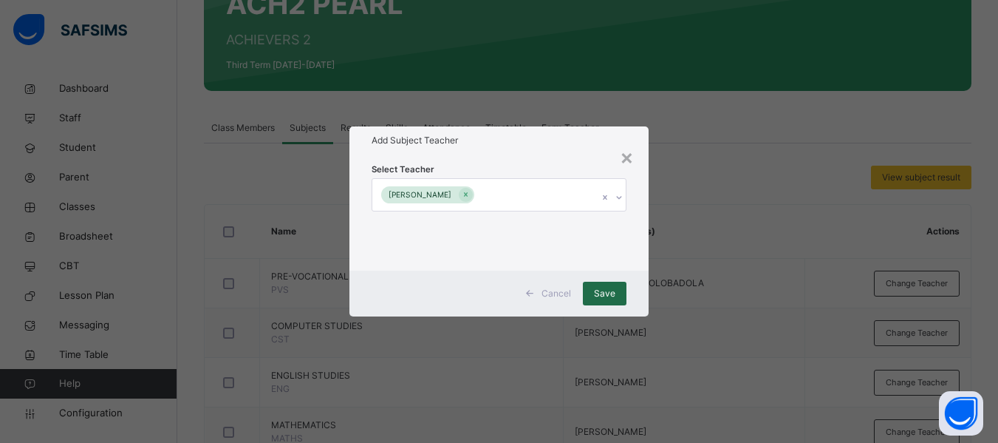
click at [597, 299] on span "Save" at bounding box center [604, 293] width 21 height 13
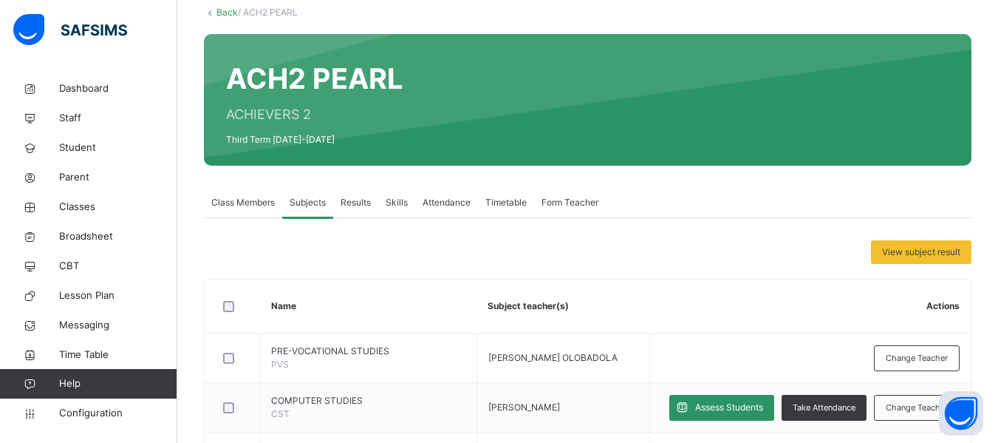
scroll to position [33, 0]
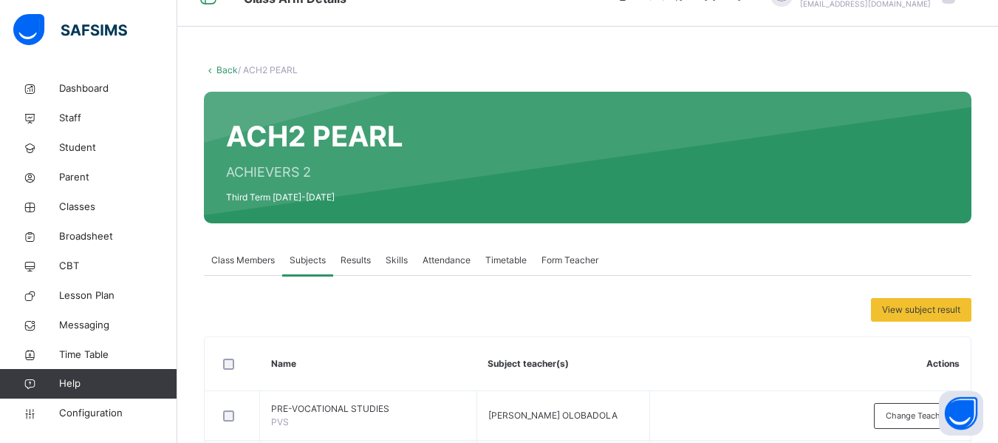
click at [219, 73] on link "Back" at bounding box center [227, 69] width 21 height 11
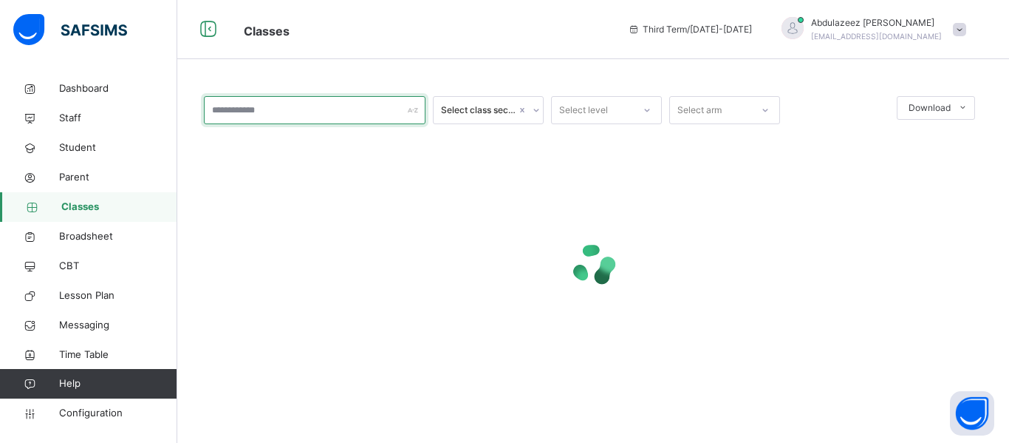
click at [242, 117] on input "text" at bounding box center [315, 110] width 222 height 28
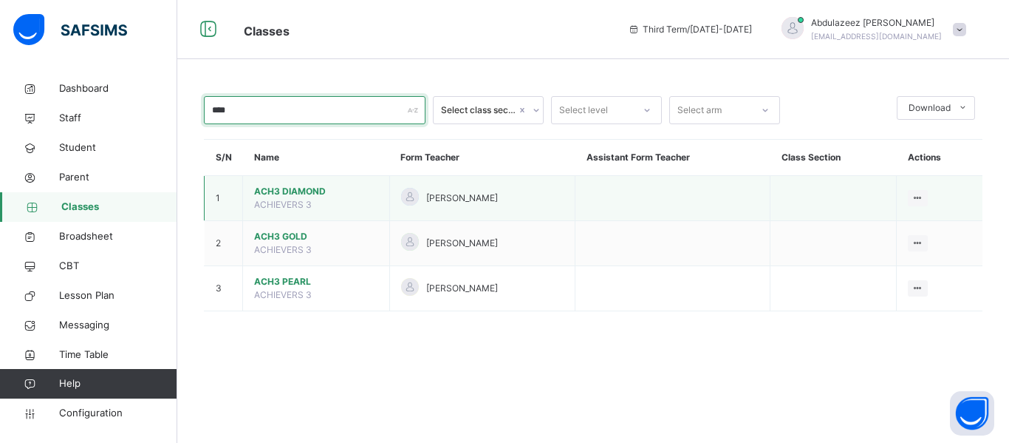
type input "****"
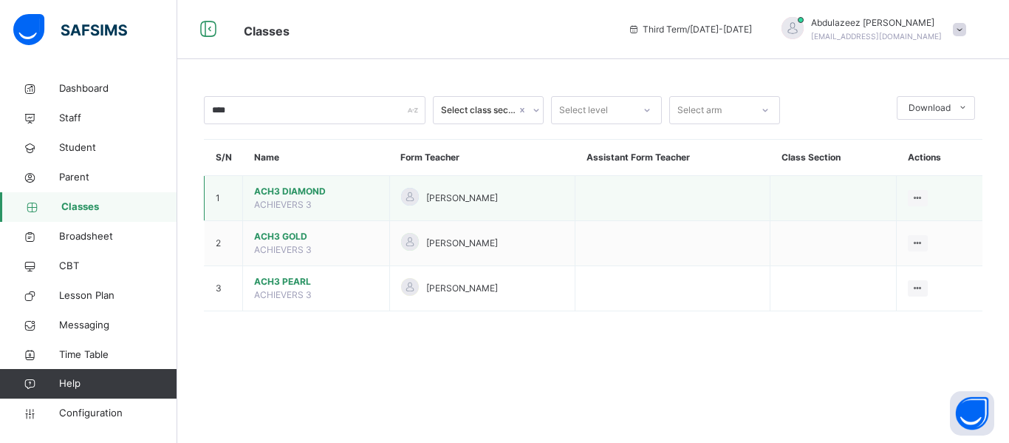
click at [327, 202] on td "ACH3 DIAMOND ACHIEVERS 3" at bounding box center [316, 198] width 147 height 45
click at [361, 200] on td "ACH3 DIAMOND ACHIEVERS 3" at bounding box center [316, 198] width 147 height 45
click at [327, 193] on span "ACH3 DIAMOND" at bounding box center [316, 191] width 124 height 13
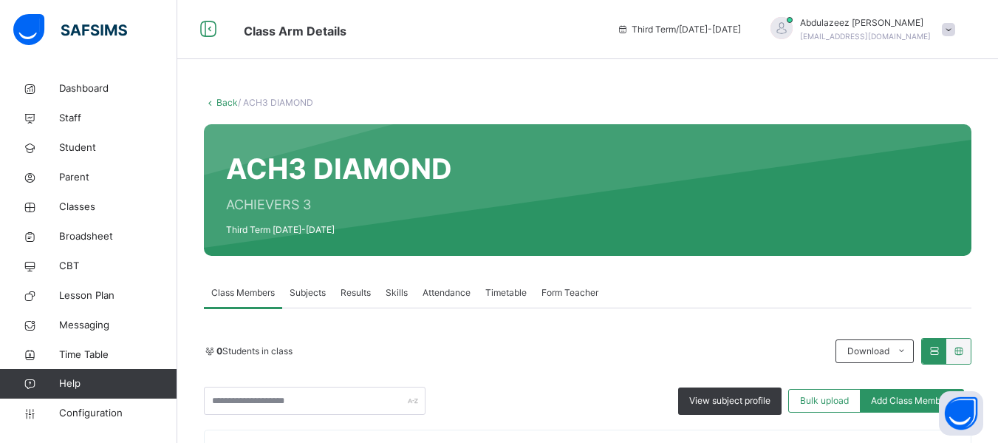
click at [316, 293] on span "Subjects" at bounding box center [308, 292] width 36 height 13
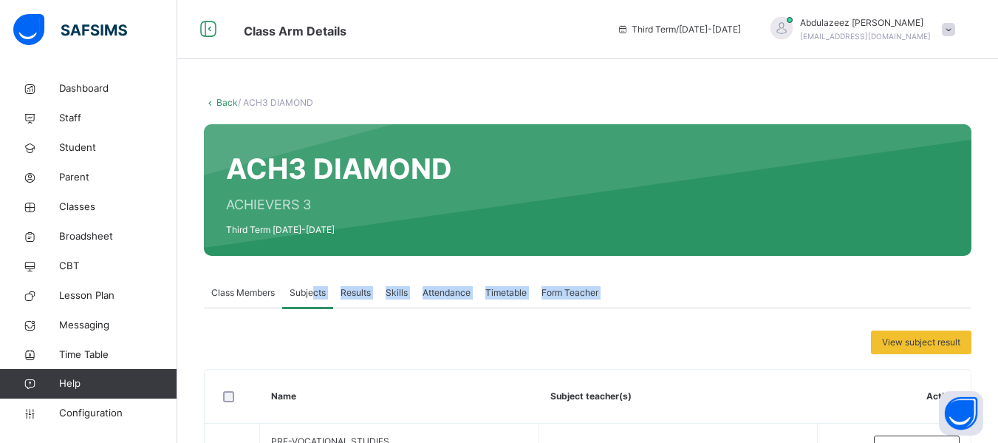
drag, startPoint x: 316, startPoint y: 293, endPoint x: 510, endPoint y: 318, distance: 195.1
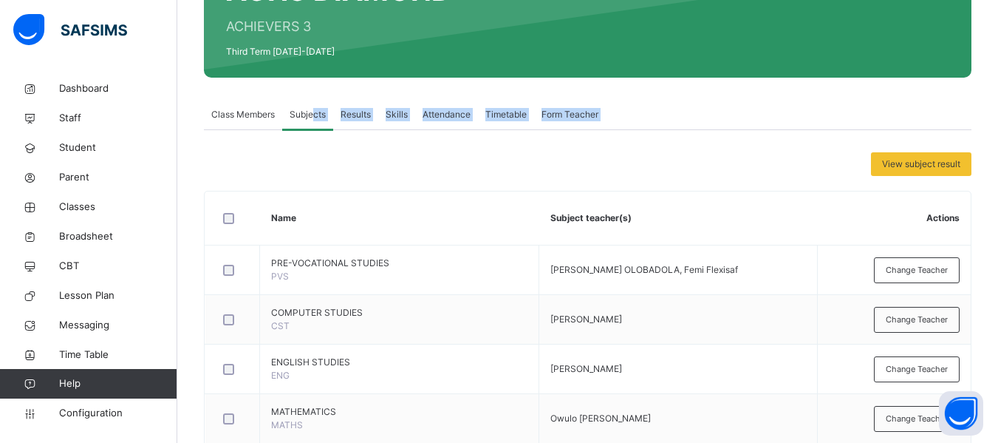
scroll to position [183, 0]
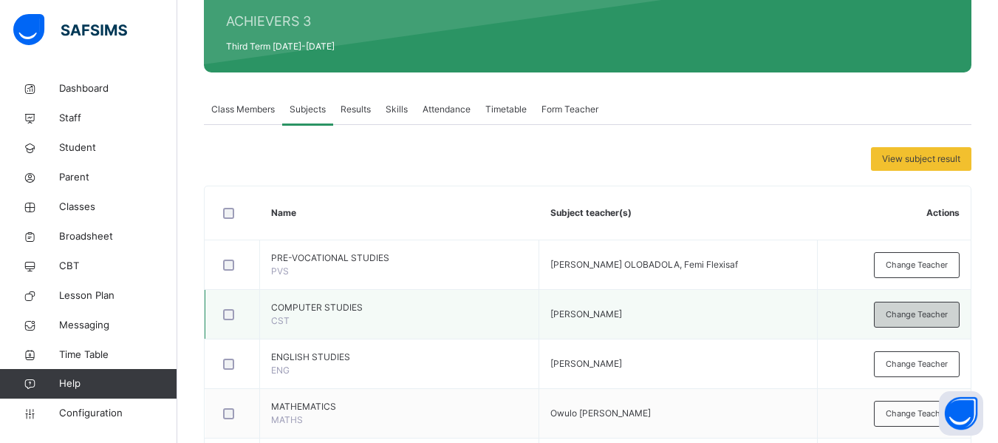
click at [917, 315] on span "Change Teacher" at bounding box center [917, 314] width 62 height 13
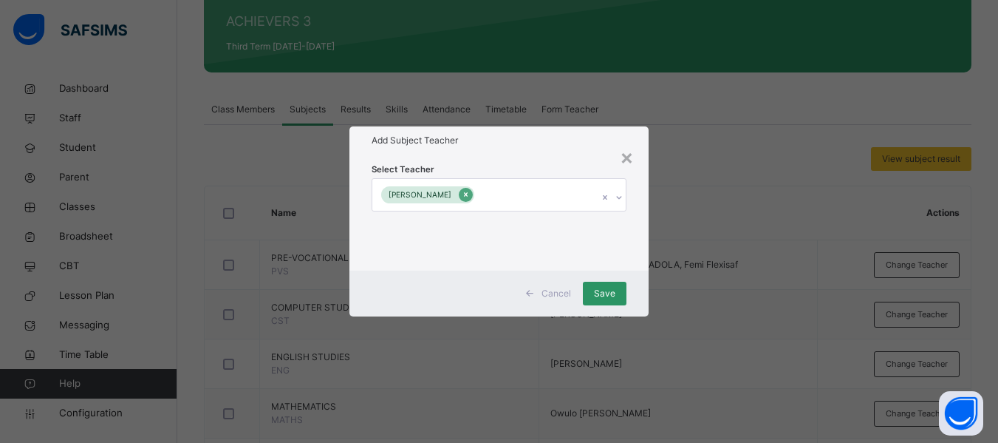
click at [470, 195] on icon at bounding box center [466, 194] width 8 height 10
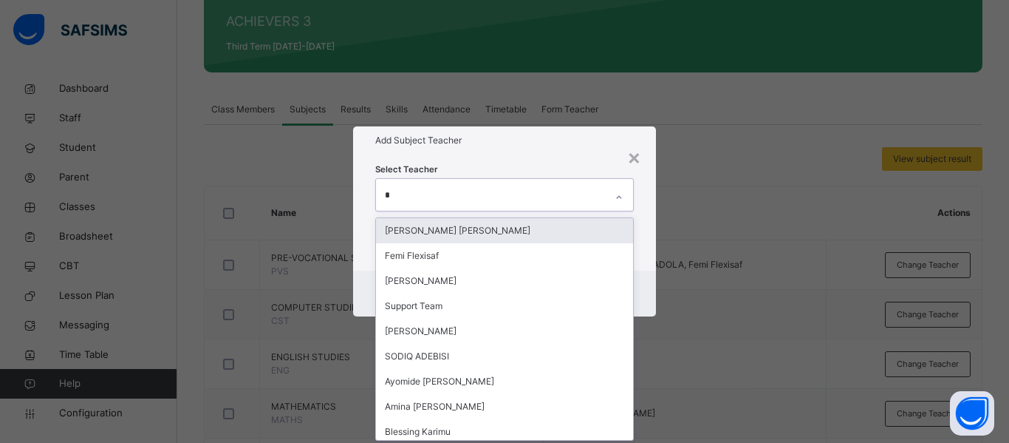
type input "**"
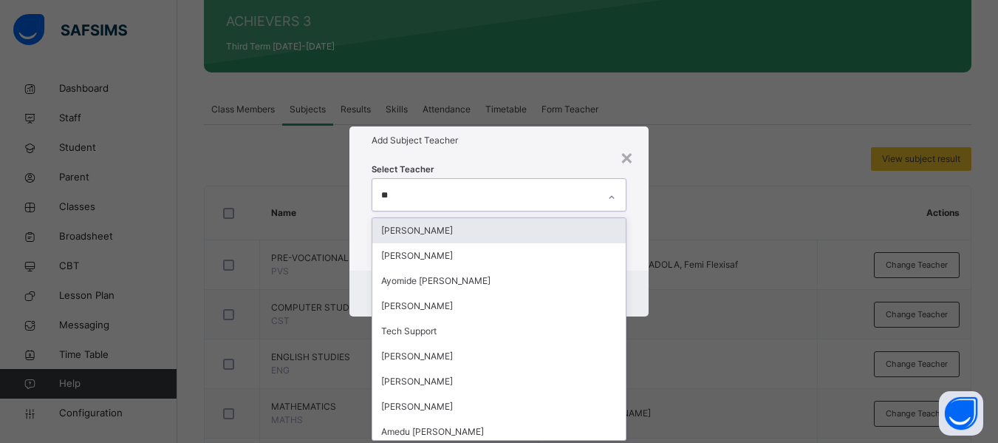
click at [474, 228] on div "[PERSON_NAME]" at bounding box center [498, 230] width 253 height 25
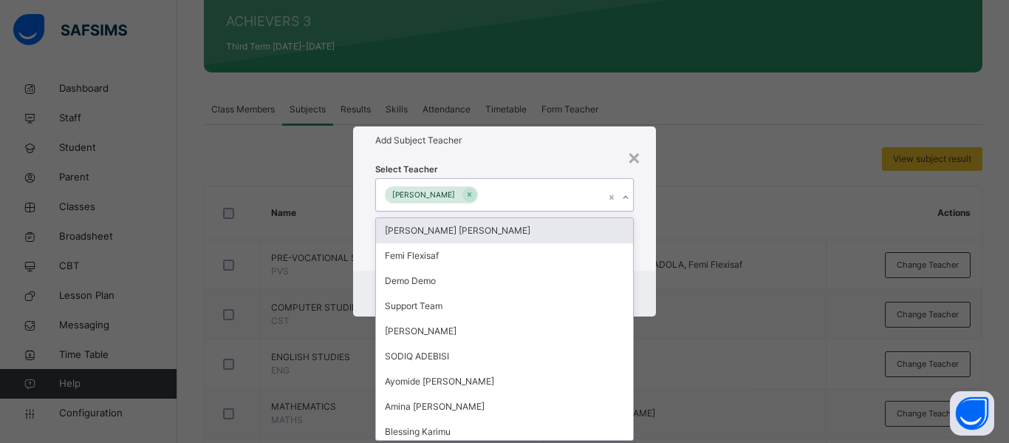
click at [649, 189] on div "Select Teacher option [PERSON_NAME], selected. option Victoria [PERSON_NAME] fo…" at bounding box center [504, 211] width 303 height 115
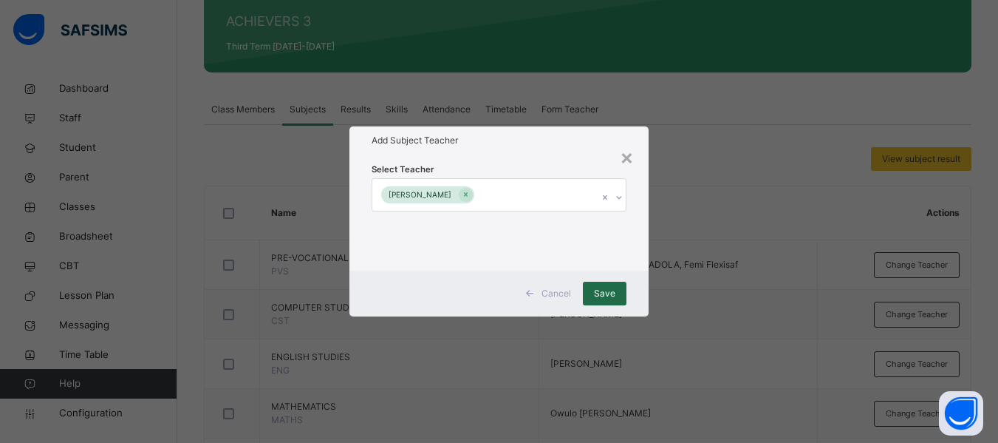
click at [611, 297] on span "Save" at bounding box center [604, 293] width 21 height 13
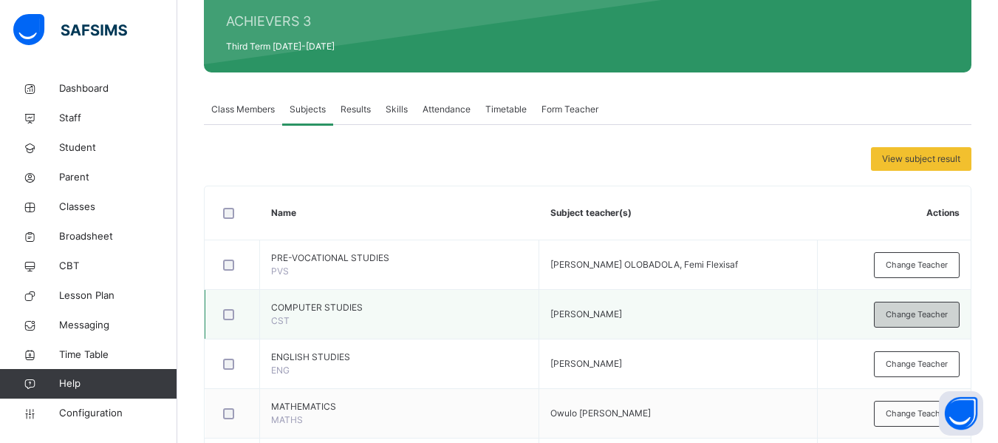
click at [905, 313] on span "Change Teacher" at bounding box center [917, 314] width 62 height 13
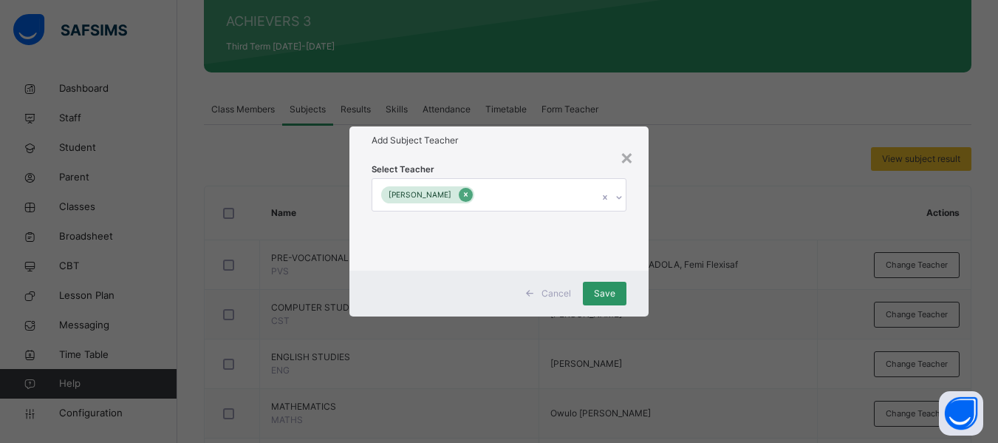
click at [468, 195] on icon at bounding box center [466, 195] width 4 height 4
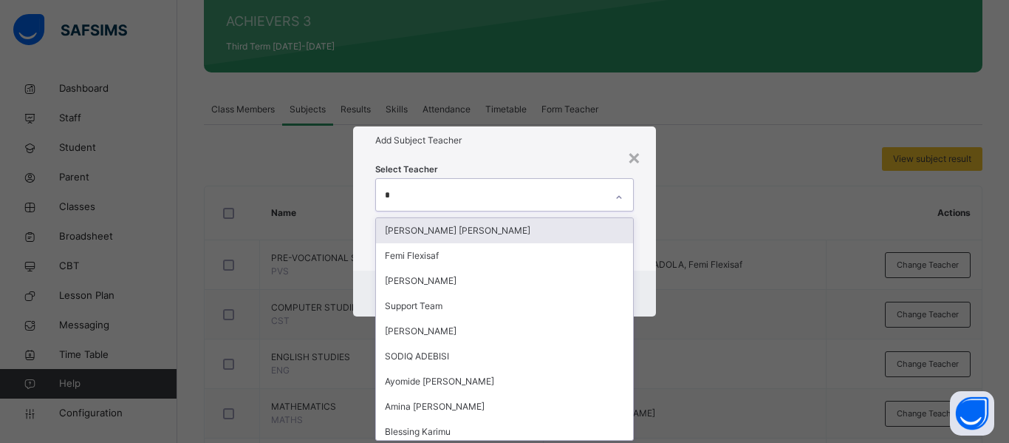
type input "**"
click at [585, 149] on div "Add Subject Teacher" at bounding box center [504, 140] width 303 height 28
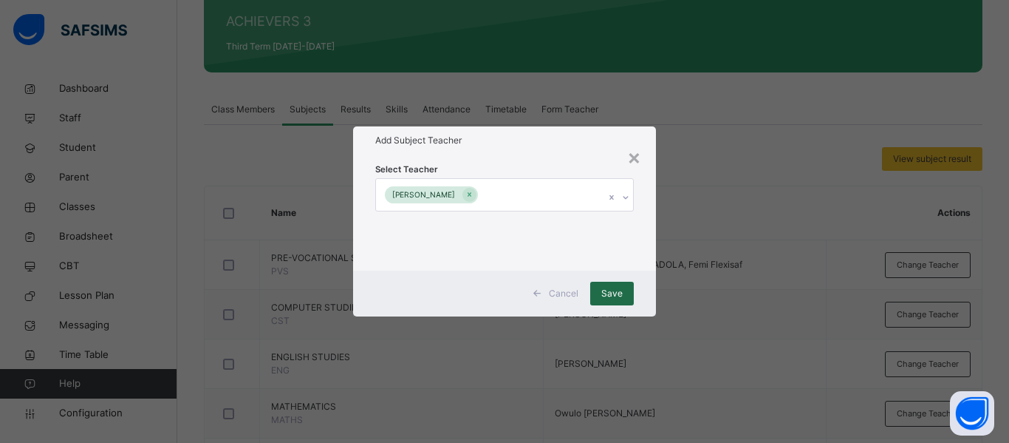
click at [611, 293] on span "Save" at bounding box center [612, 293] width 21 height 13
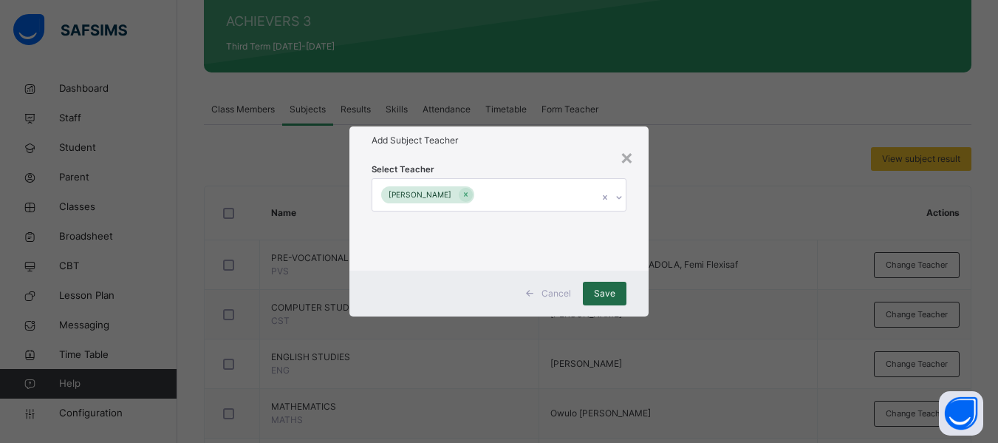
click at [594, 290] on div "Save" at bounding box center [605, 294] width 44 height 24
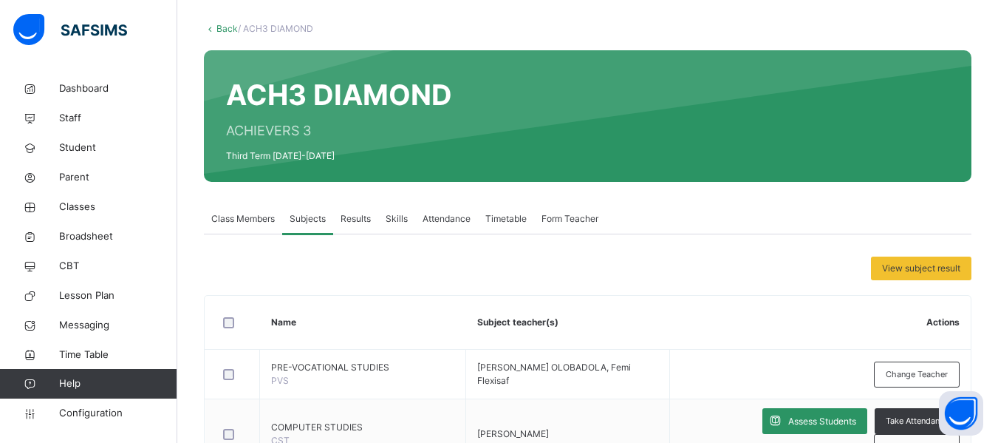
scroll to position [65, 0]
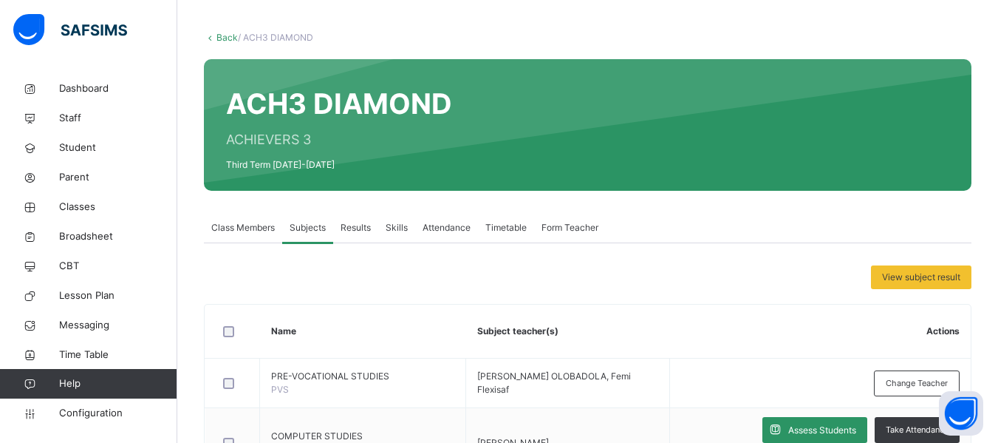
click at [225, 38] on link "Back" at bounding box center [227, 37] width 21 height 11
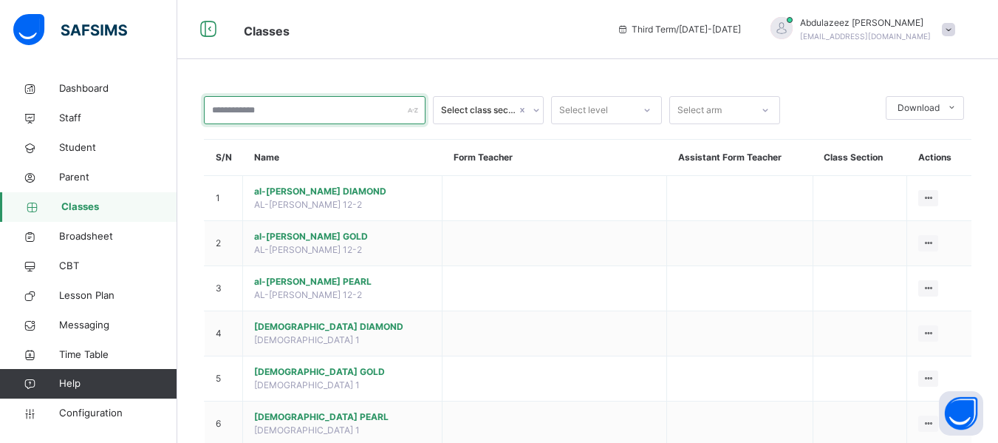
click at [256, 121] on input "text" at bounding box center [315, 110] width 222 height 28
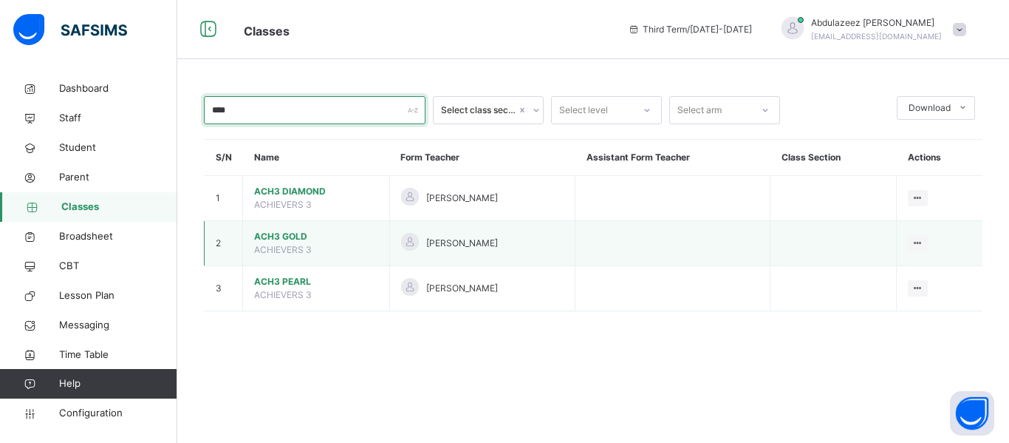
type input "****"
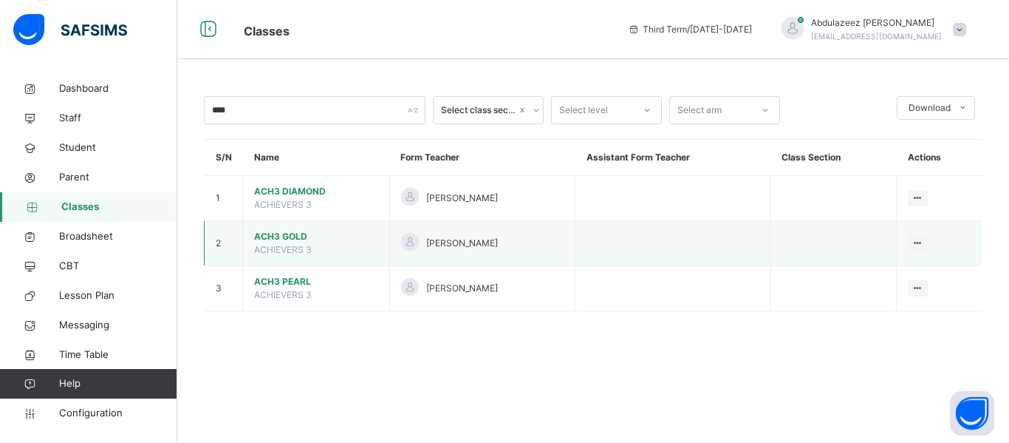
click at [279, 242] on span "ACH3 GOLD" at bounding box center [316, 236] width 124 height 13
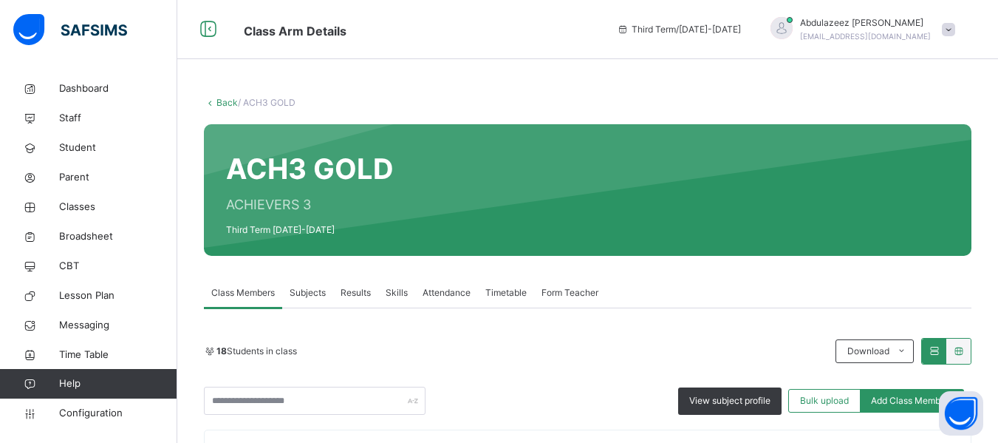
click at [307, 294] on span "Subjects" at bounding box center [308, 292] width 36 height 13
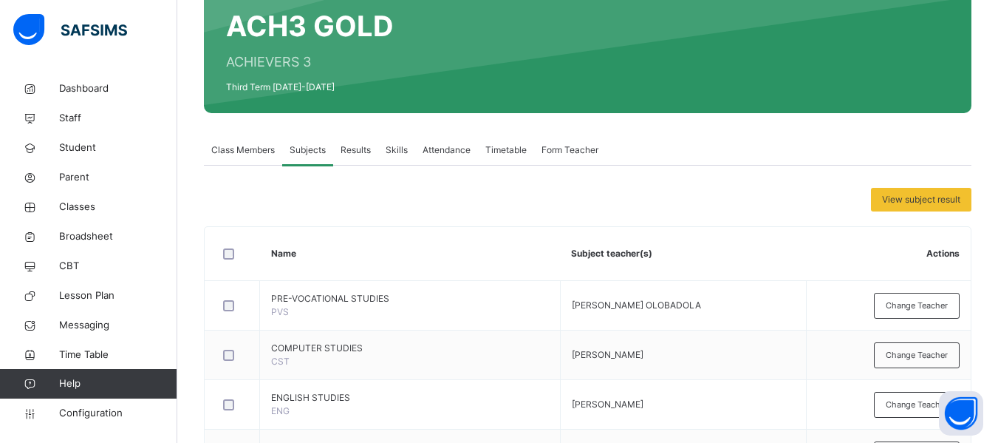
scroll to position [151, 0]
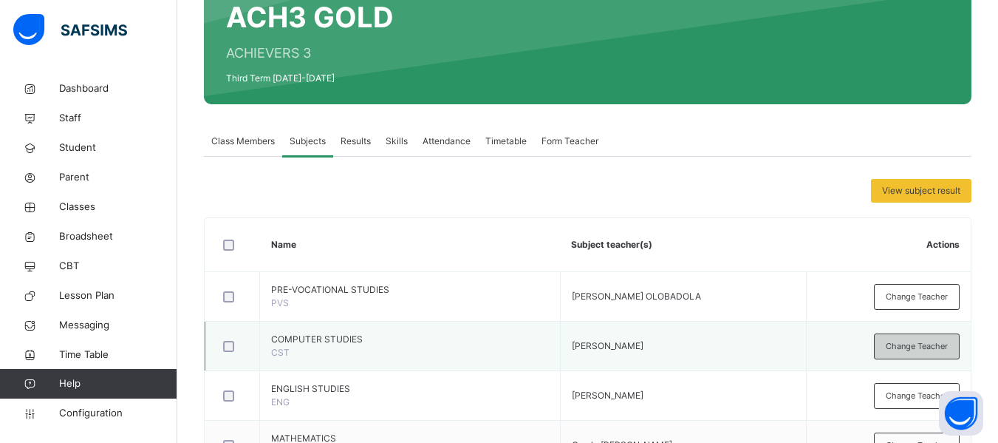
click at [939, 336] on div "Change Teacher" at bounding box center [917, 346] width 86 height 26
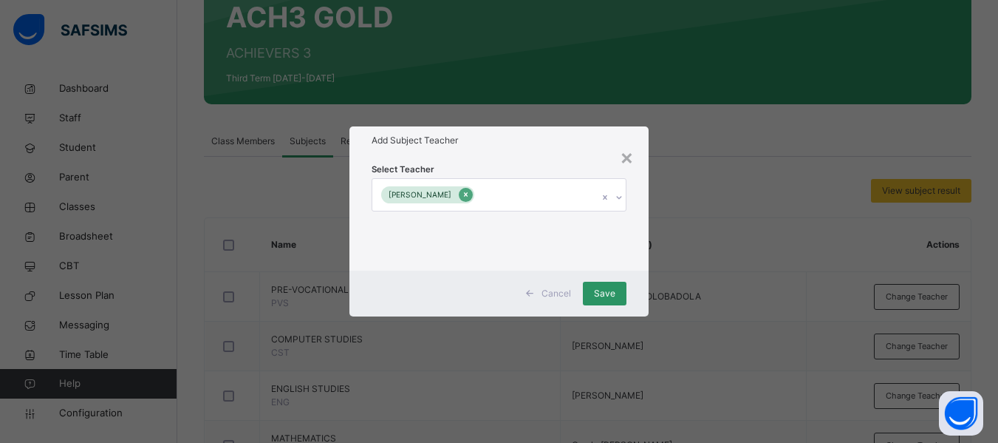
click at [473, 195] on div at bounding box center [466, 195] width 14 height 14
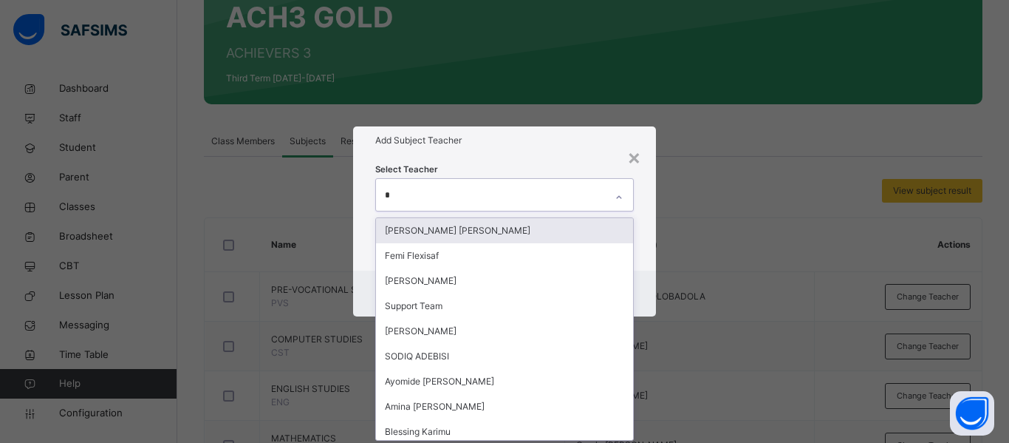
type input "**"
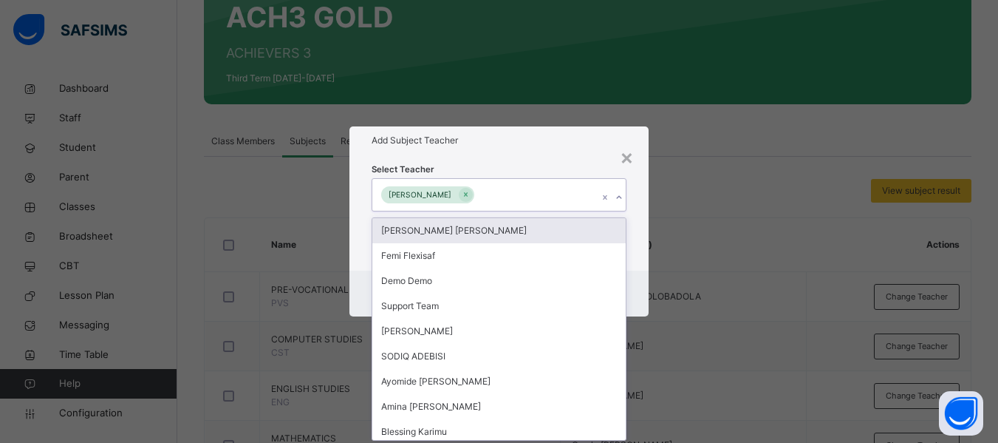
click at [645, 234] on div "Select Teacher option [PERSON_NAME], selected. option Victoria [PERSON_NAME] fo…" at bounding box center [499, 211] width 299 height 115
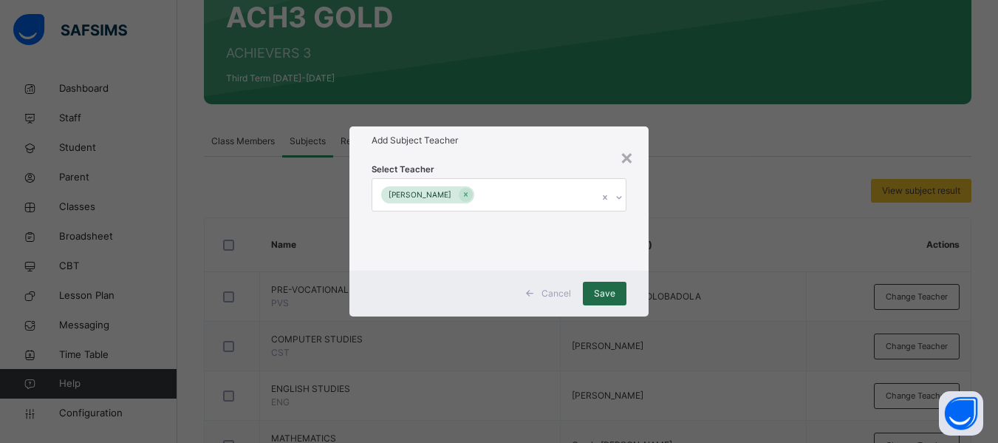
click at [614, 289] on span "Save" at bounding box center [604, 293] width 21 height 13
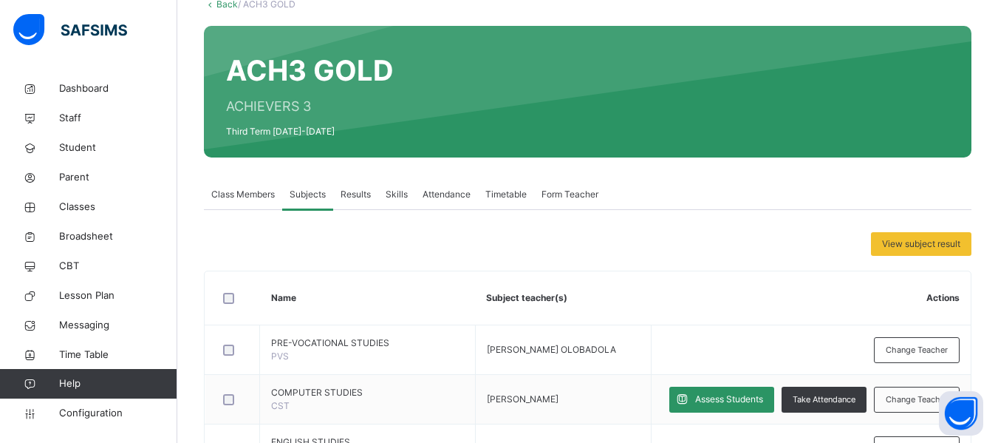
scroll to position [102, 0]
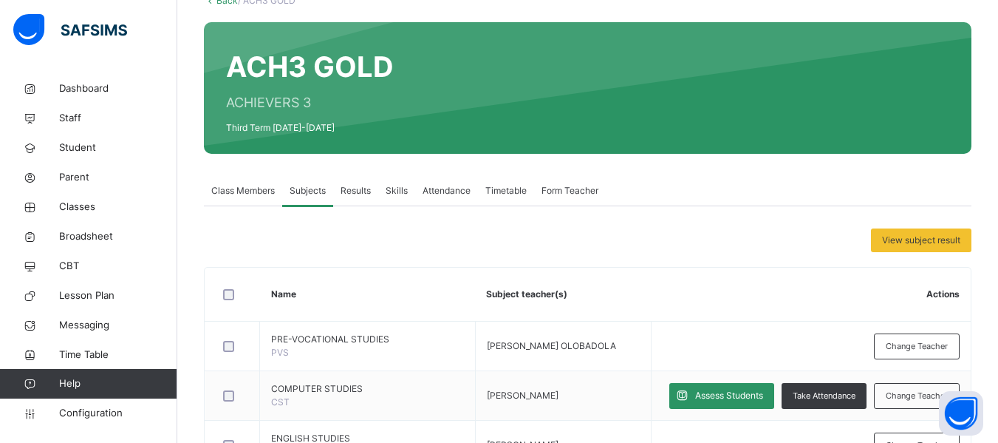
click at [217, 1] on link "Back" at bounding box center [227, 0] width 21 height 11
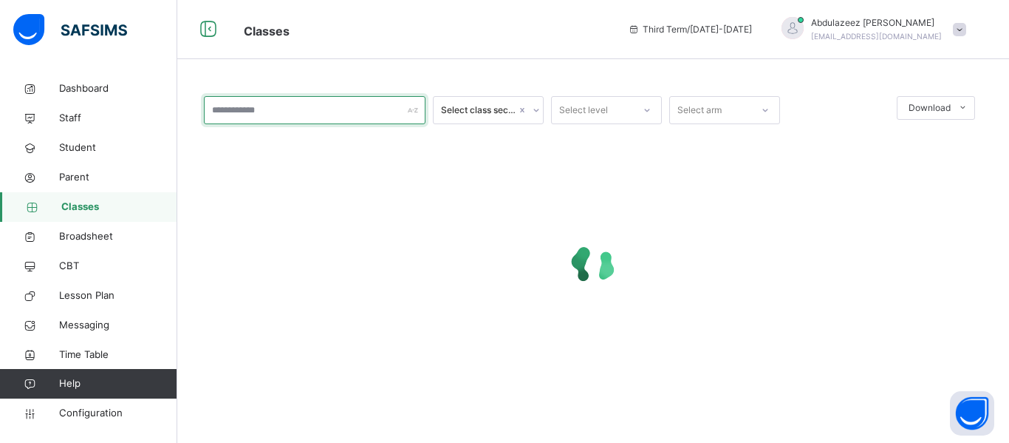
click at [307, 118] on input "text" at bounding box center [315, 110] width 222 height 28
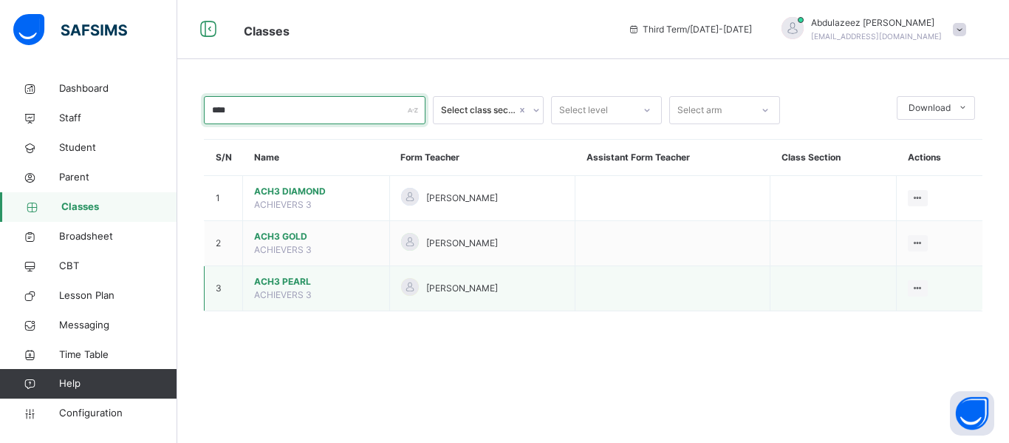
type input "****"
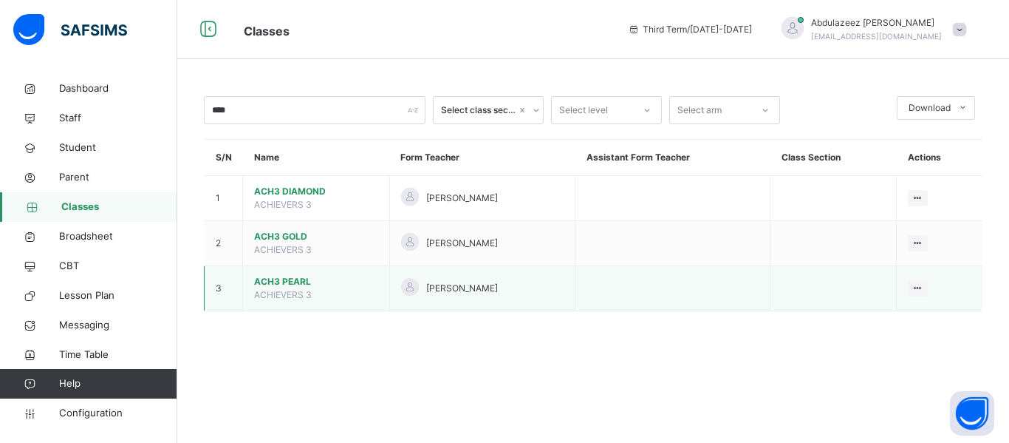
click at [290, 285] on span "ACH3 PEARL" at bounding box center [316, 281] width 124 height 13
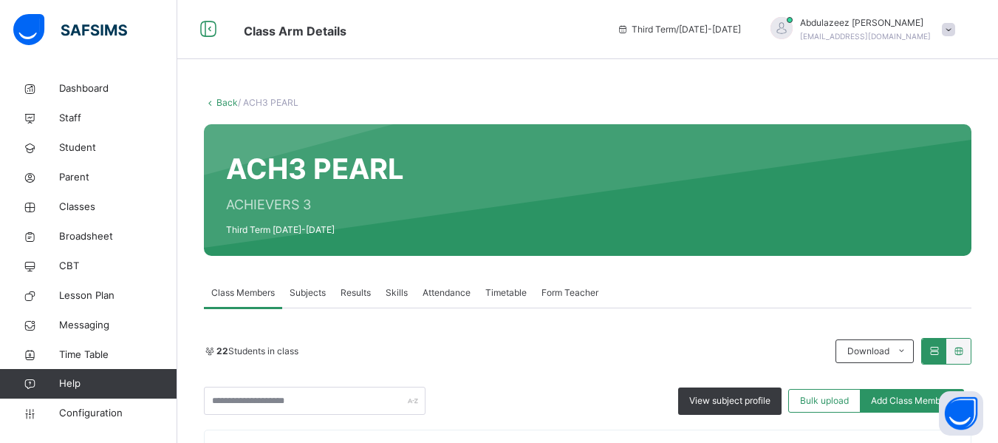
click at [312, 288] on span "Subjects" at bounding box center [308, 292] width 36 height 13
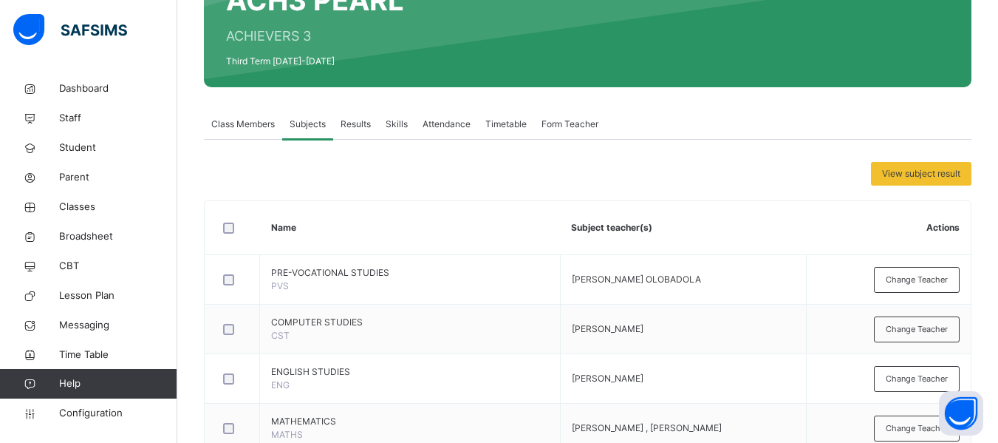
scroll to position [171, 0]
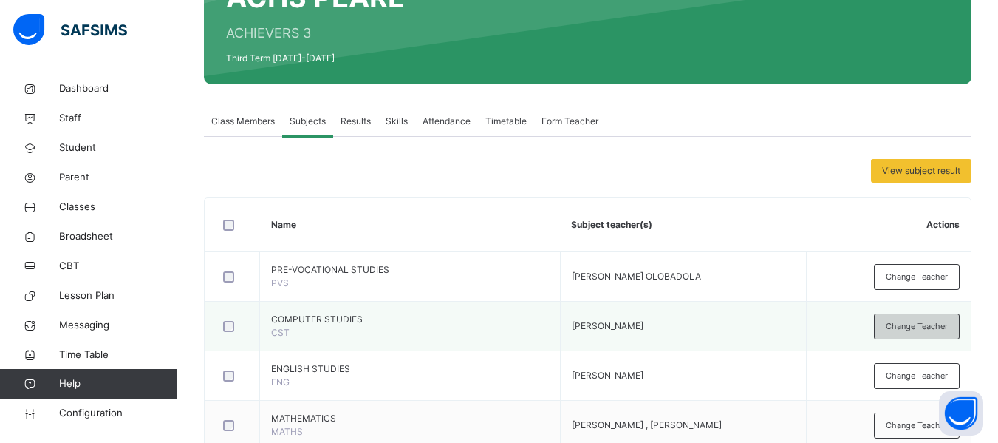
click at [937, 321] on span "Change Teacher" at bounding box center [917, 326] width 62 height 13
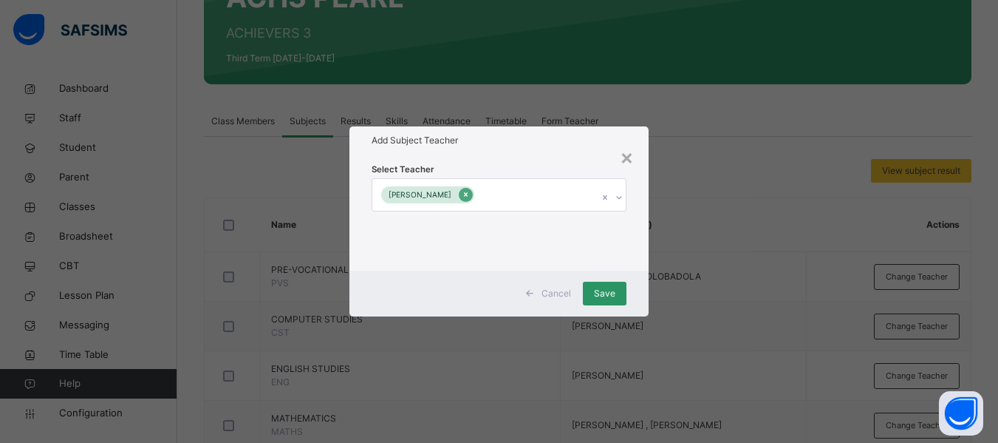
click at [468, 196] on icon at bounding box center [466, 195] width 4 height 4
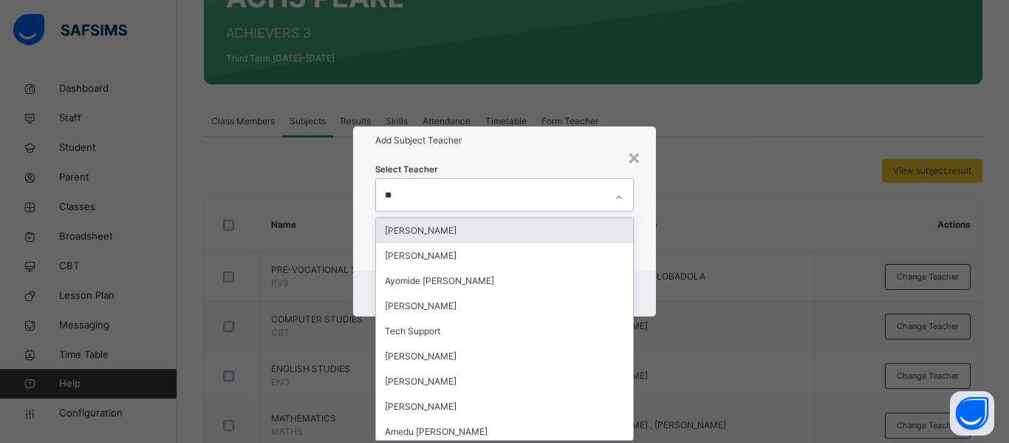
type input "***"
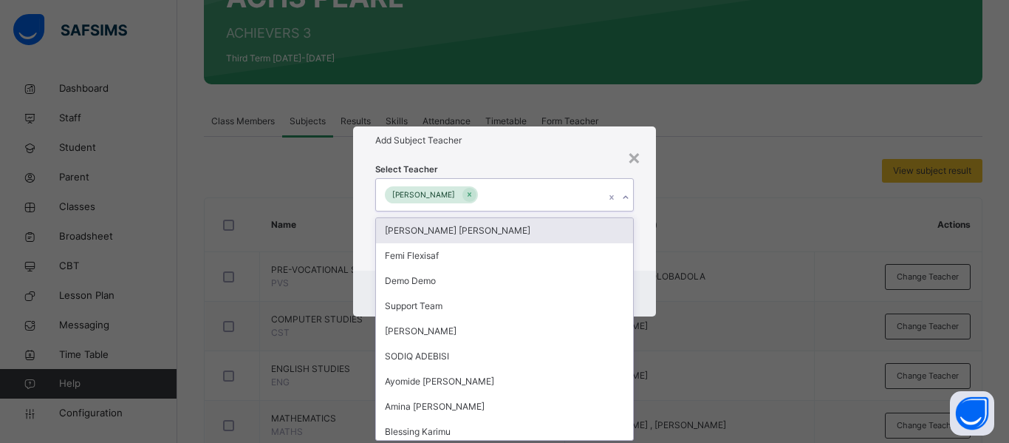
click at [539, 137] on h1 "Add Subject Teacher" at bounding box center [504, 140] width 259 height 13
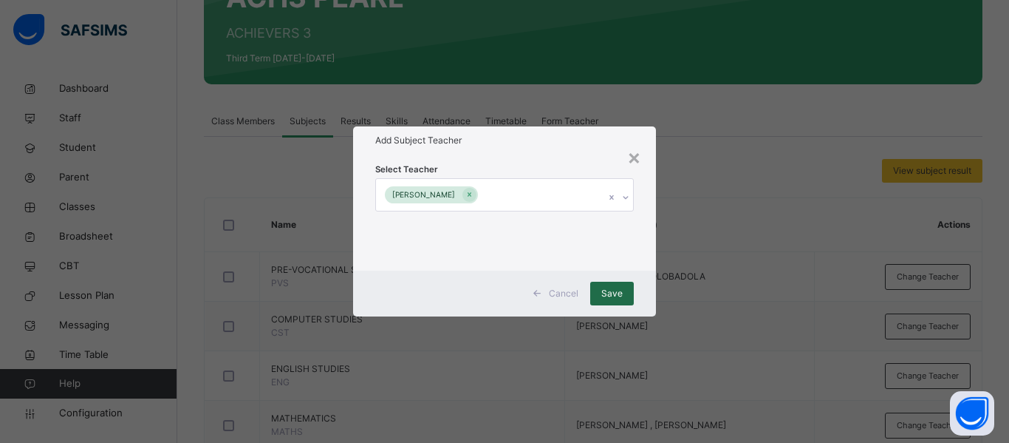
click at [607, 290] on span "Save" at bounding box center [612, 293] width 21 height 13
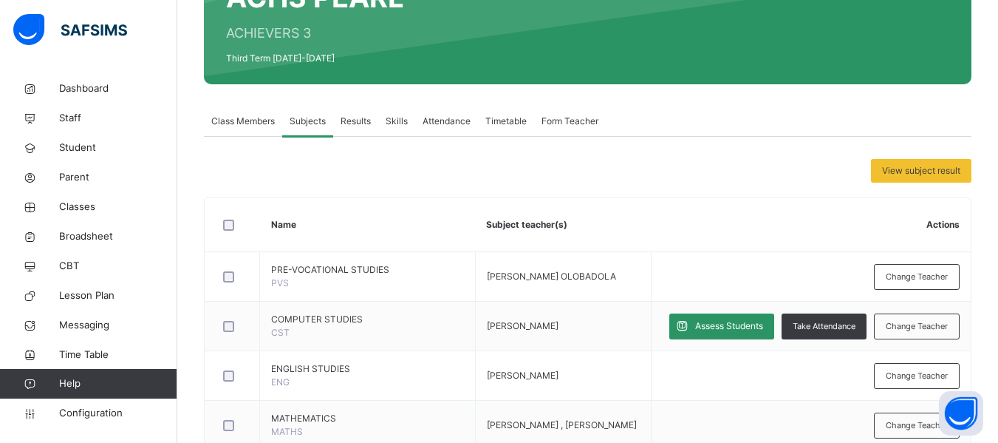
click at [256, 150] on div "View subject result Name Subject teacher(s) Actions PRE-VOCATIONAL STUDIES PVS …" at bounding box center [588, 442] width 768 height 610
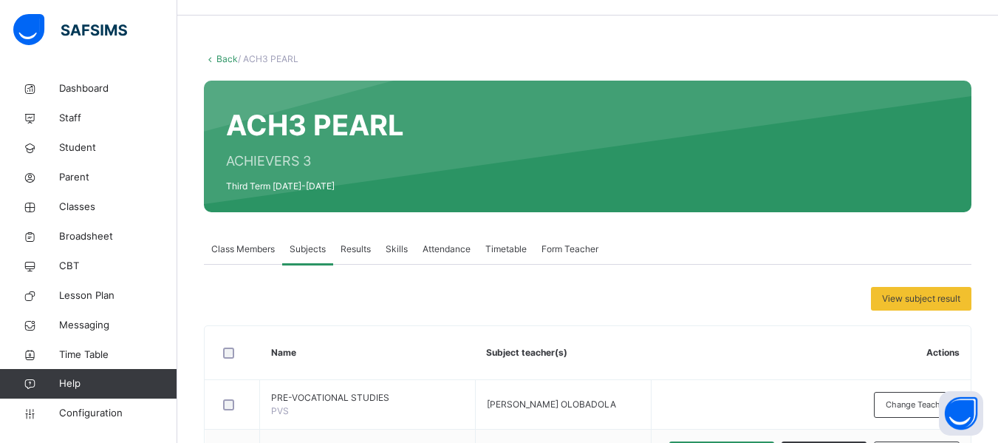
scroll to position [0, 0]
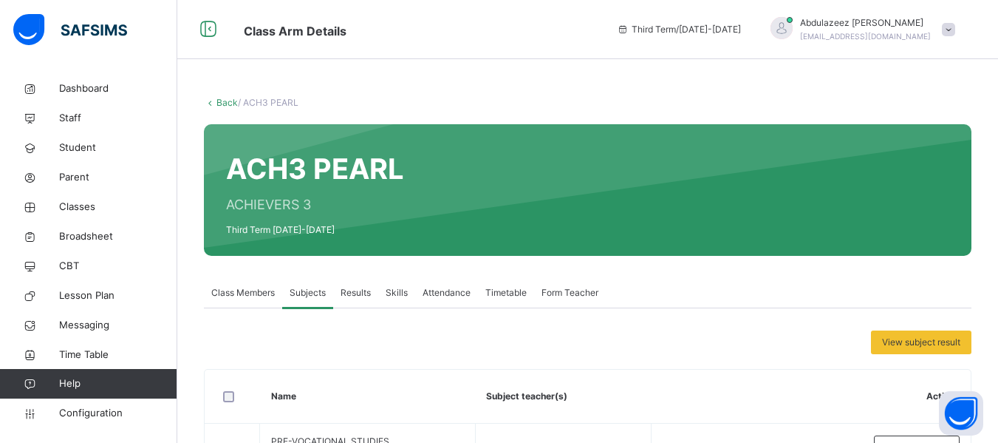
click at [219, 105] on link "Back" at bounding box center [227, 102] width 21 height 11
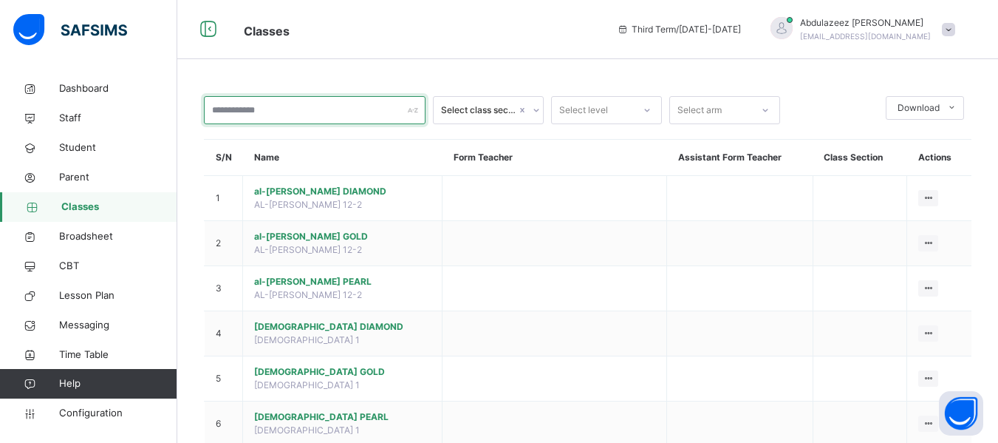
click at [229, 112] on input "text" at bounding box center [315, 110] width 222 height 28
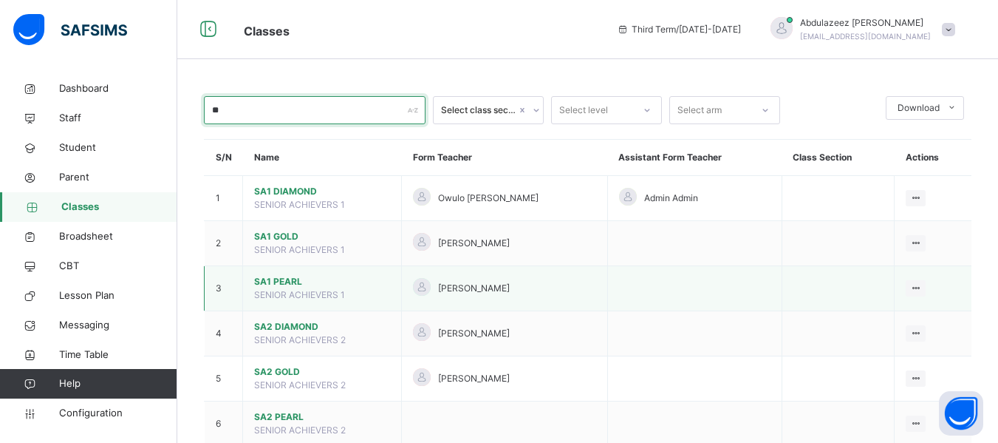
type input "**"
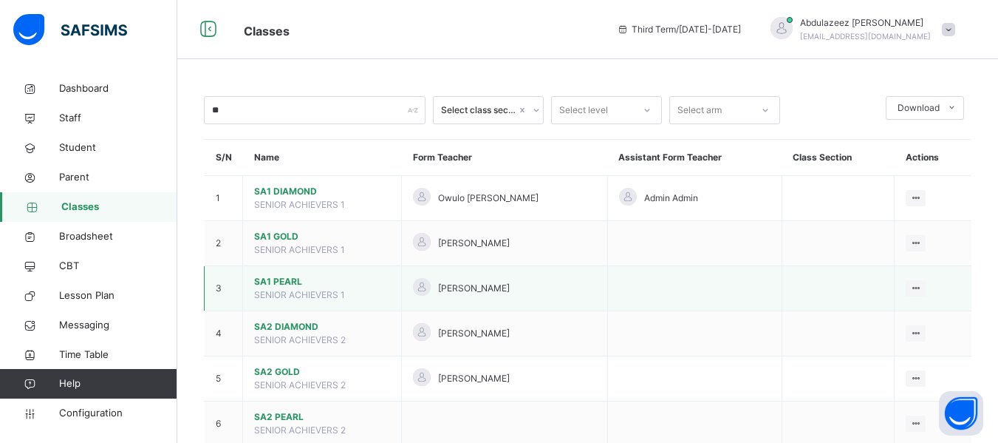
click at [287, 286] on span "SA1 PEARL" at bounding box center [322, 281] width 136 height 13
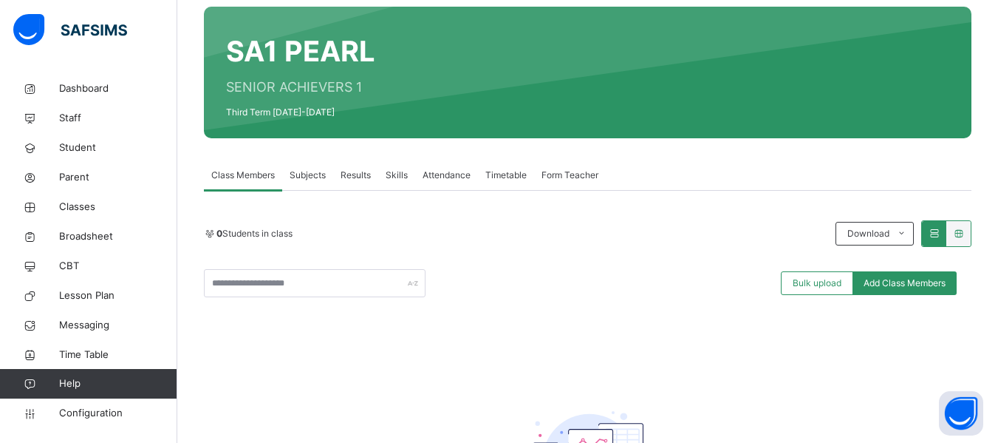
scroll to position [119, 0]
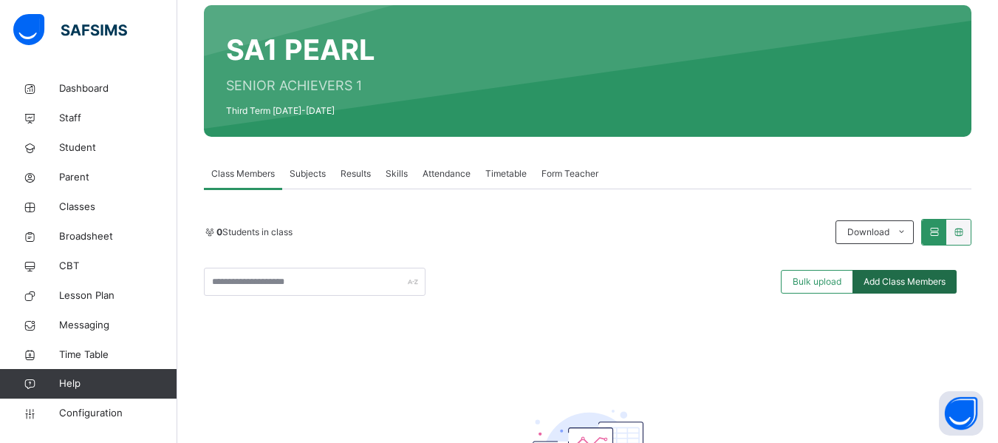
click at [903, 289] on div "Add Class Members" at bounding box center [905, 282] width 104 height 24
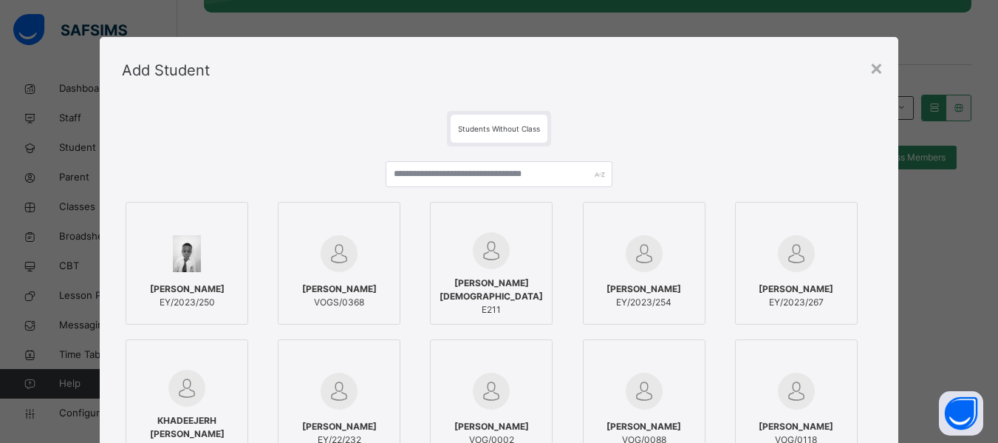
scroll to position [268, 0]
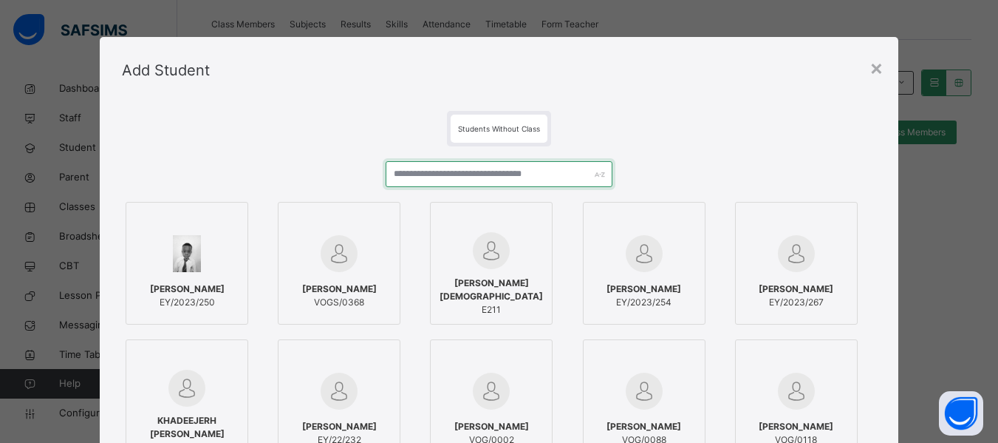
click at [459, 176] on input "text" at bounding box center [499, 174] width 226 height 26
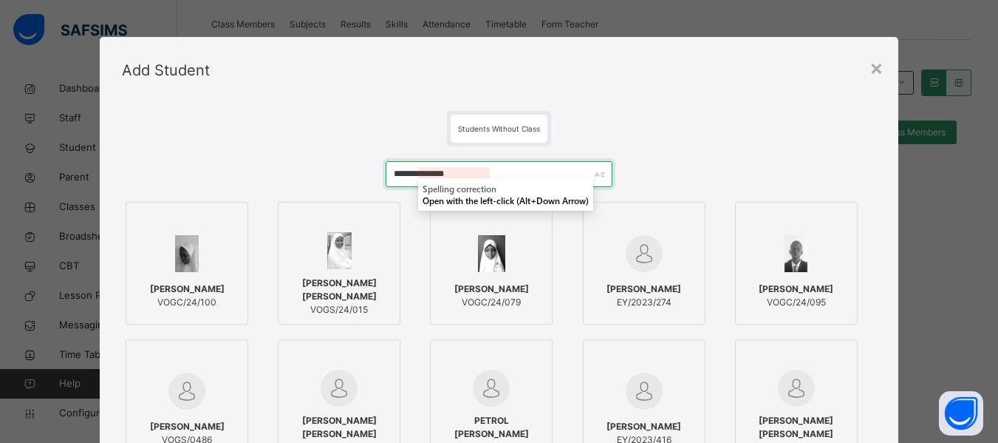
type input "**********"
click at [626, 137] on div "Students Without Class" at bounding box center [499, 128] width 754 height 35
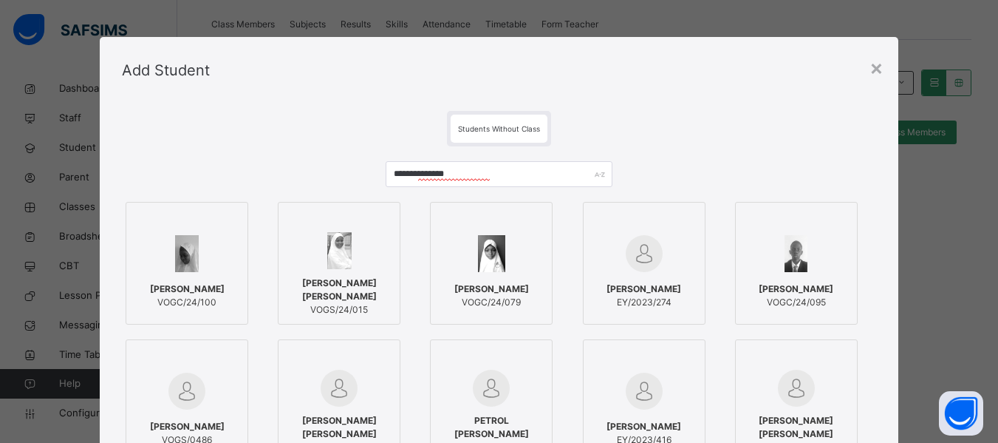
click at [870, 67] on div "Add Student" at bounding box center [499, 70] width 799 height 67
click at [878, 67] on div "×" at bounding box center [877, 67] width 14 height 31
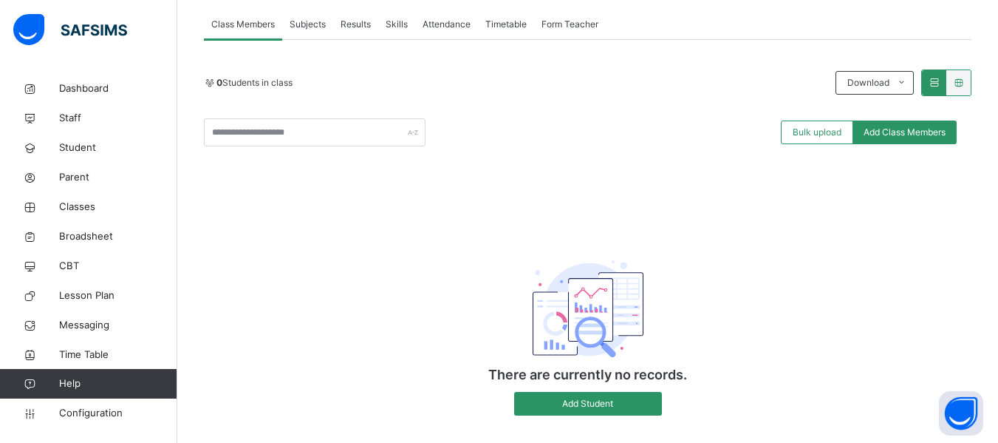
click at [417, 208] on div "**********" at bounding box center [588, 249] width 768 height 361
